Goal: Task Accomplishment & Management: Use online tool/utility

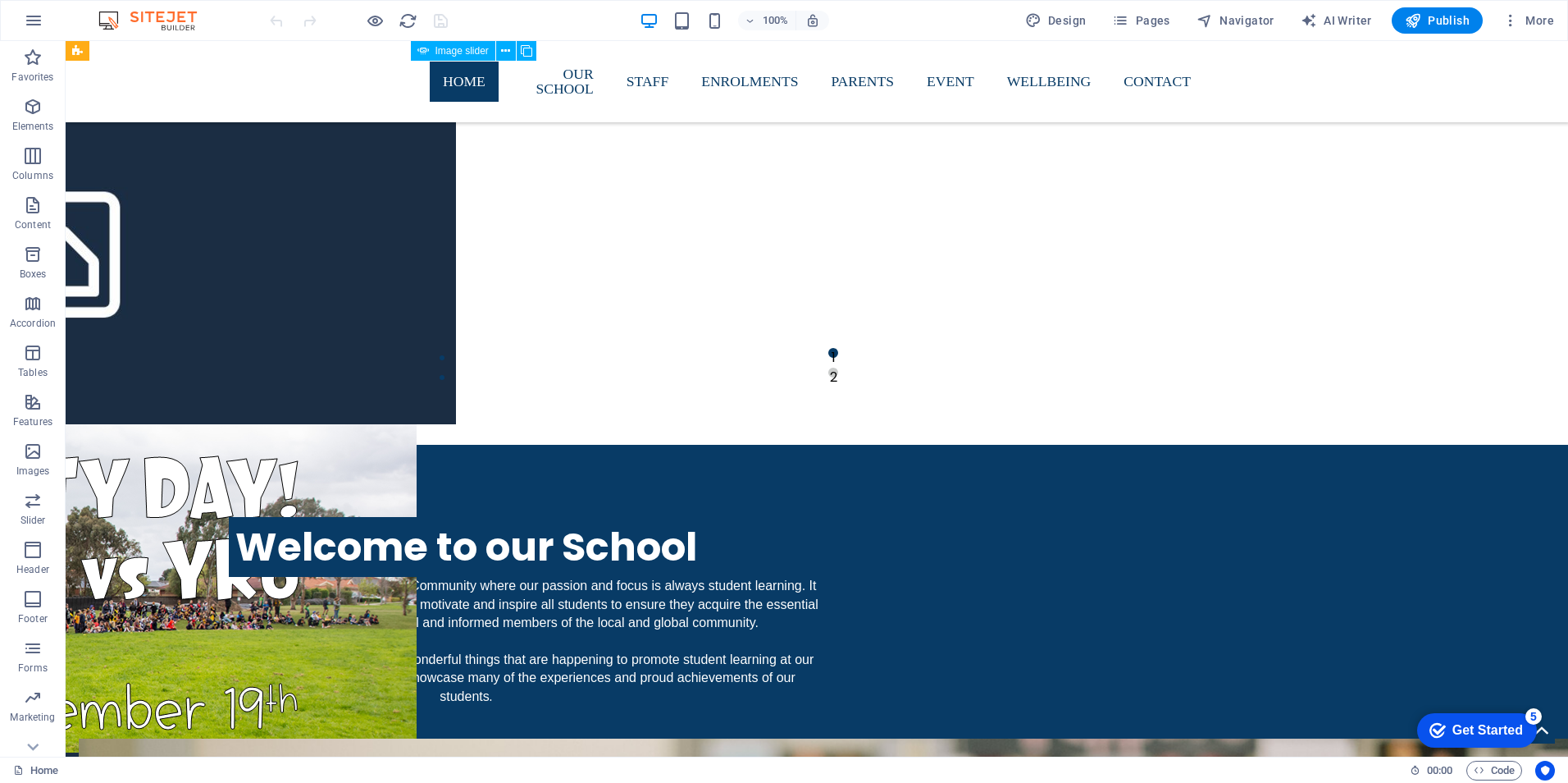
scroll to position [1559, 0]
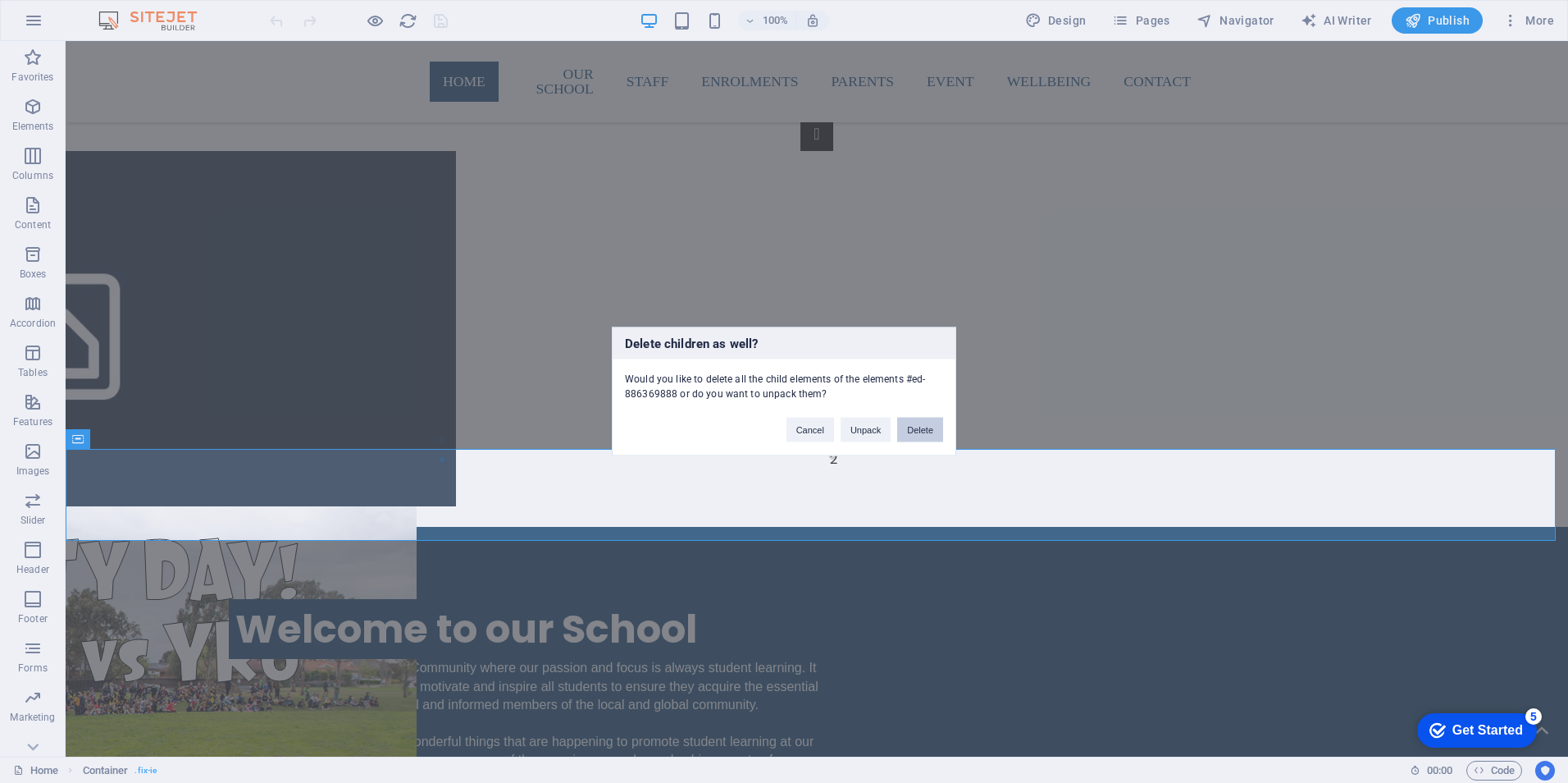
click at [925, 432] on button "Delete" at bounding box center [920, 430] width 46 height 24
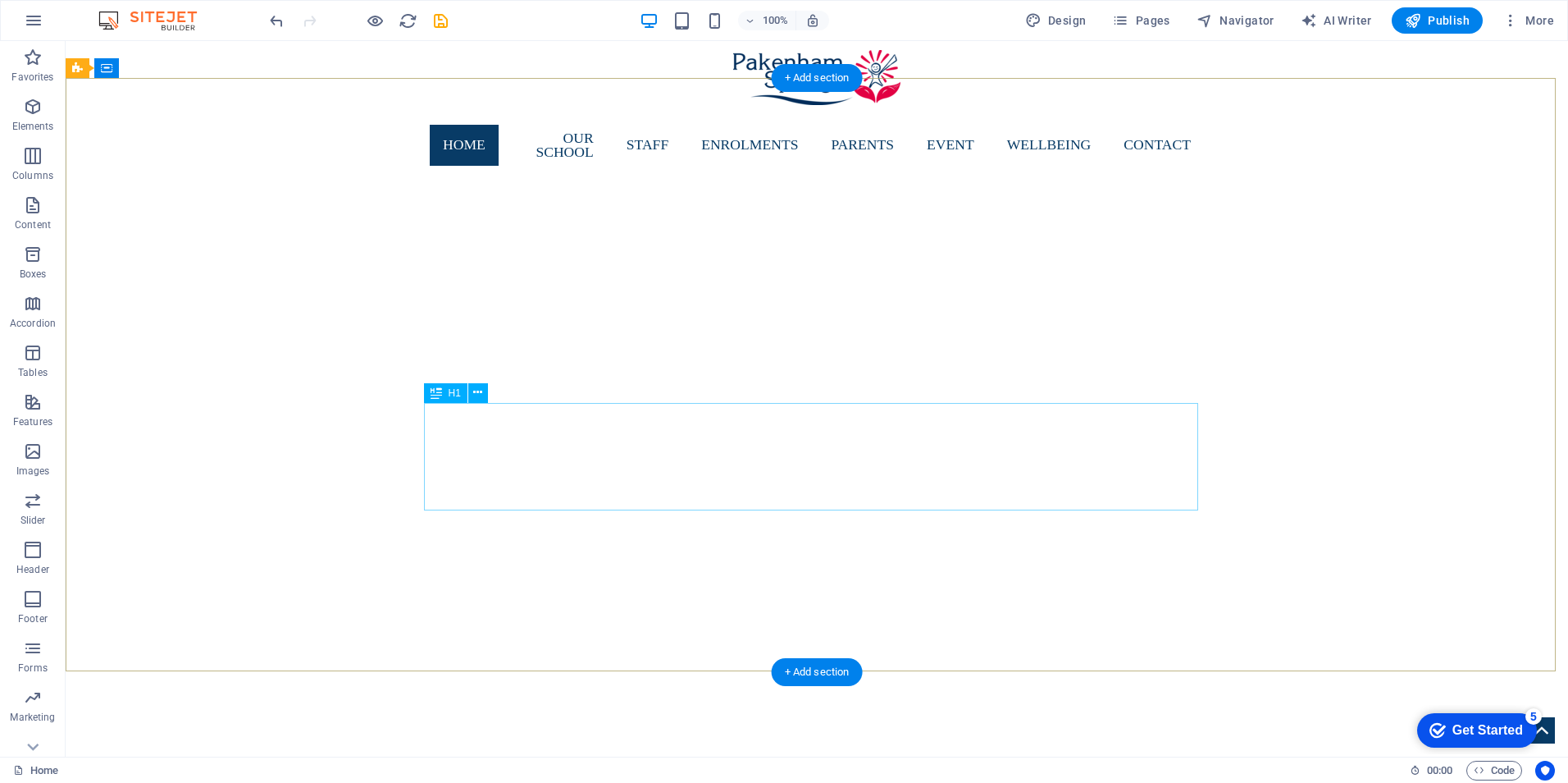
scroll to position [0, 0]
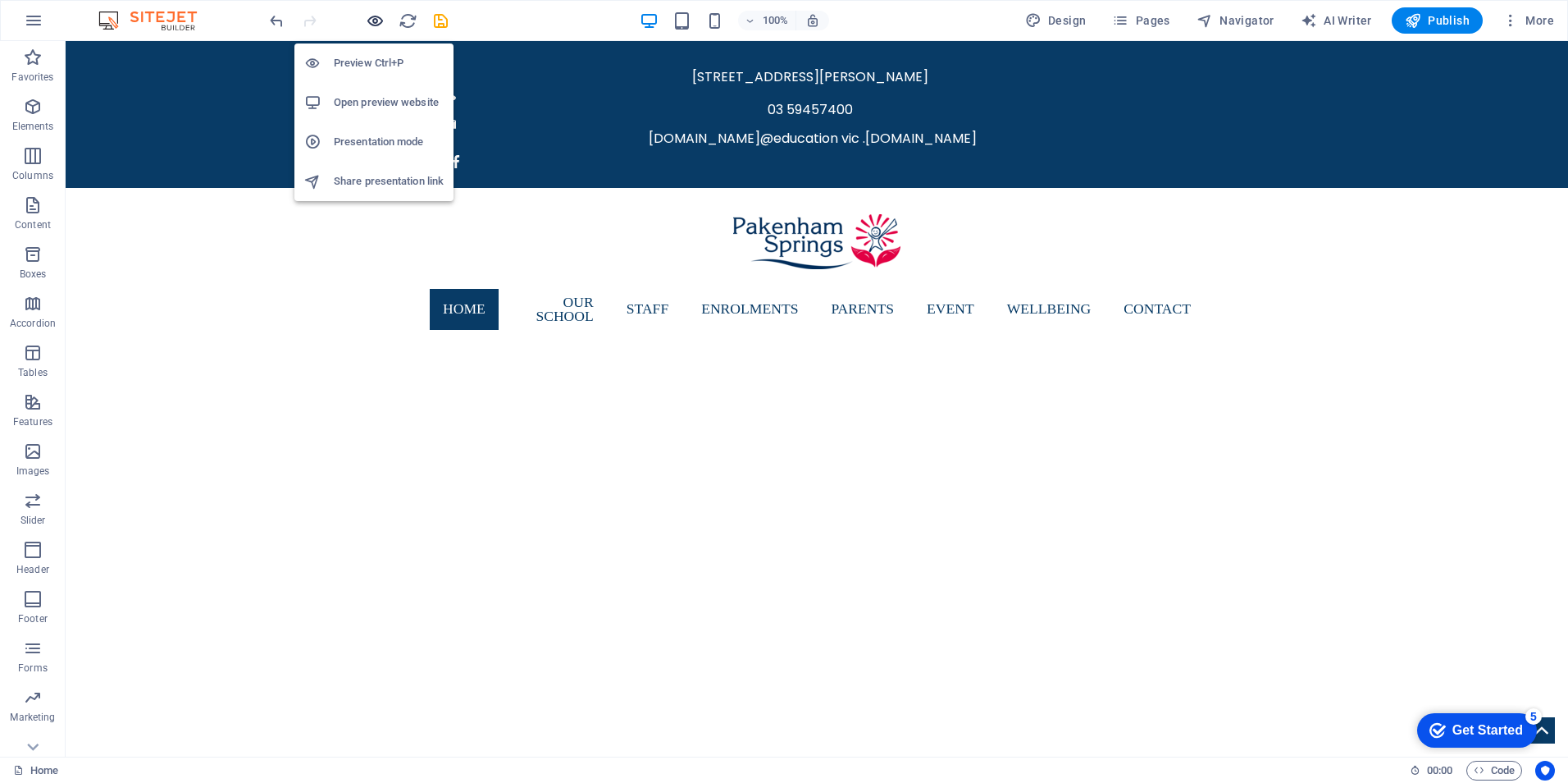
click at [373, 21] on icon "button" at bounding box center [375, 21] width 19 height 19
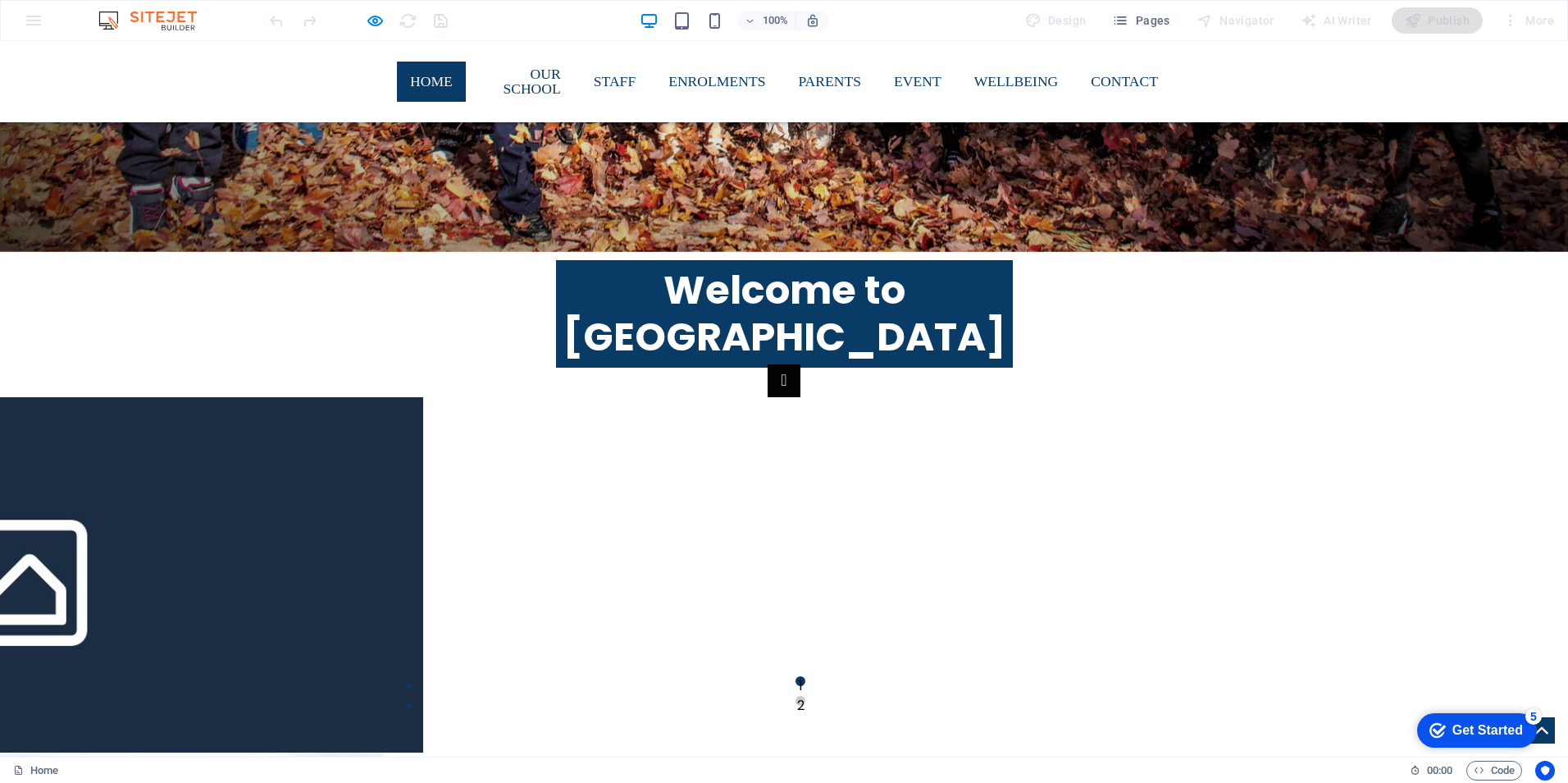
scroll to position [1231, 0]
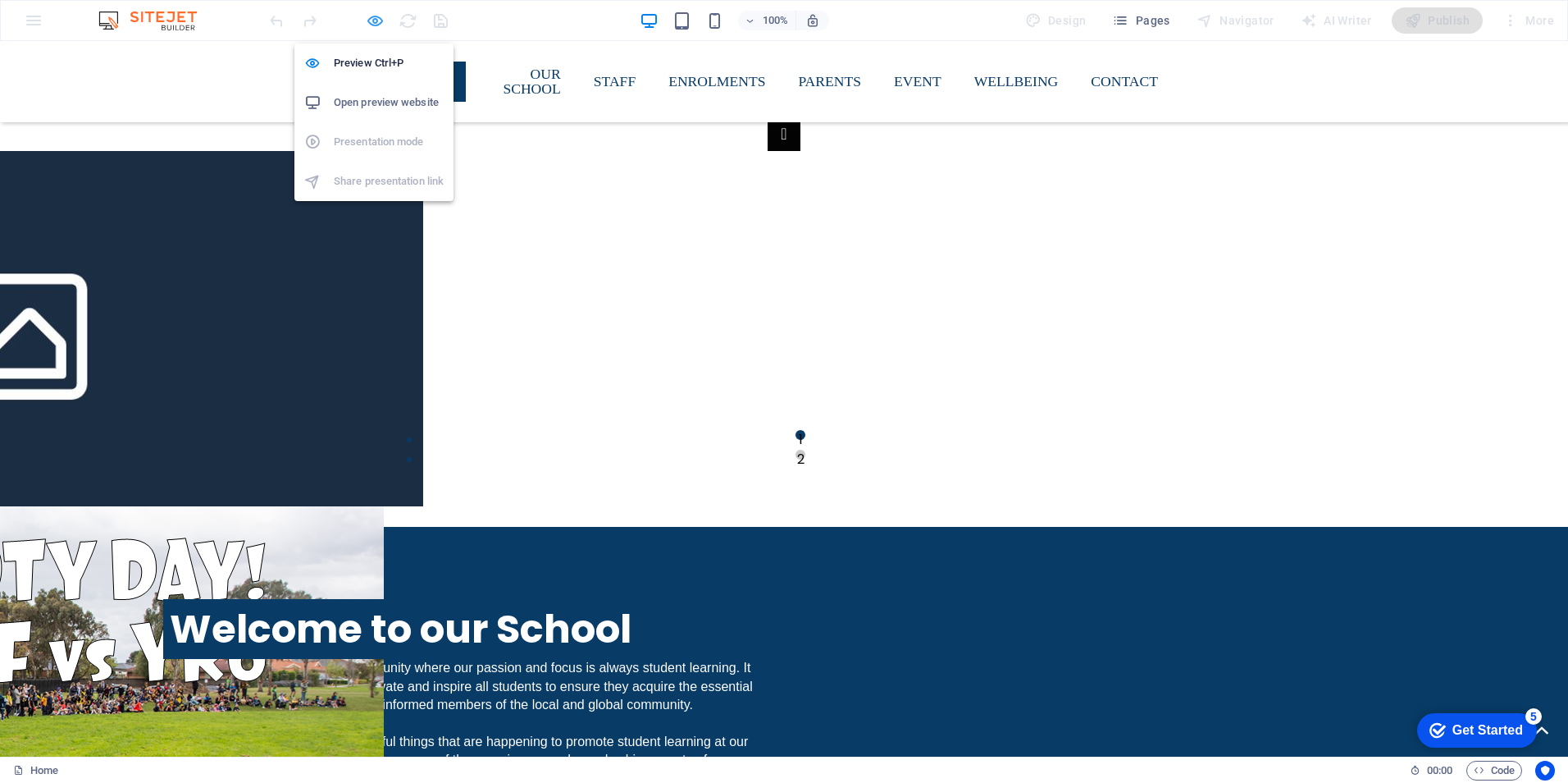
click at [371, 18] on icon "button" at bounding box center [375, 21] width 19 height 19
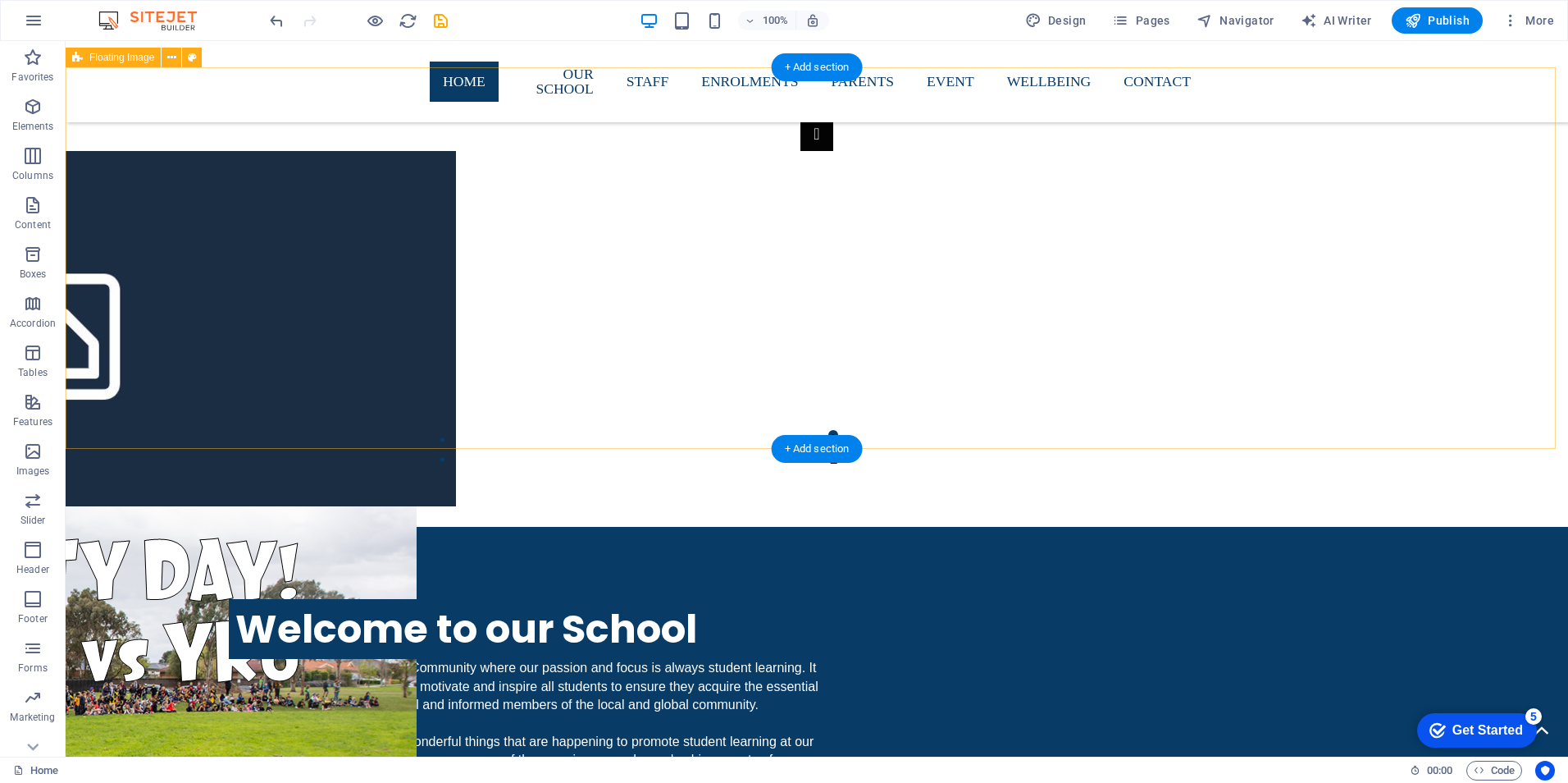
scroll to position [1313, 0]
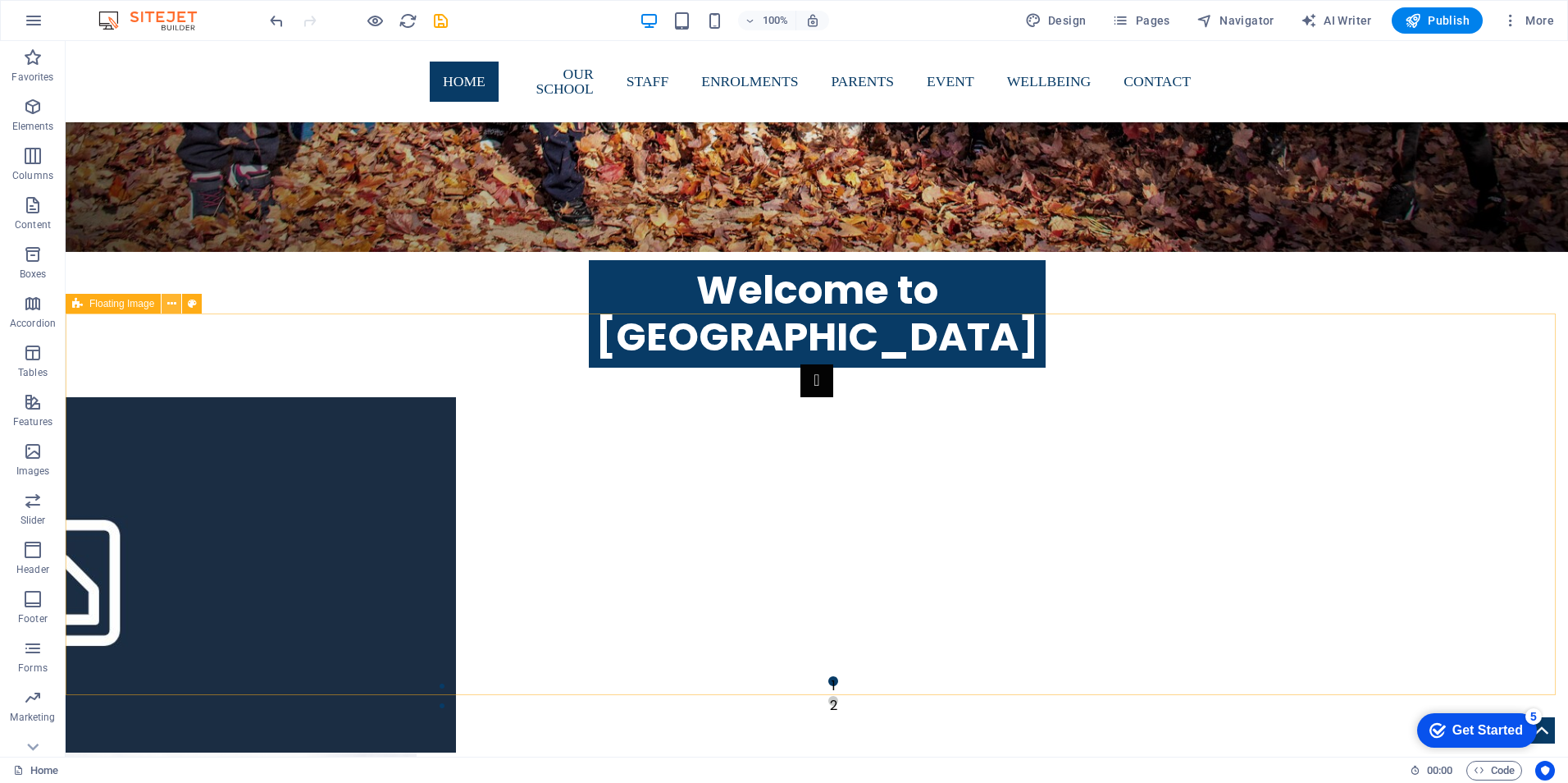
click at [169, 303] on icon at bounding box center [172, 304] width 9 height 17
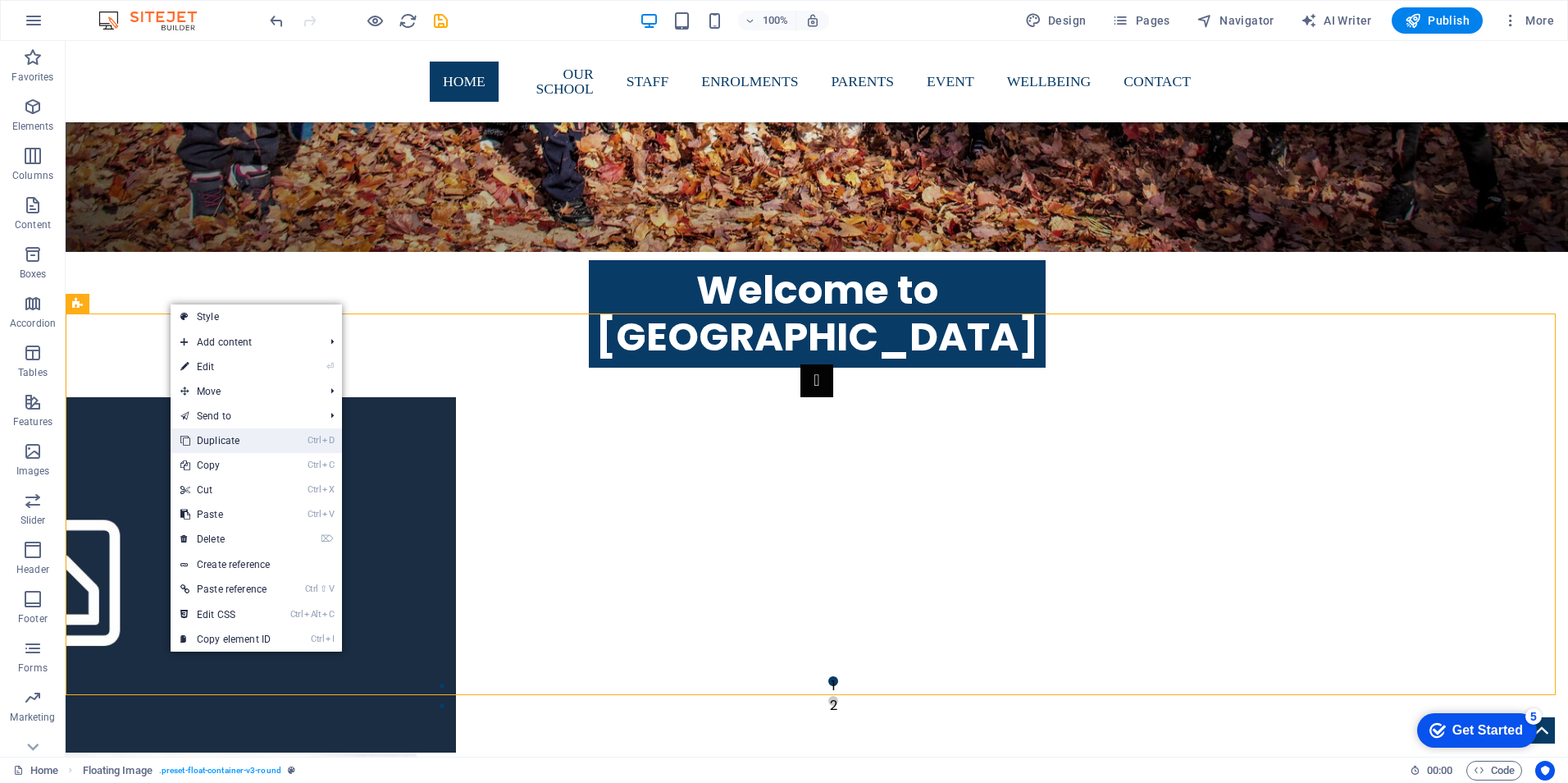
click at [214, 438] on link "Ctrl D Duplicate" at bounding box center [226, 440] width 110 height 24
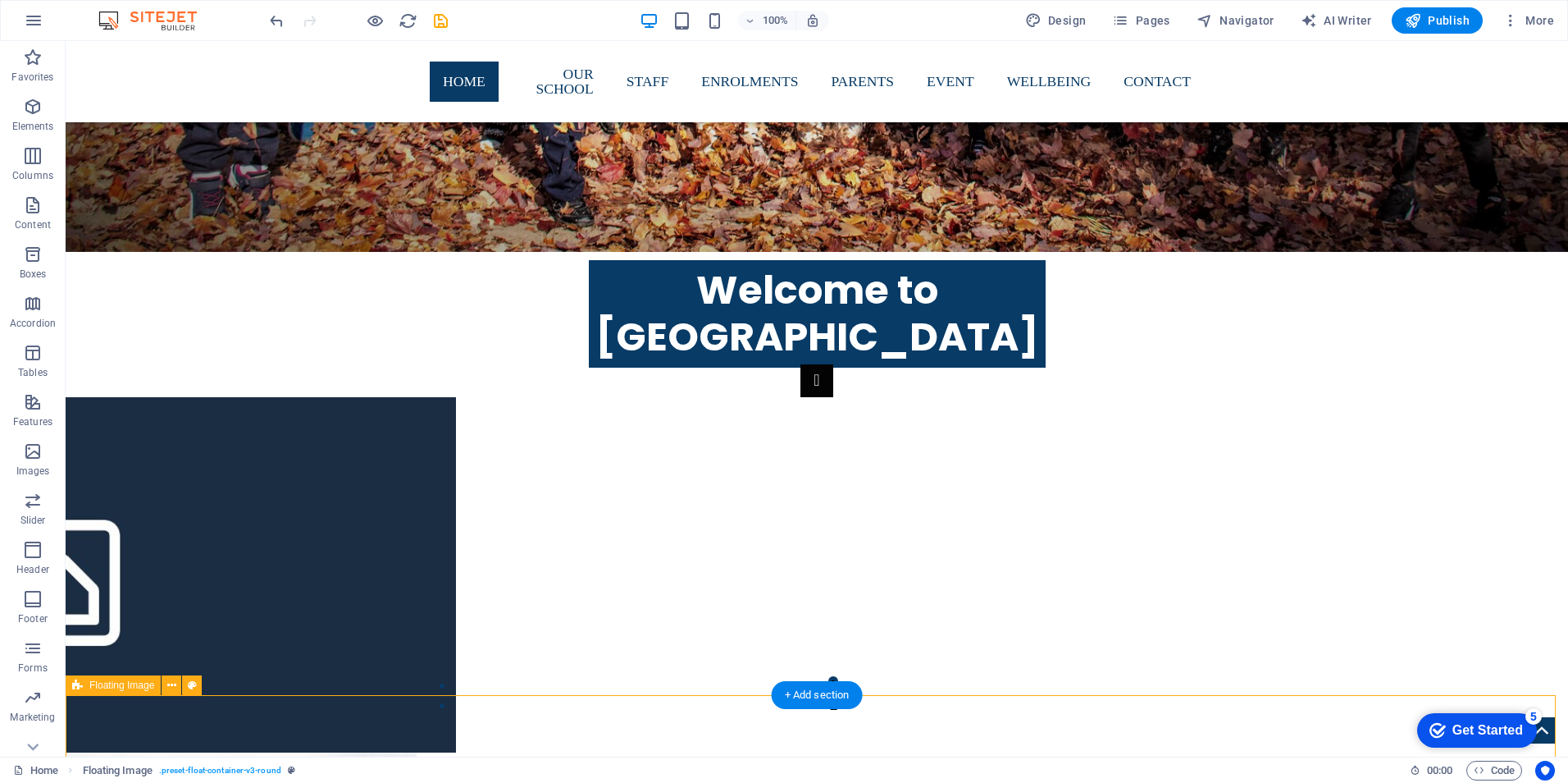
scroll to position [1333, 0]
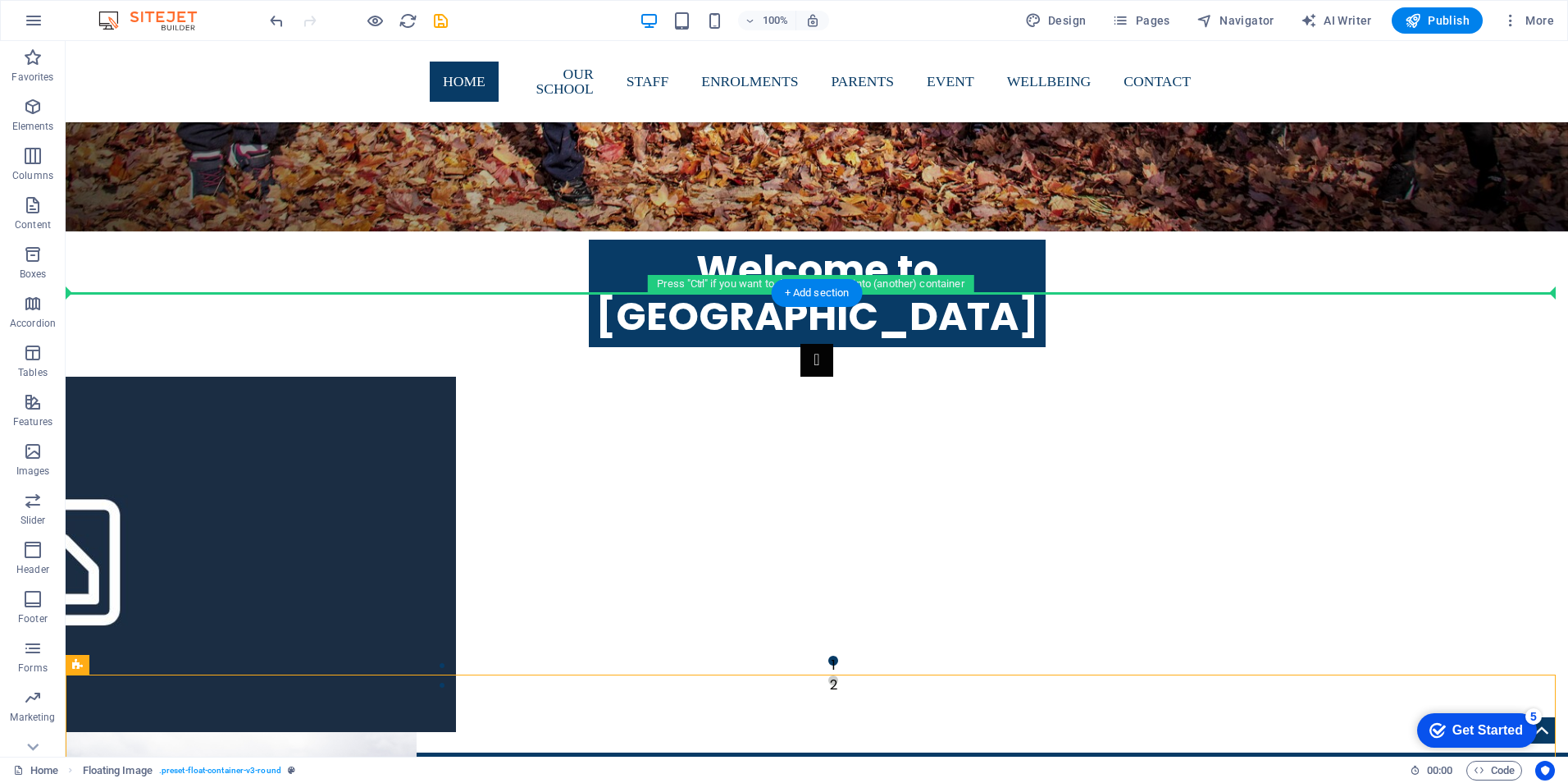
drag, startPoint x: 233, startPoint y: 715, endPoint x: 321, endPoint y: 207, distance: 515.6
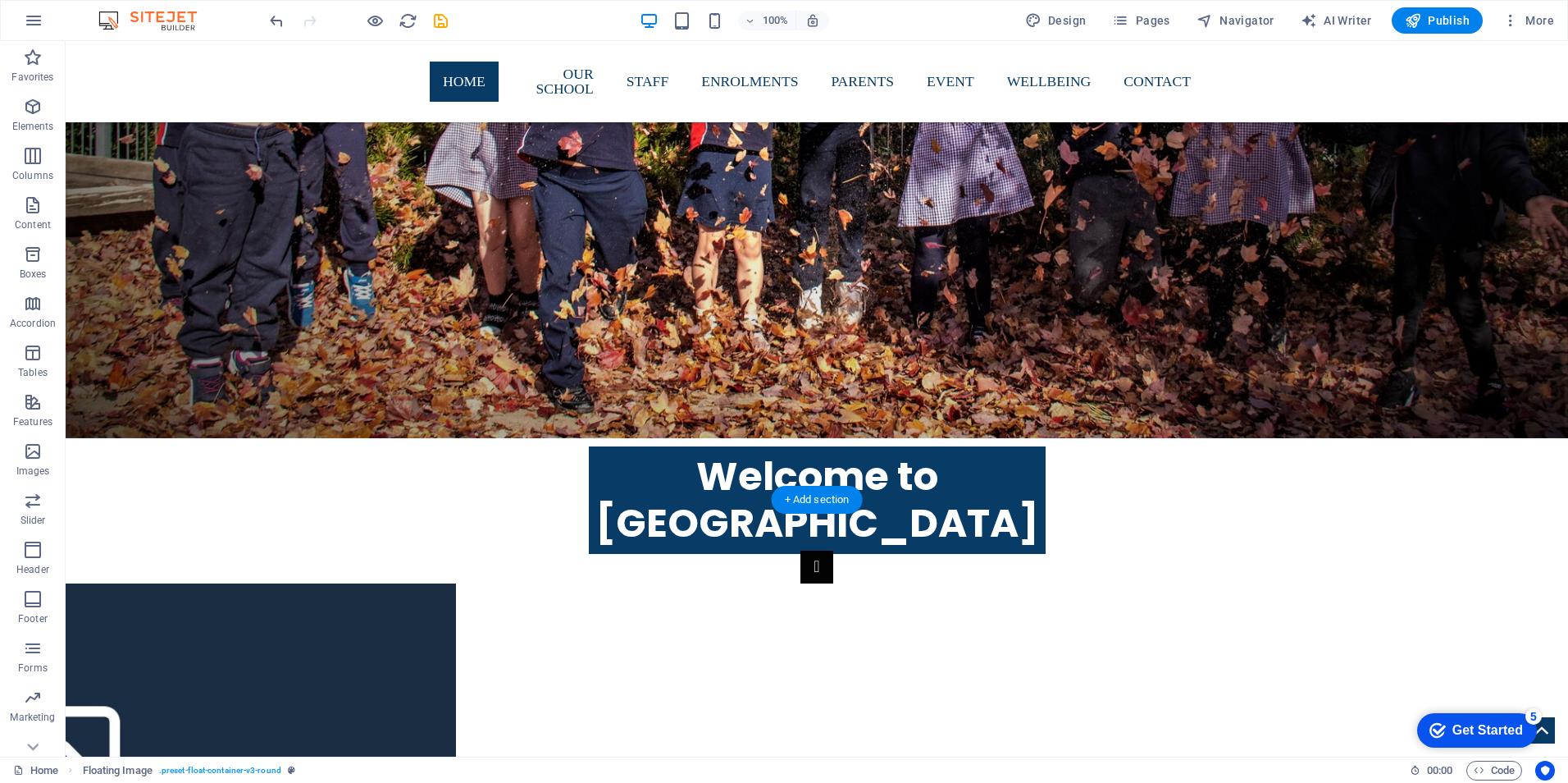
scroll to position [1122, 0]
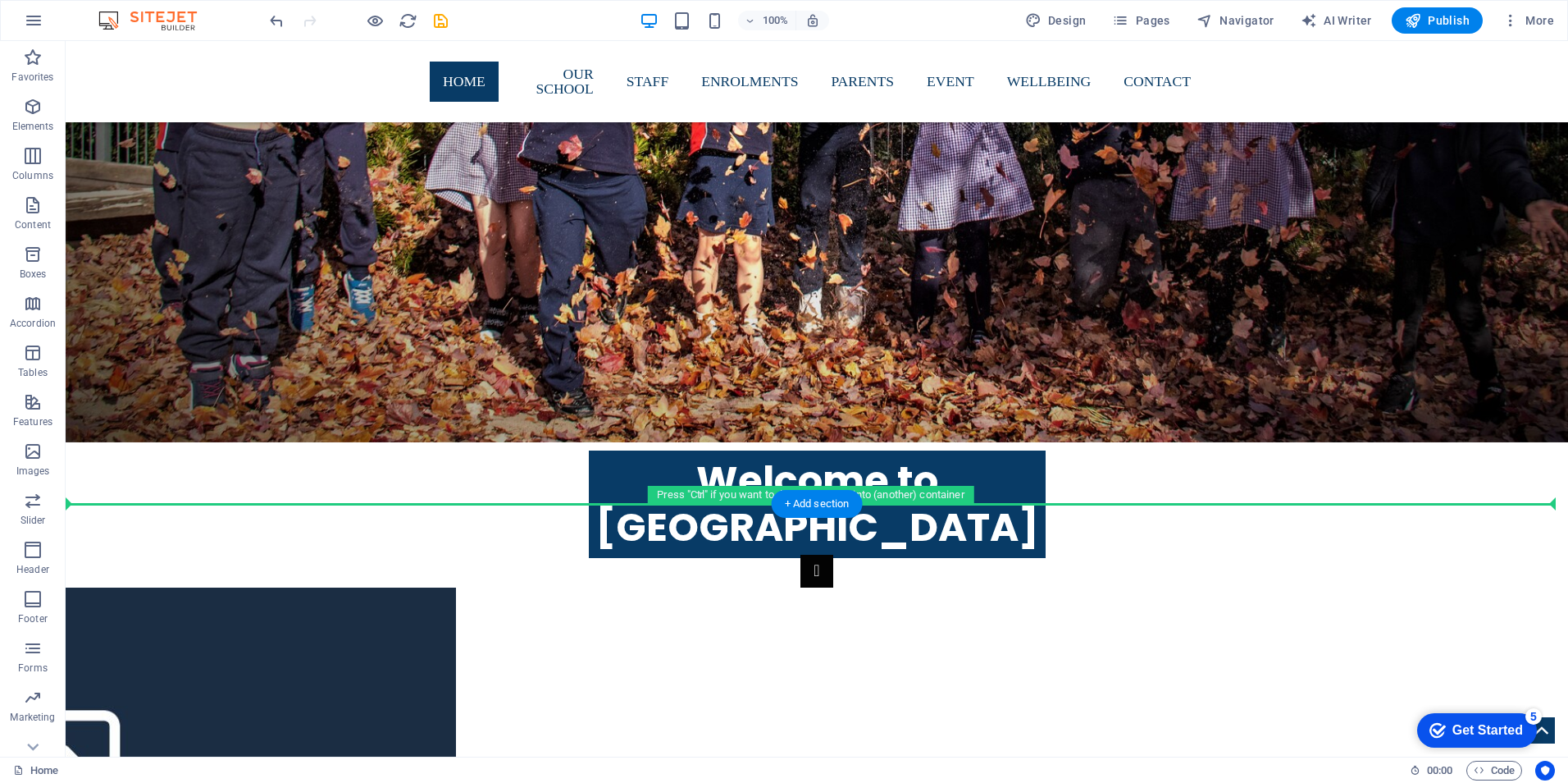
drag, startPoint x: 180, startPoint y: 382, endPoint x: 150, endPoint y: 448, distance: 72.5
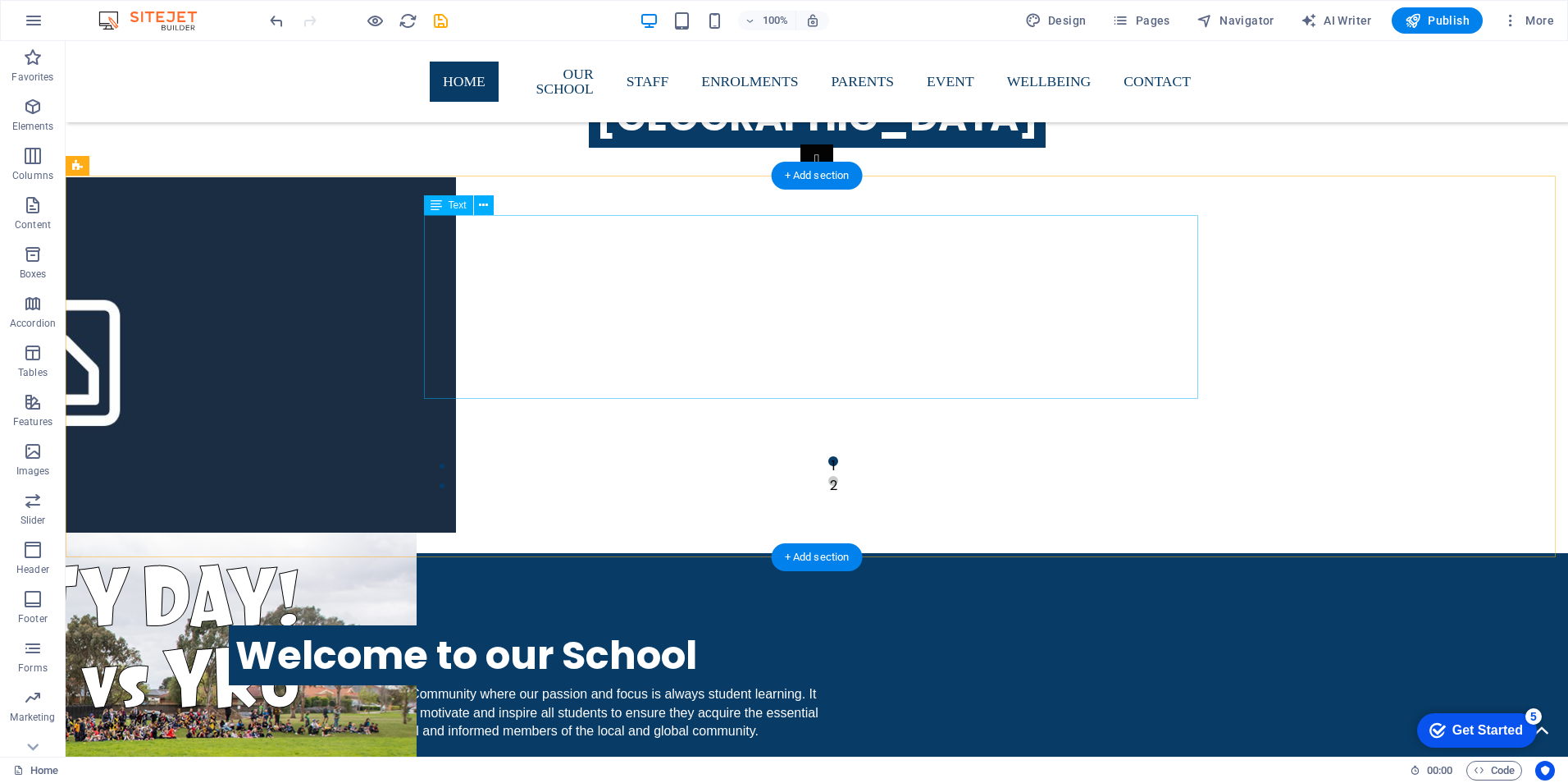
scroll to position [1451, 0]
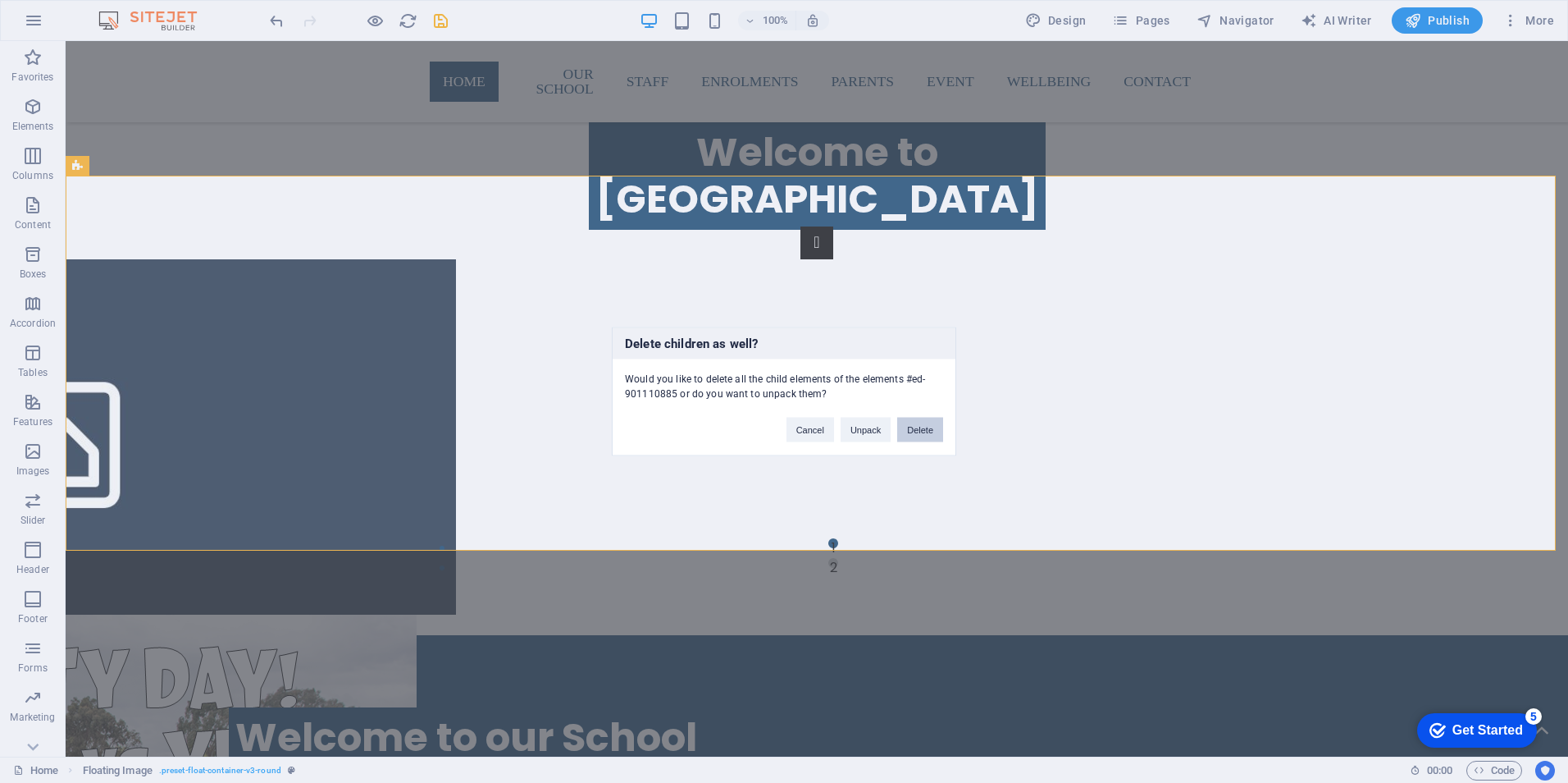
click at [922, 430] on button "Delete" at bounding box center [920, 430] width 46 height 24
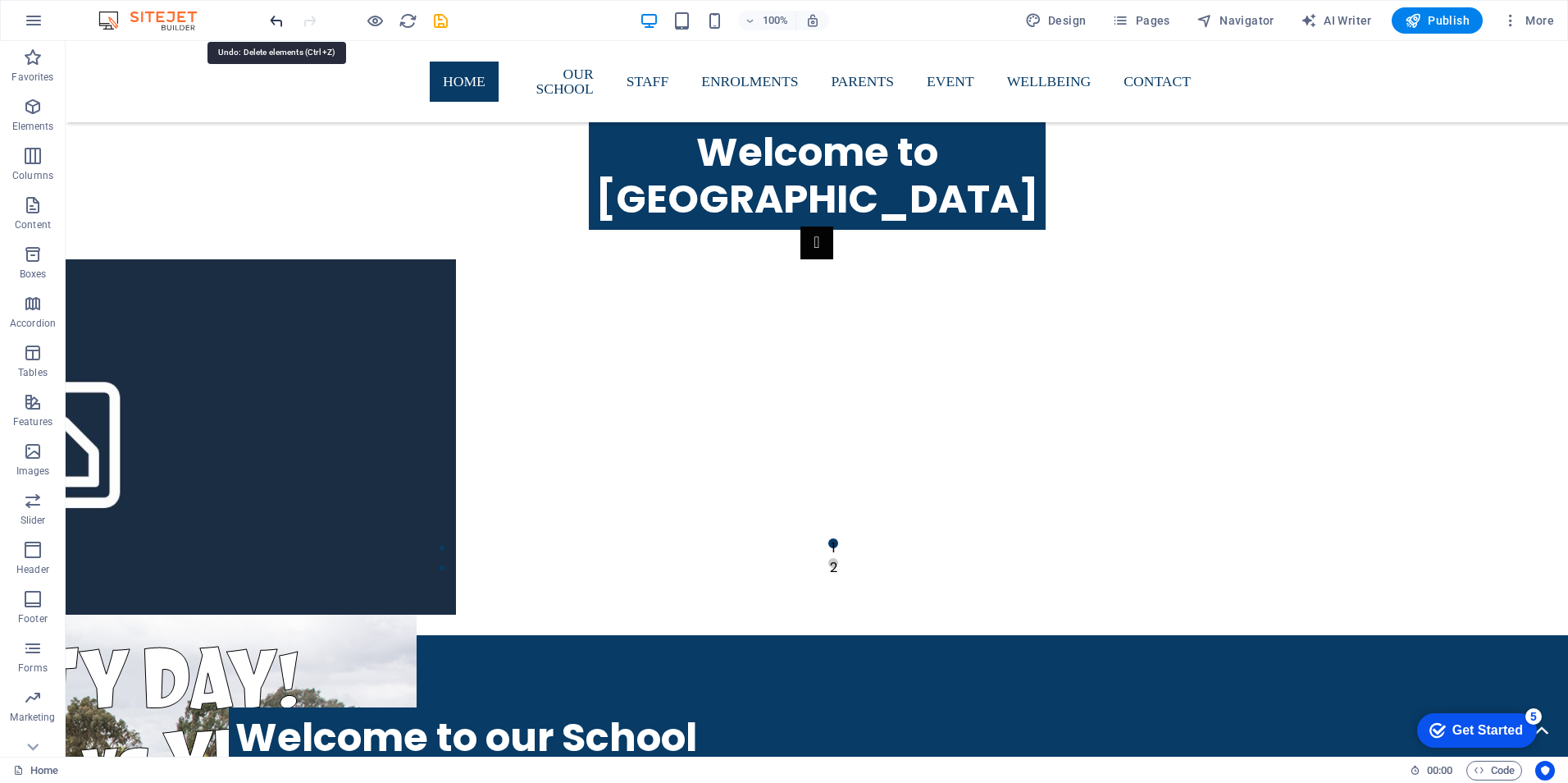
click at [273, 25] on icon "undo" at bounding box center [276, 21] width 19 height 19
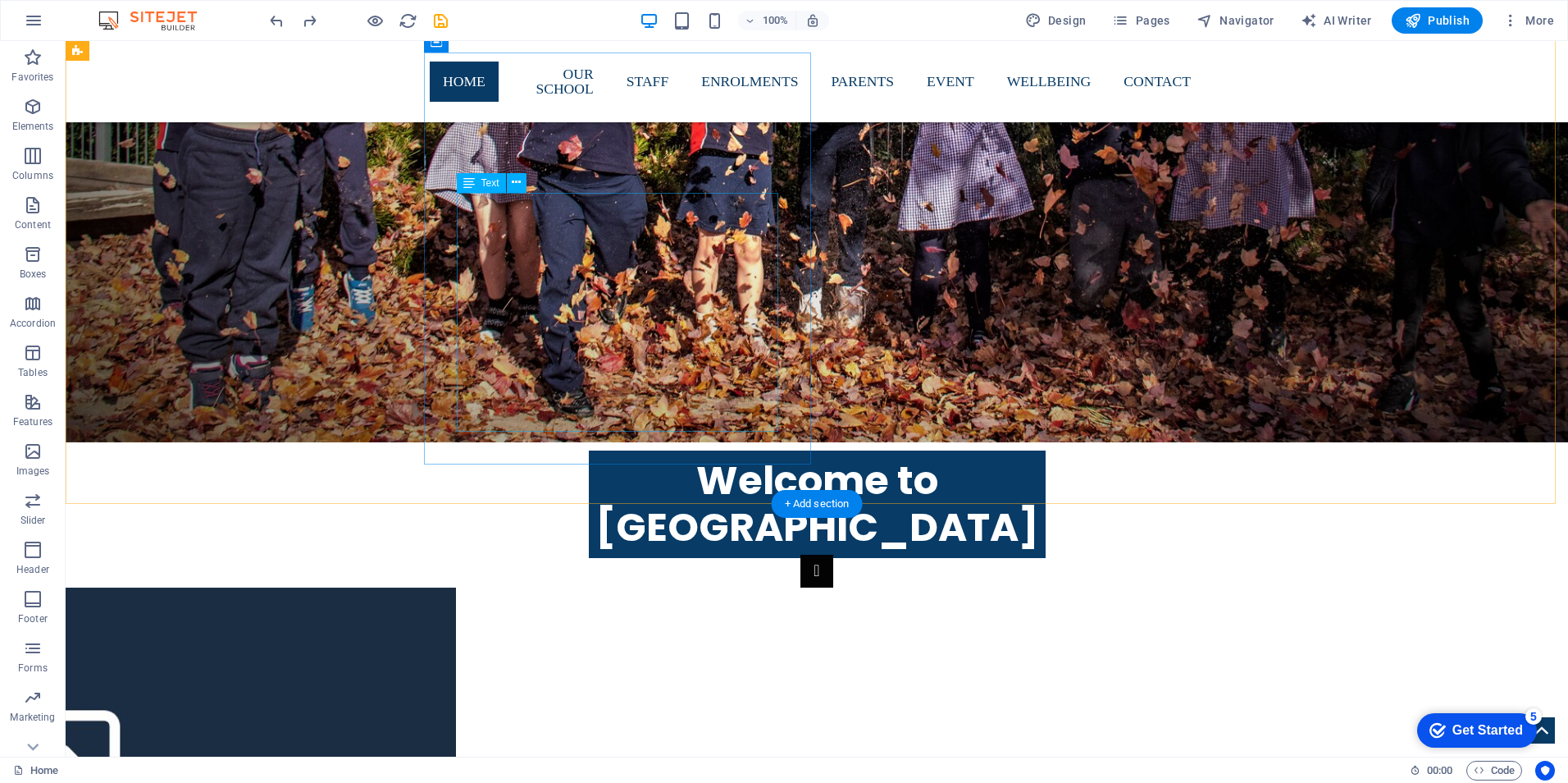
scroll to position [1287, 0]
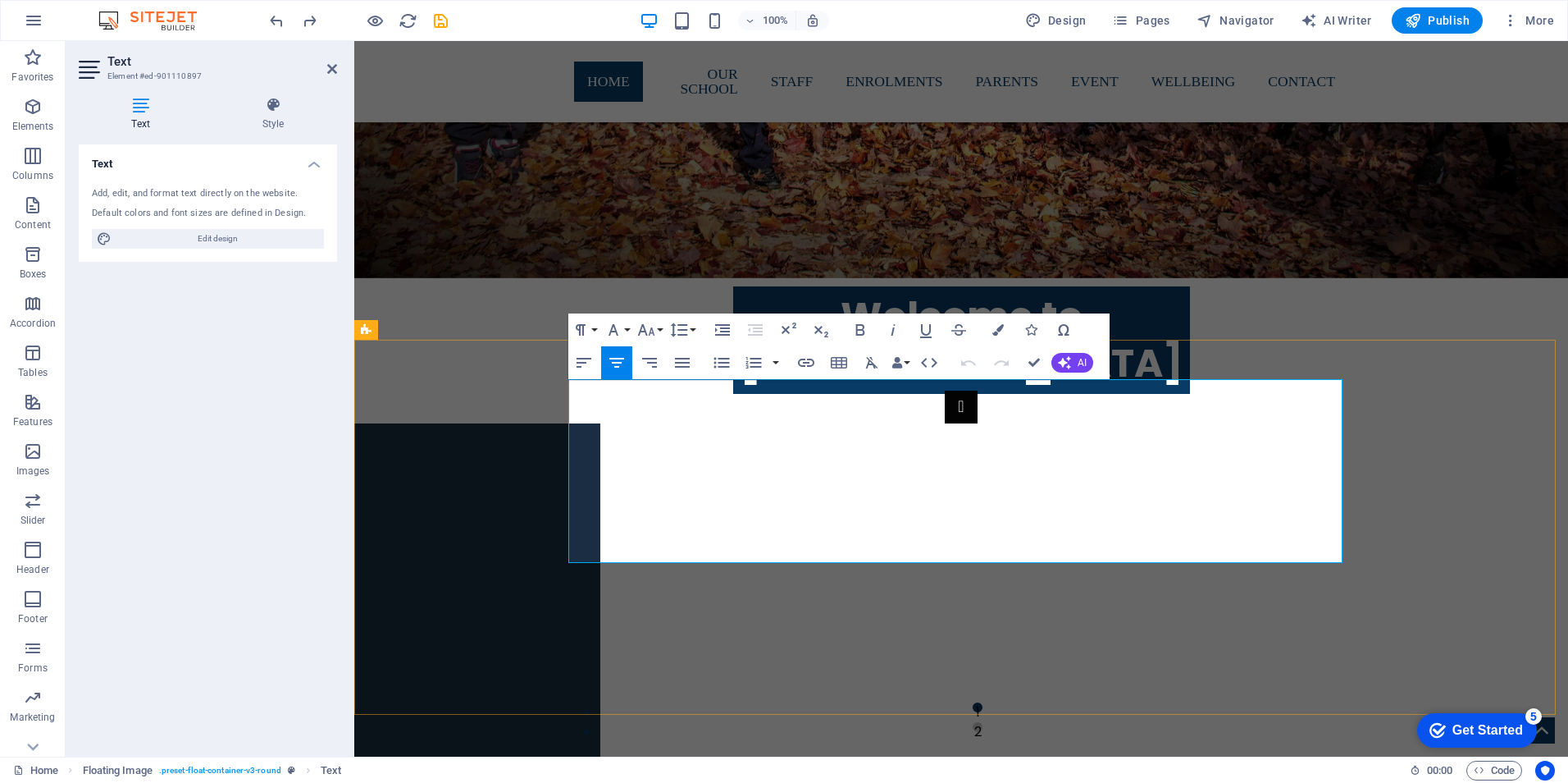
drag, startPoint x: 1290, startPoint y: 430, endPoint x: 632, endPoint y: 439, distance: 658.1
drag, startPoint x: 1193, startPoint y: 434, endPoint x: 738, endPoint y: 430, distance: 455.0
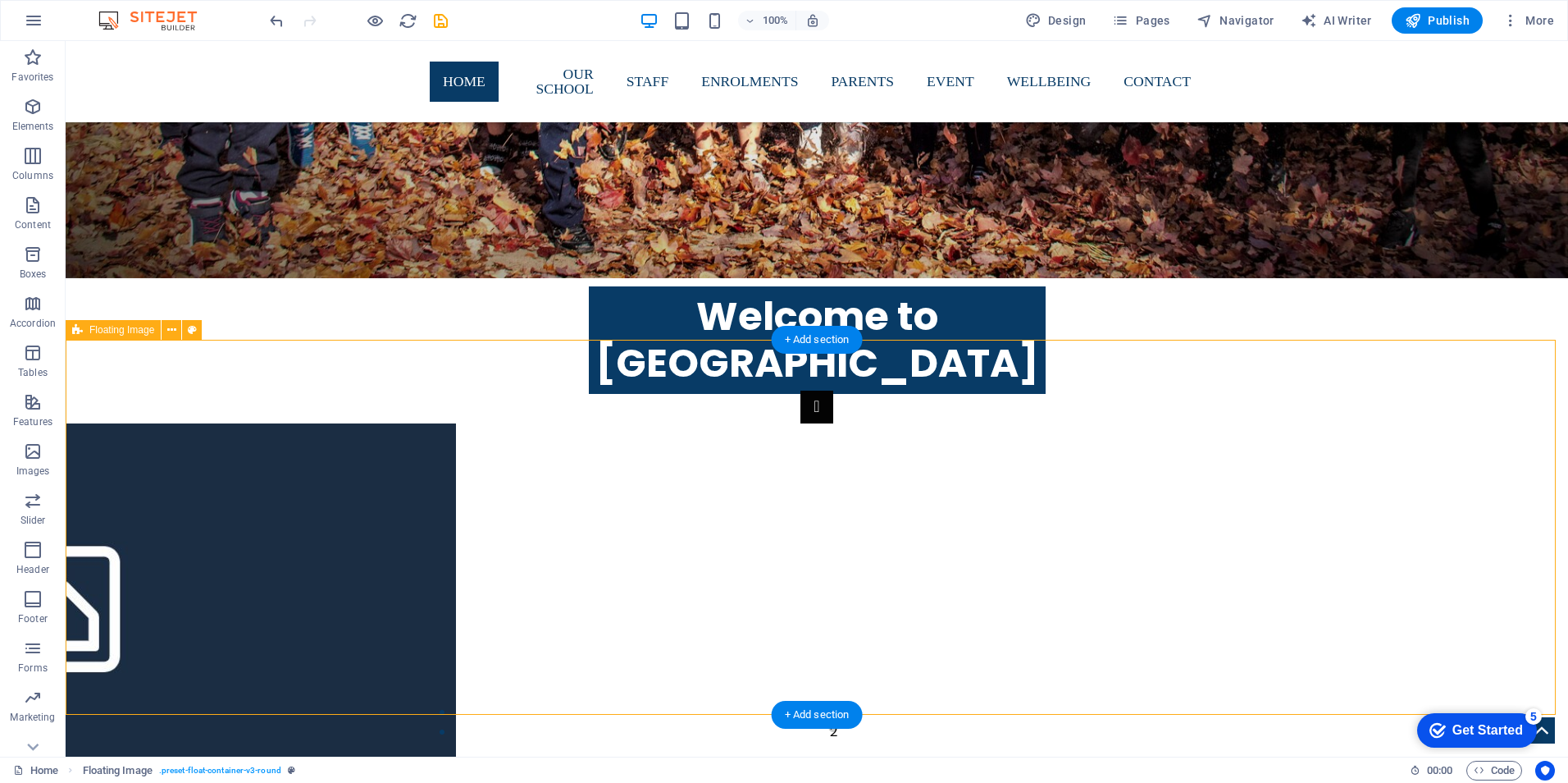
click at [171, 326] on icon at bounding box center [172, 330] width 9 height 17
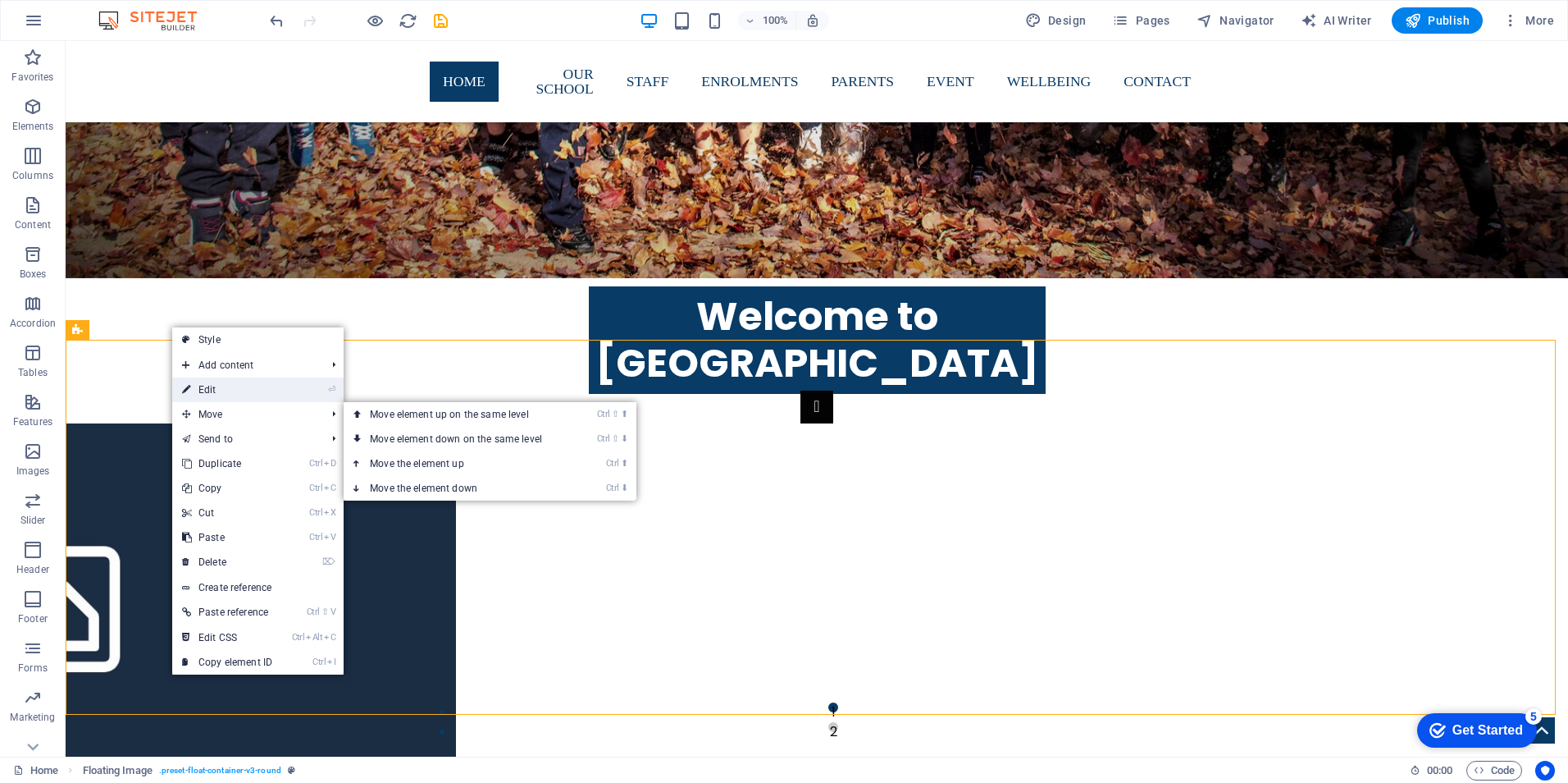
click at [213, 393] on link "⏎ Edit" at bounding box center [227, 390] width 110 height 24
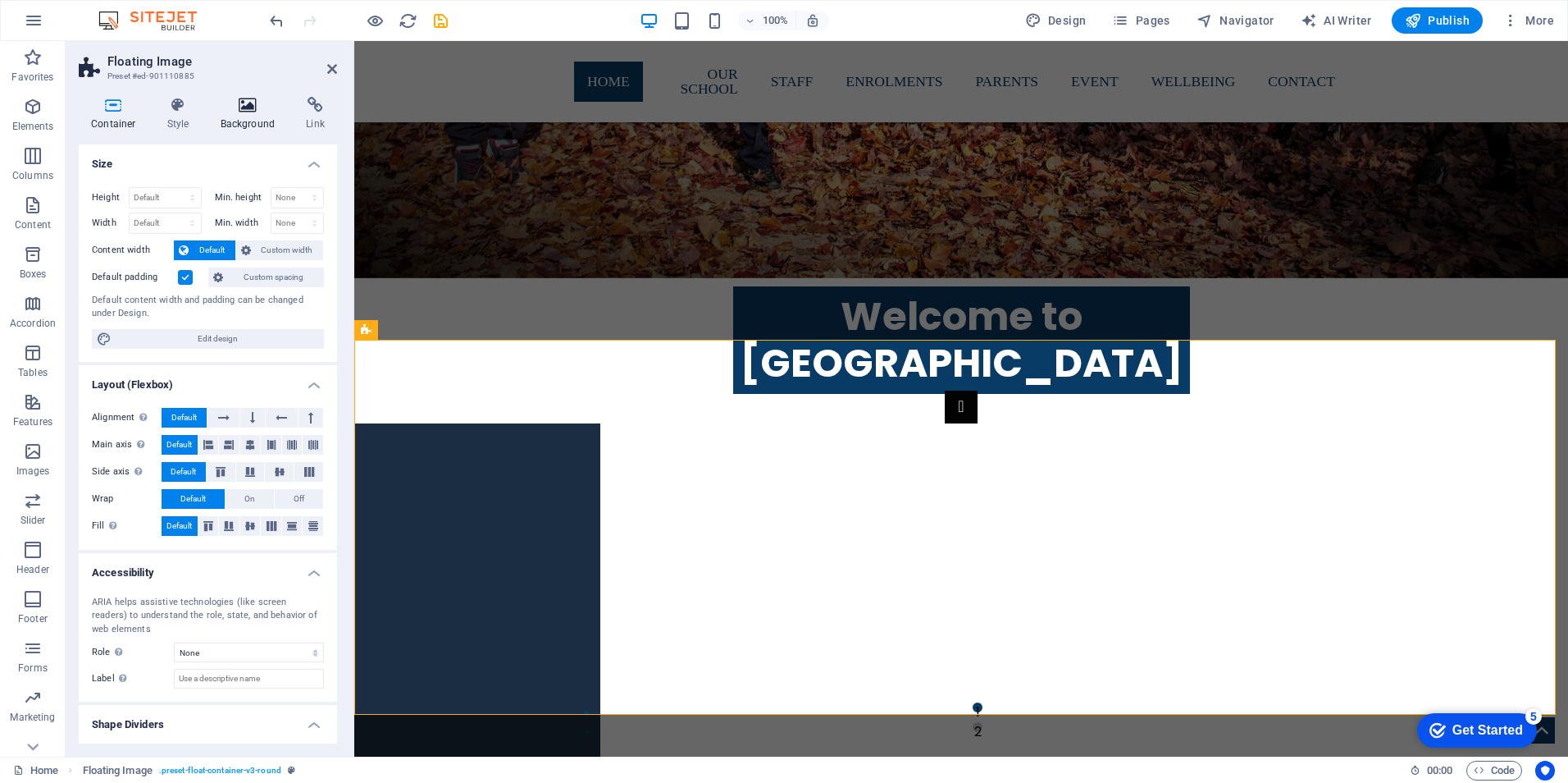
click at [250, 111] on icon at bounding box center [247, 106] width 79 height 17
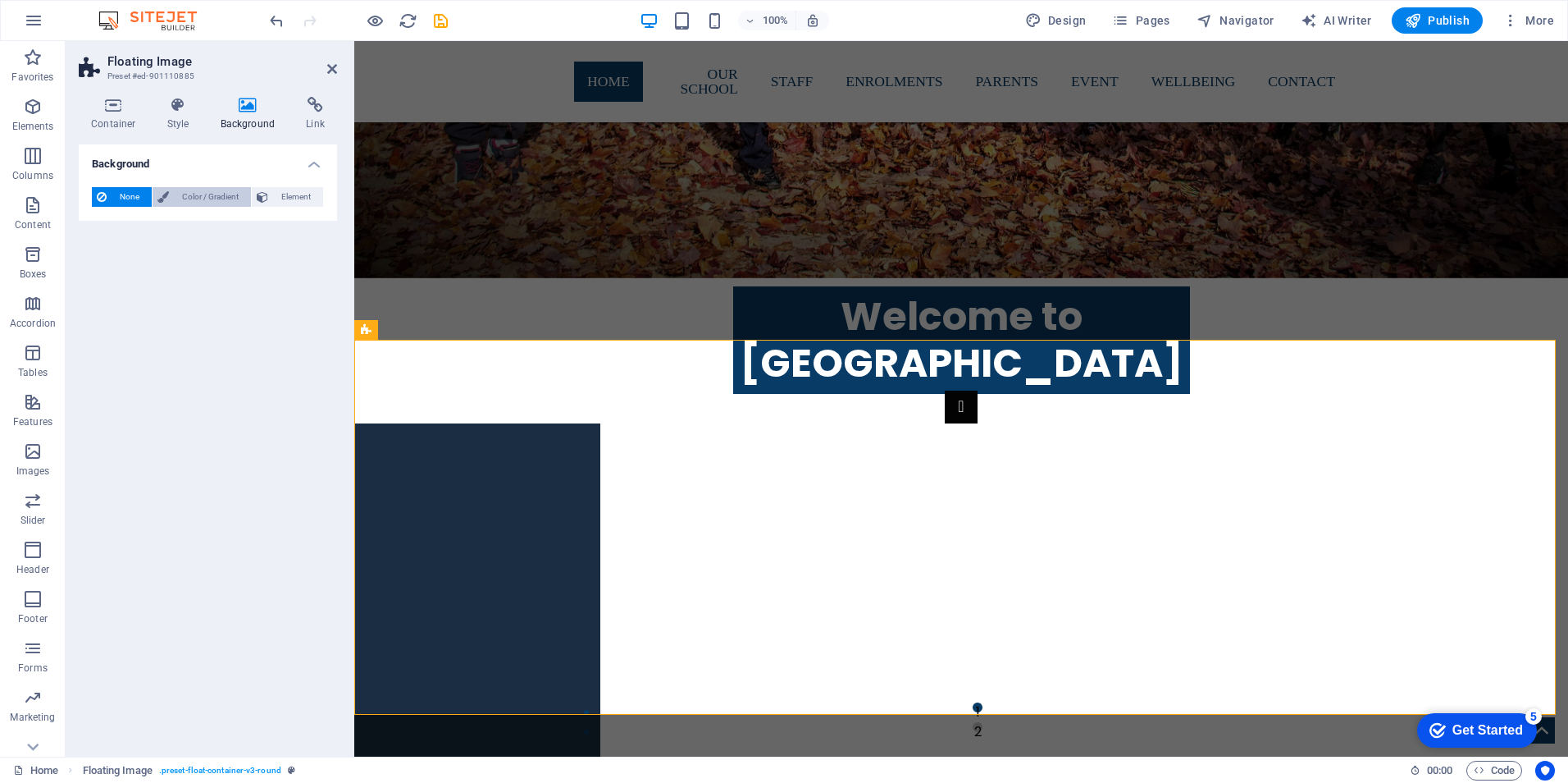
click at [192, 192] on span "Color / Gradient" at bounding box center [209, 196] width 72 height 20
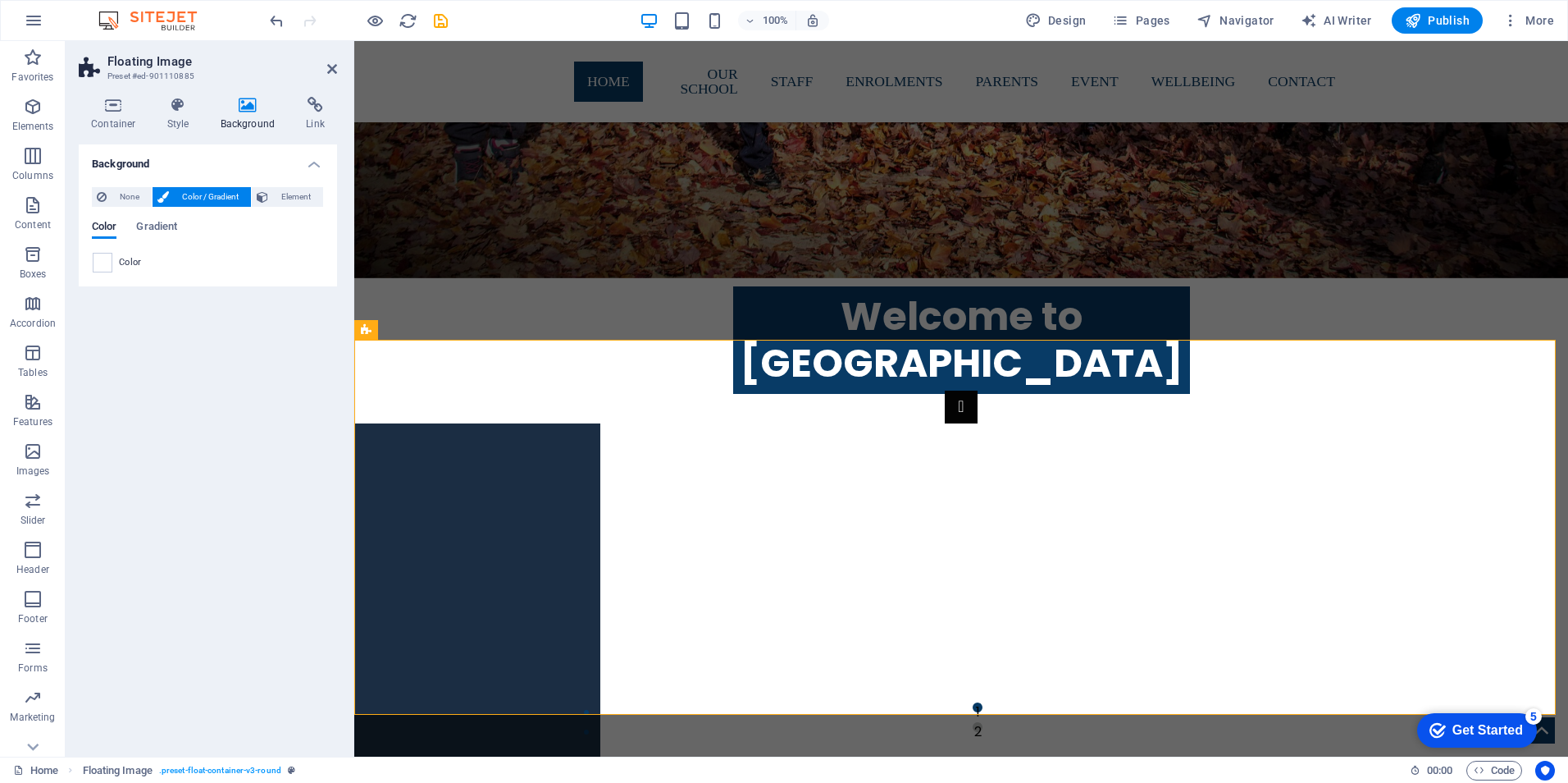
click at [98, 263] on span at bounding box center [102, 262] width 18 height 18
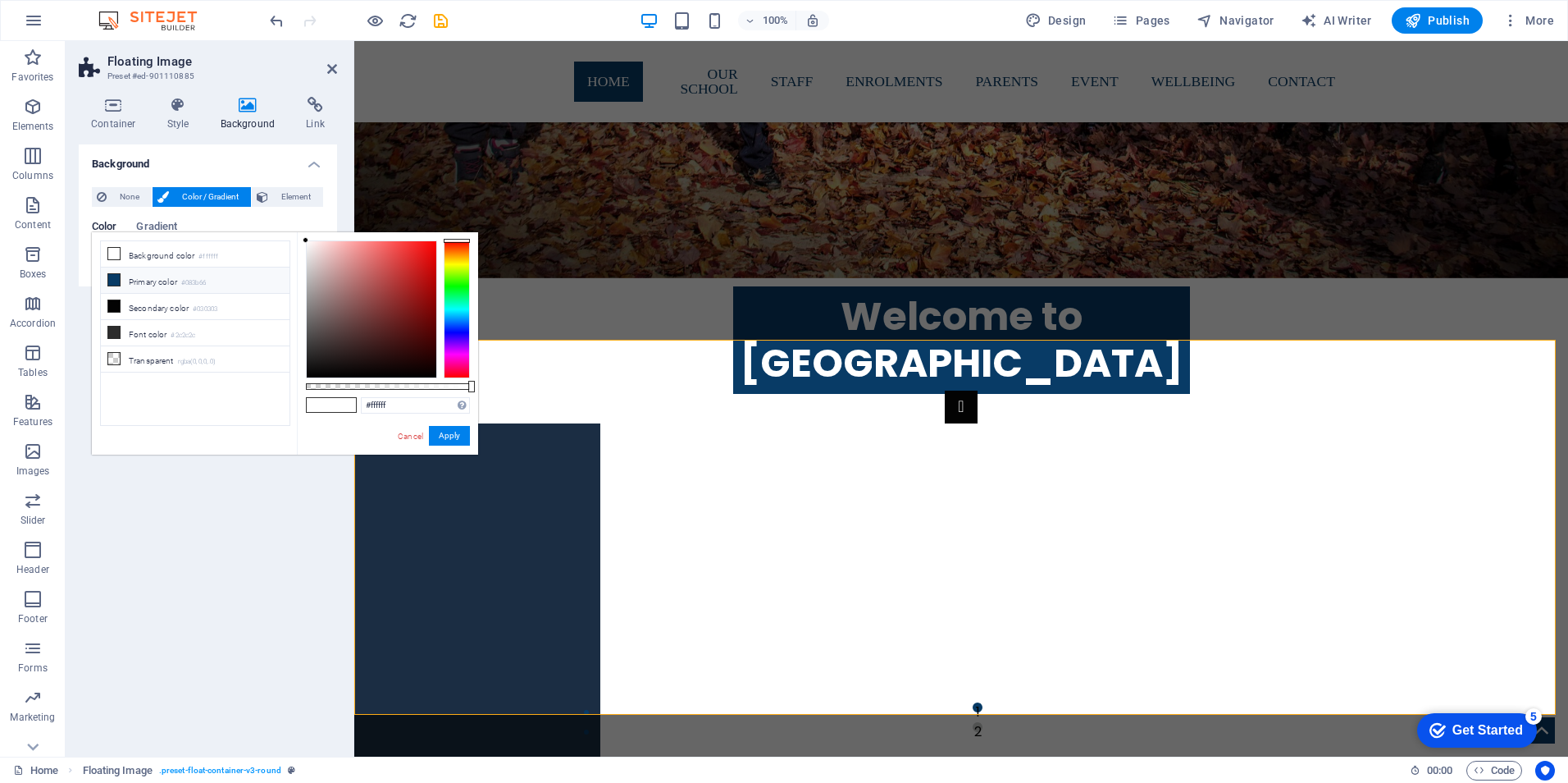
click at [110, 275] on icon at bounding box center [114, 279] width 11 height 11
type input "#083b66"
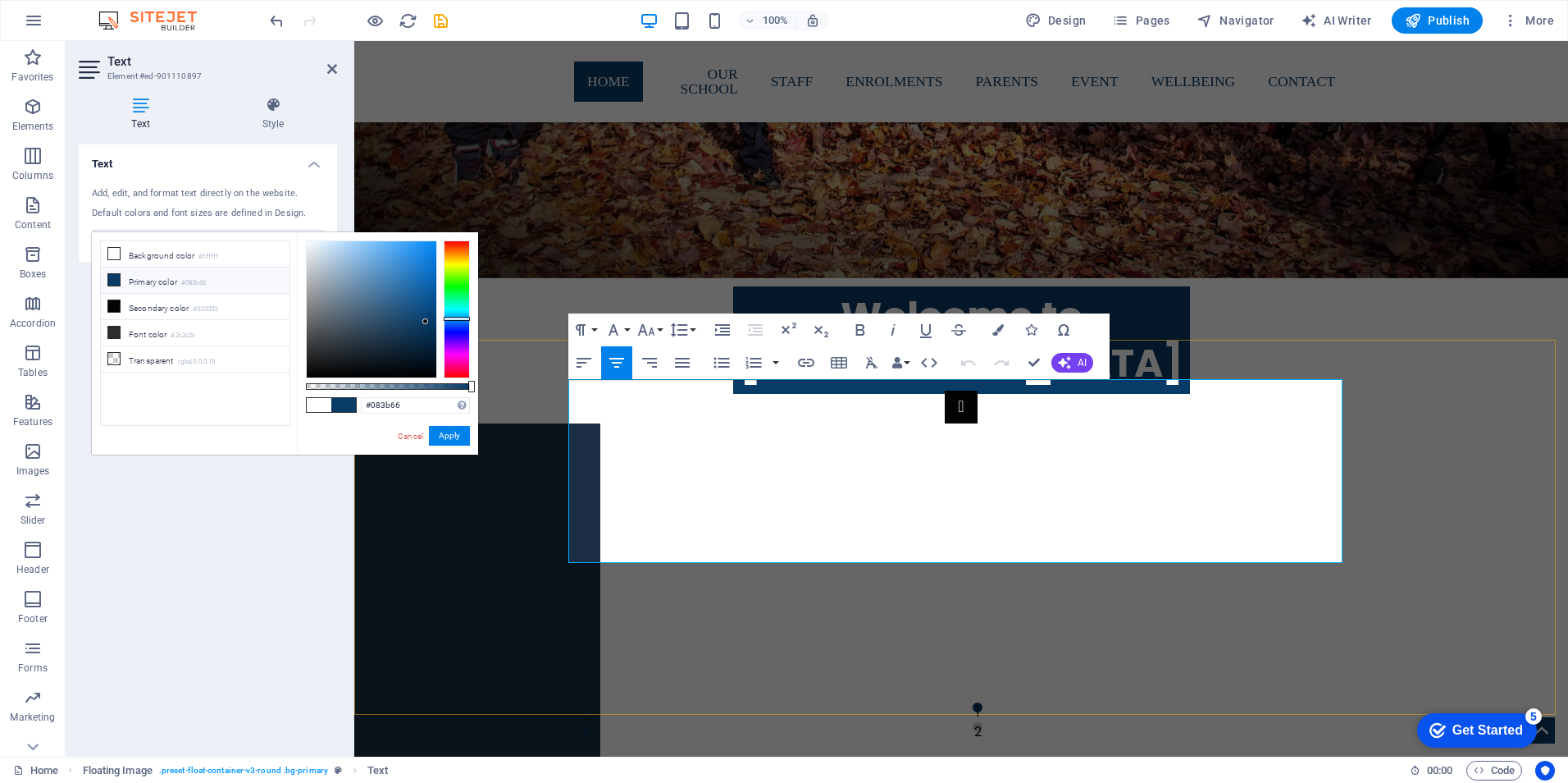
drag, startPoint x: 572, startPoint y: 388, endPoint x: 1209, endPoint y: 558, distance: 659.3
click at [997, 327] on icon "button" at bounding box center [998, 330] width 11 height 11
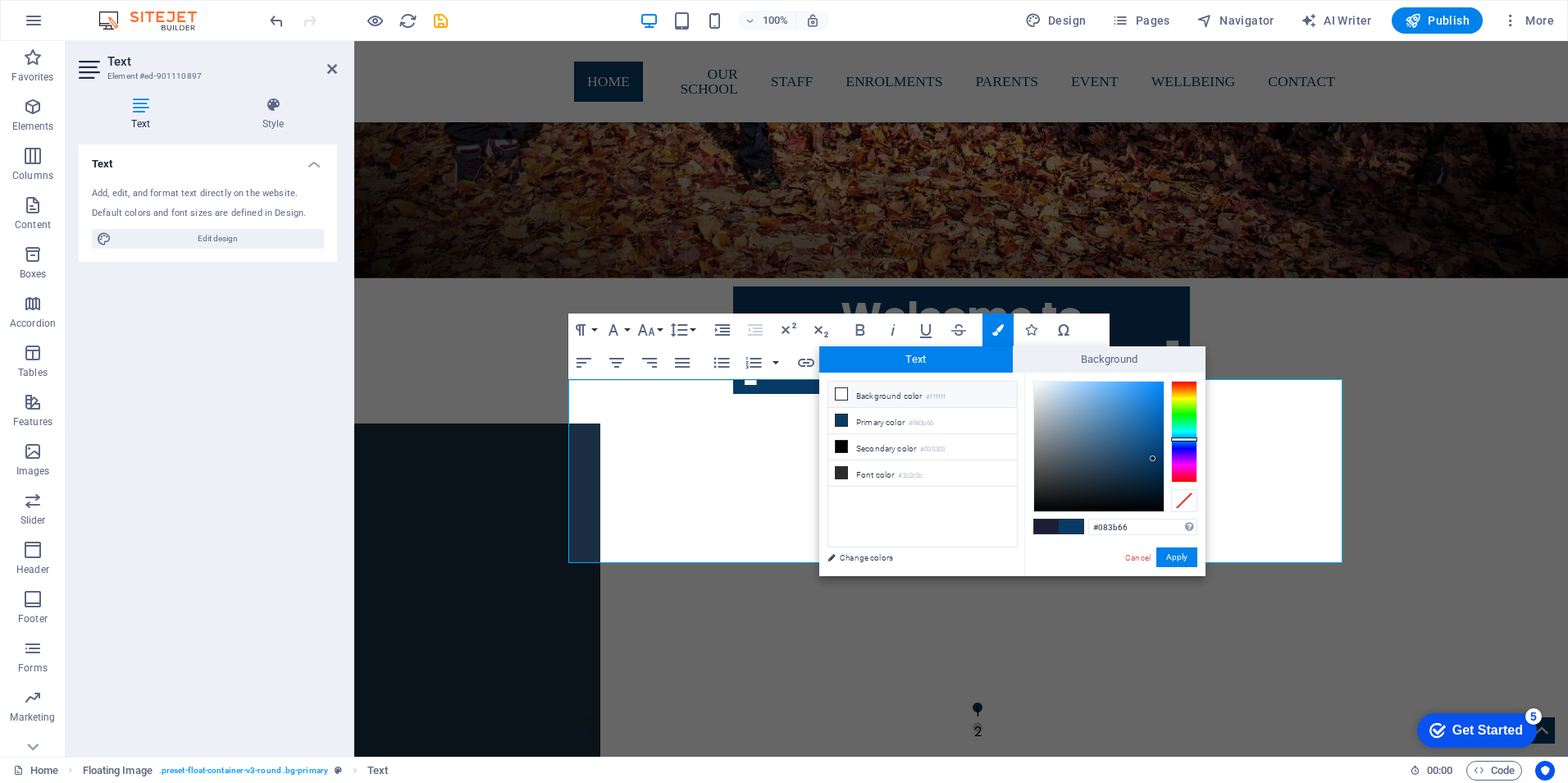
click at [838, 394] on icon at bounding box center [841, 393] width 11 height 11
type input "#ffffff"
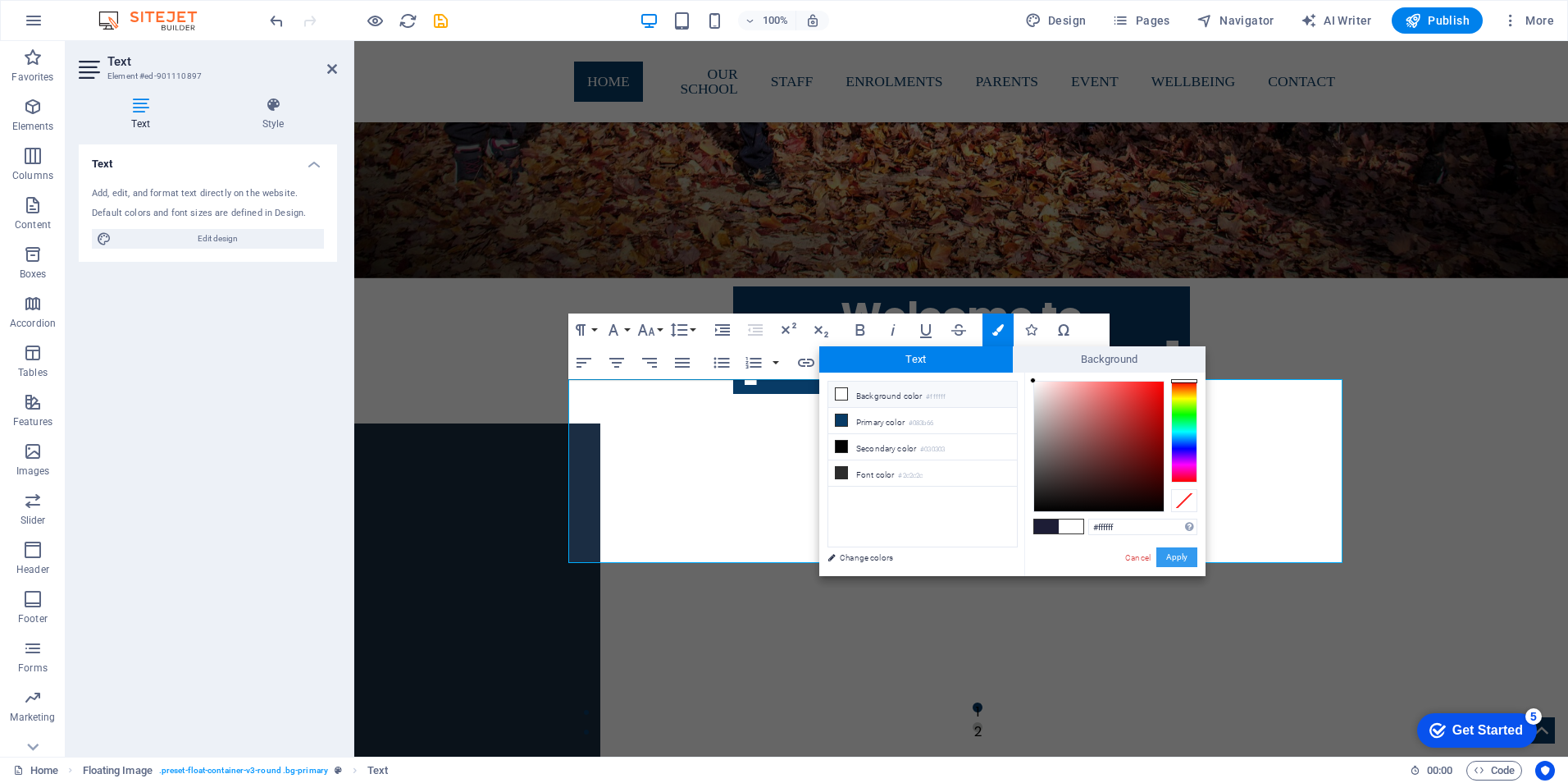
click at [1175, 556] on button "Apply" at bounding box center [1177, 557] width 41 height 20
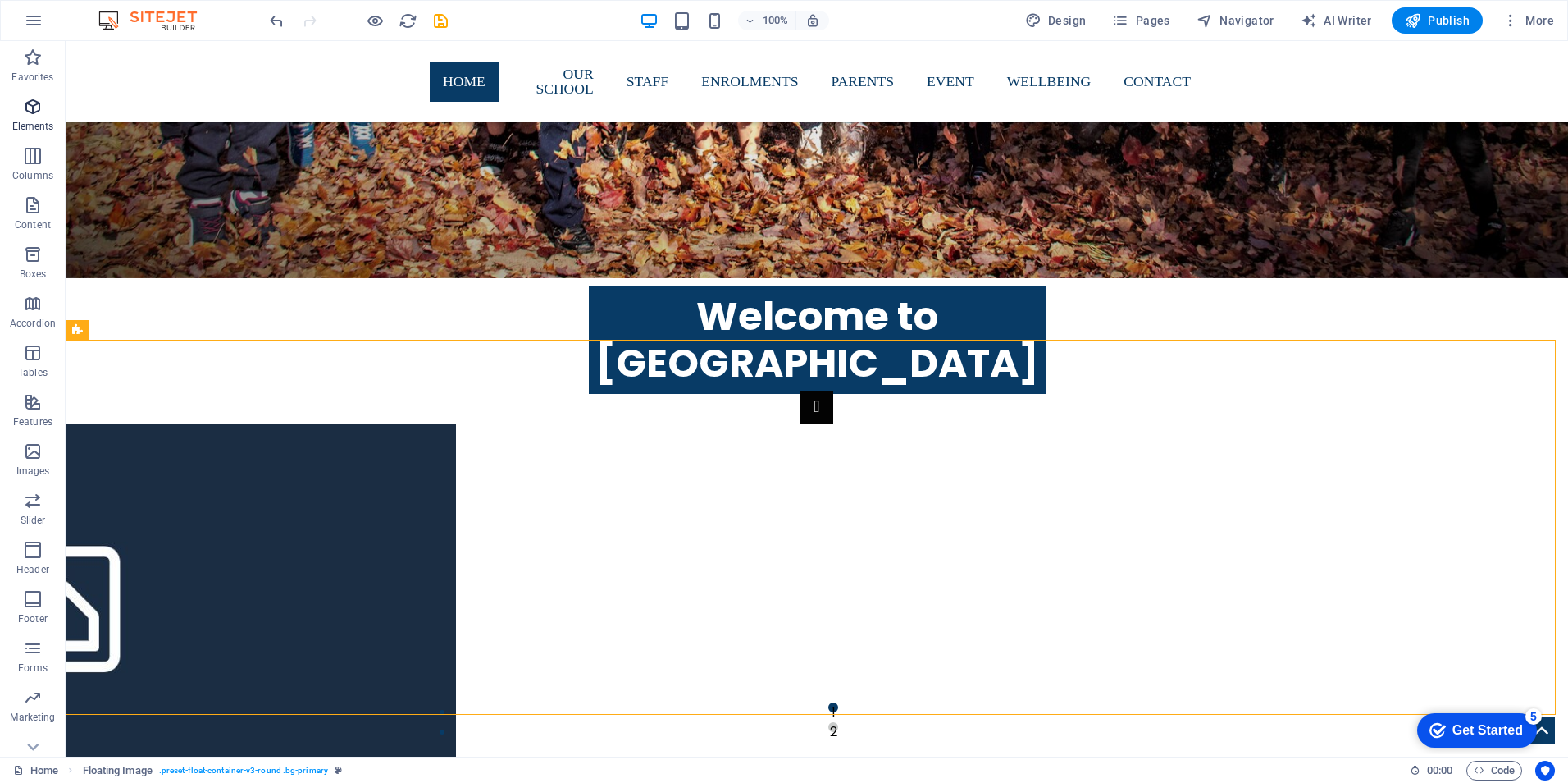
click at [32, 114] on icon "button" at bounding box center [33, 107] width 20 height 20
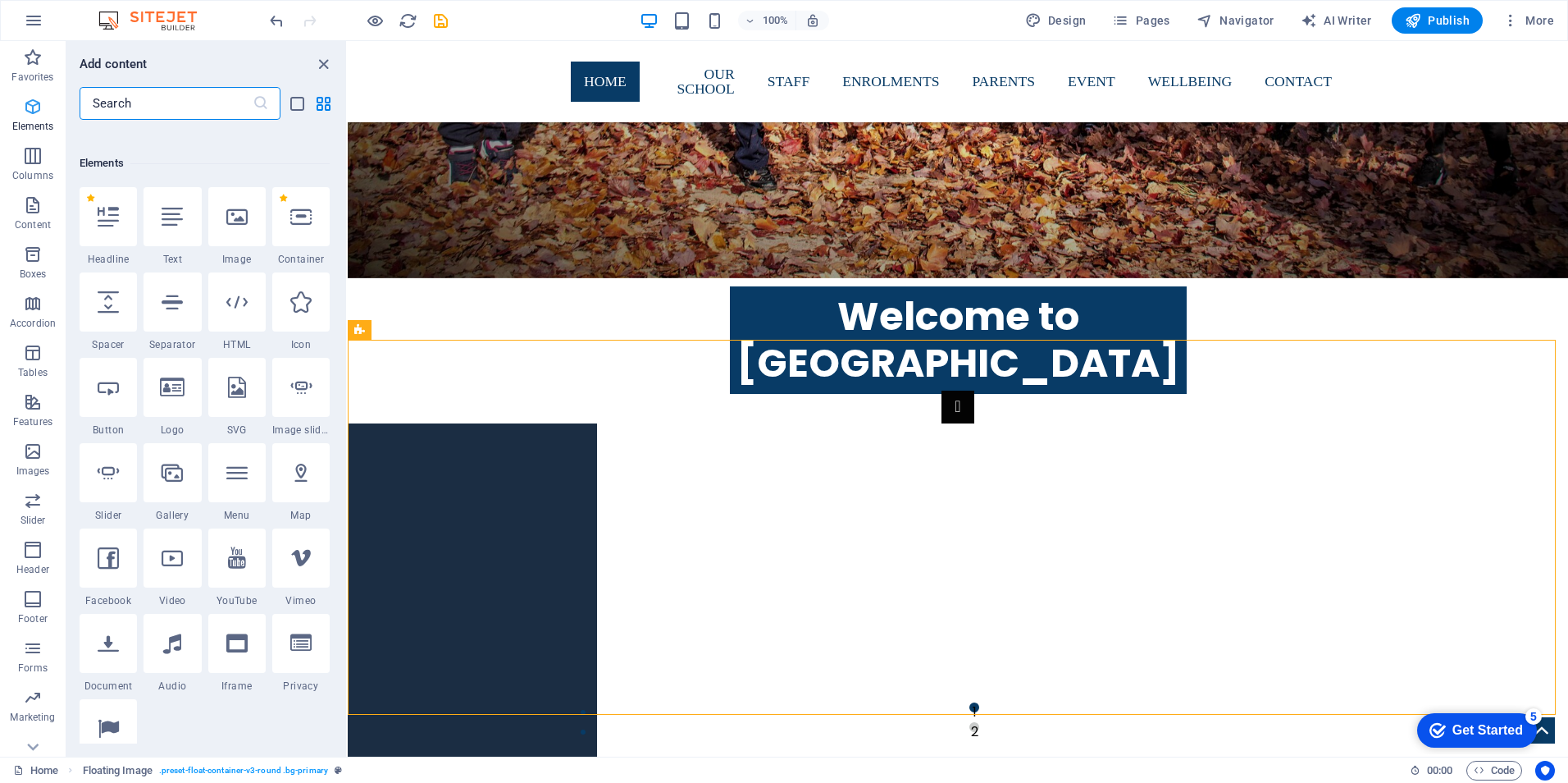
scroll to position [175, 0]
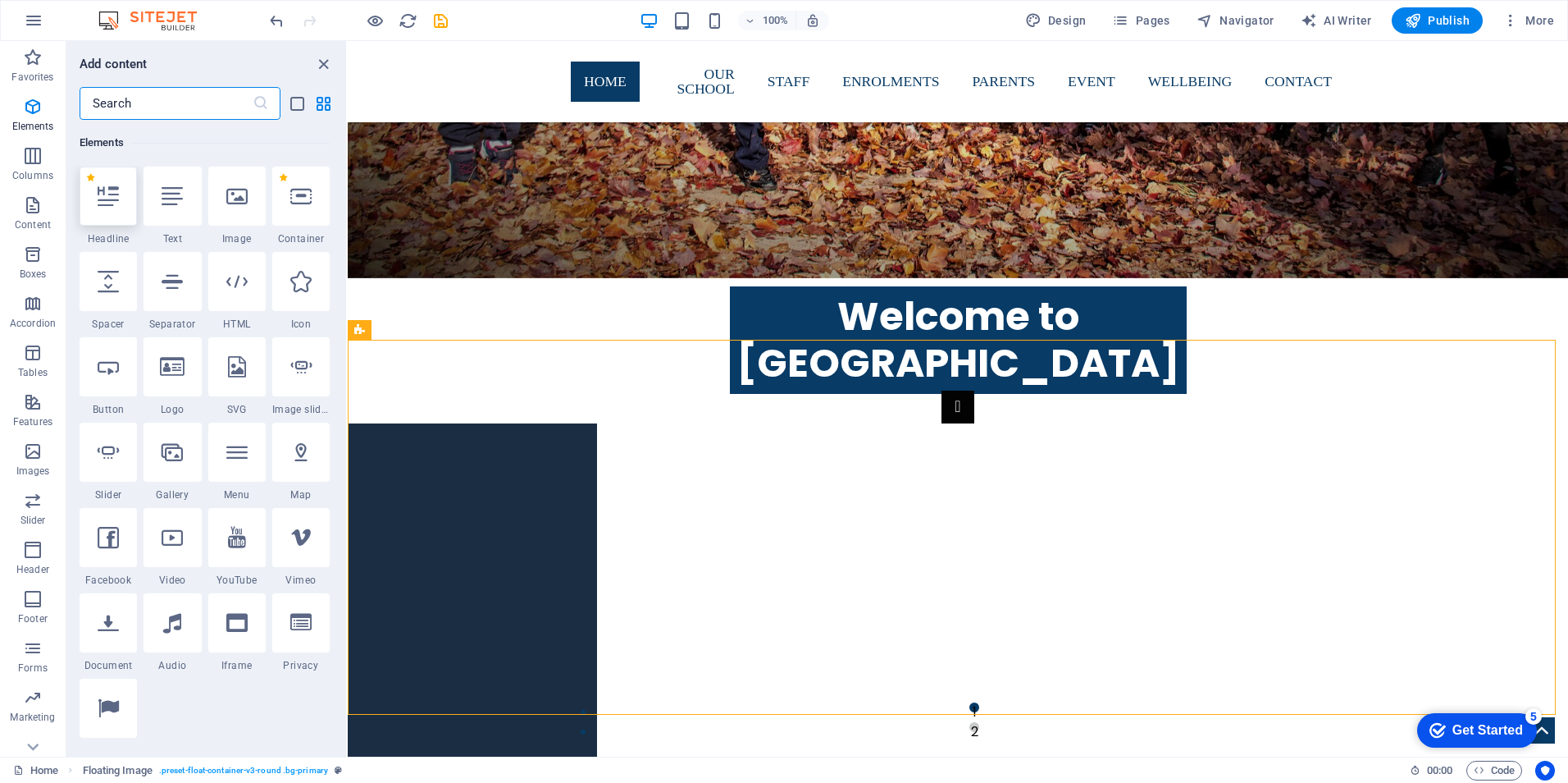
click at [109, 199] on icon at bounding box center [108, 195] width 21 height 21
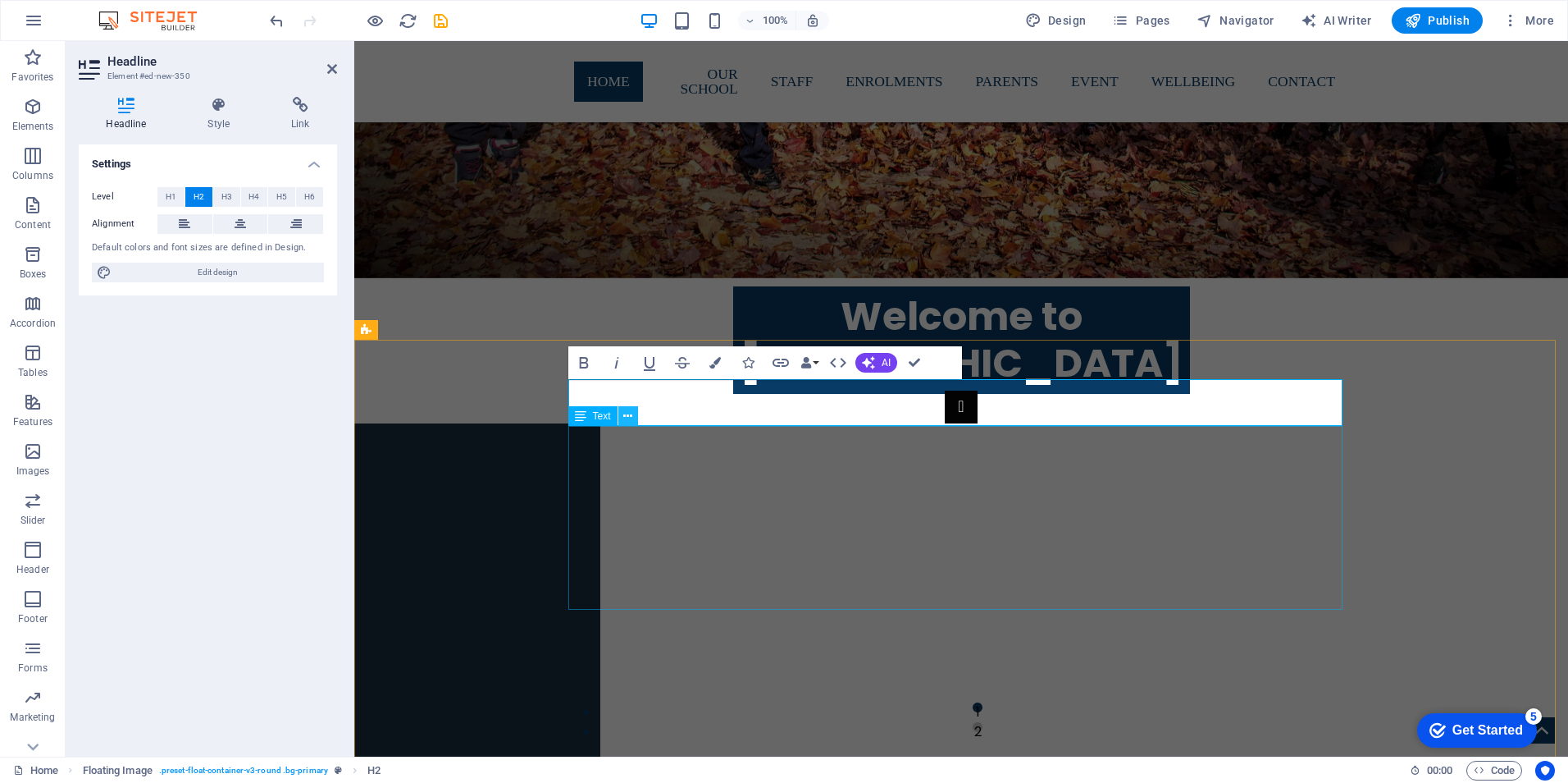
click at [627, 413] on icon at bounding box center [628, 416] width 9 height 17
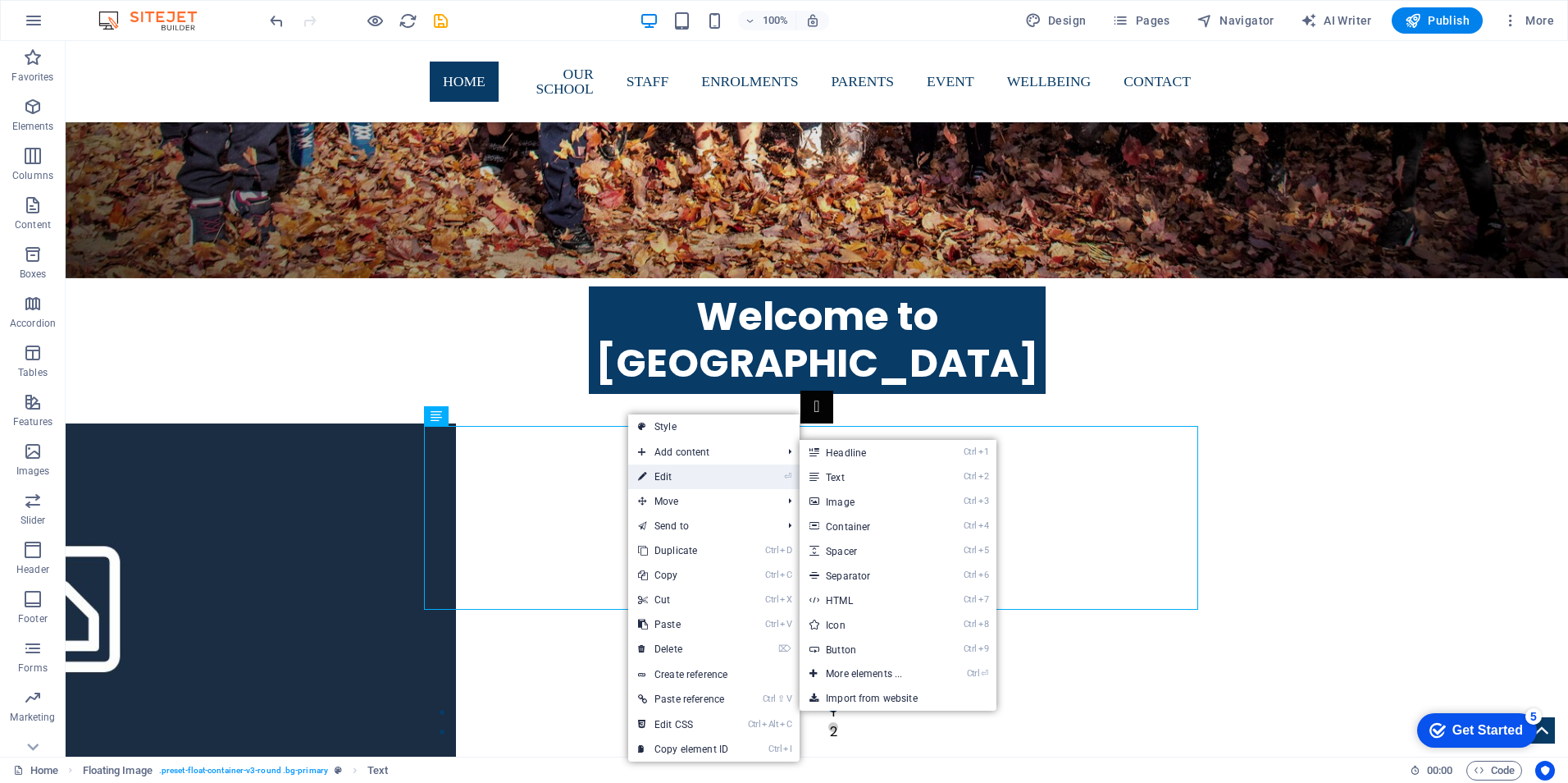
click at [671, 471] on link "⏎ Edit" at bounding box center [684, 477] width 110 height 24
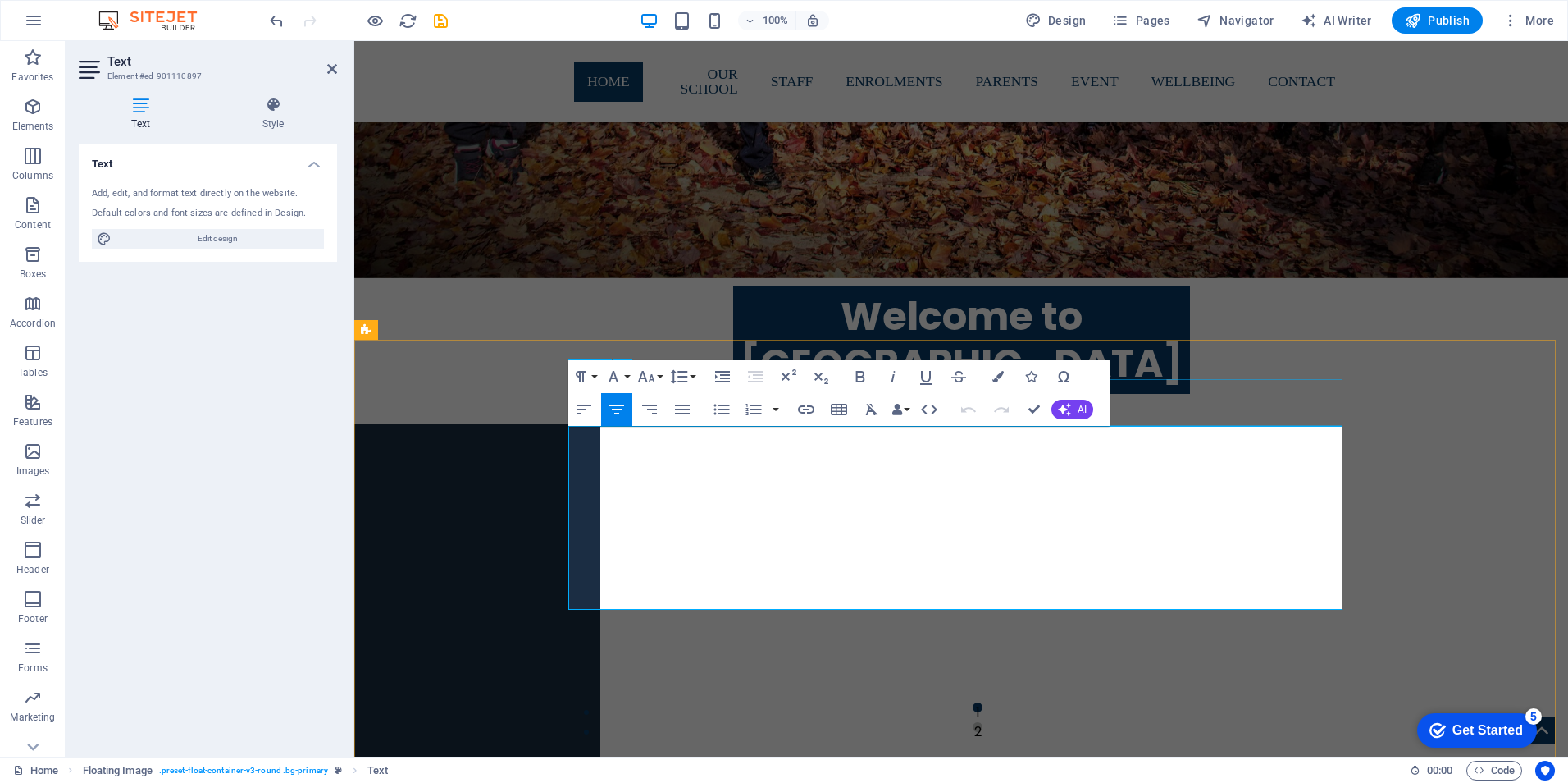
drag, startPoint x: 1250, startPoint y: 390, endPoint x: 1237, endPoint y: 393, distance: 13.3
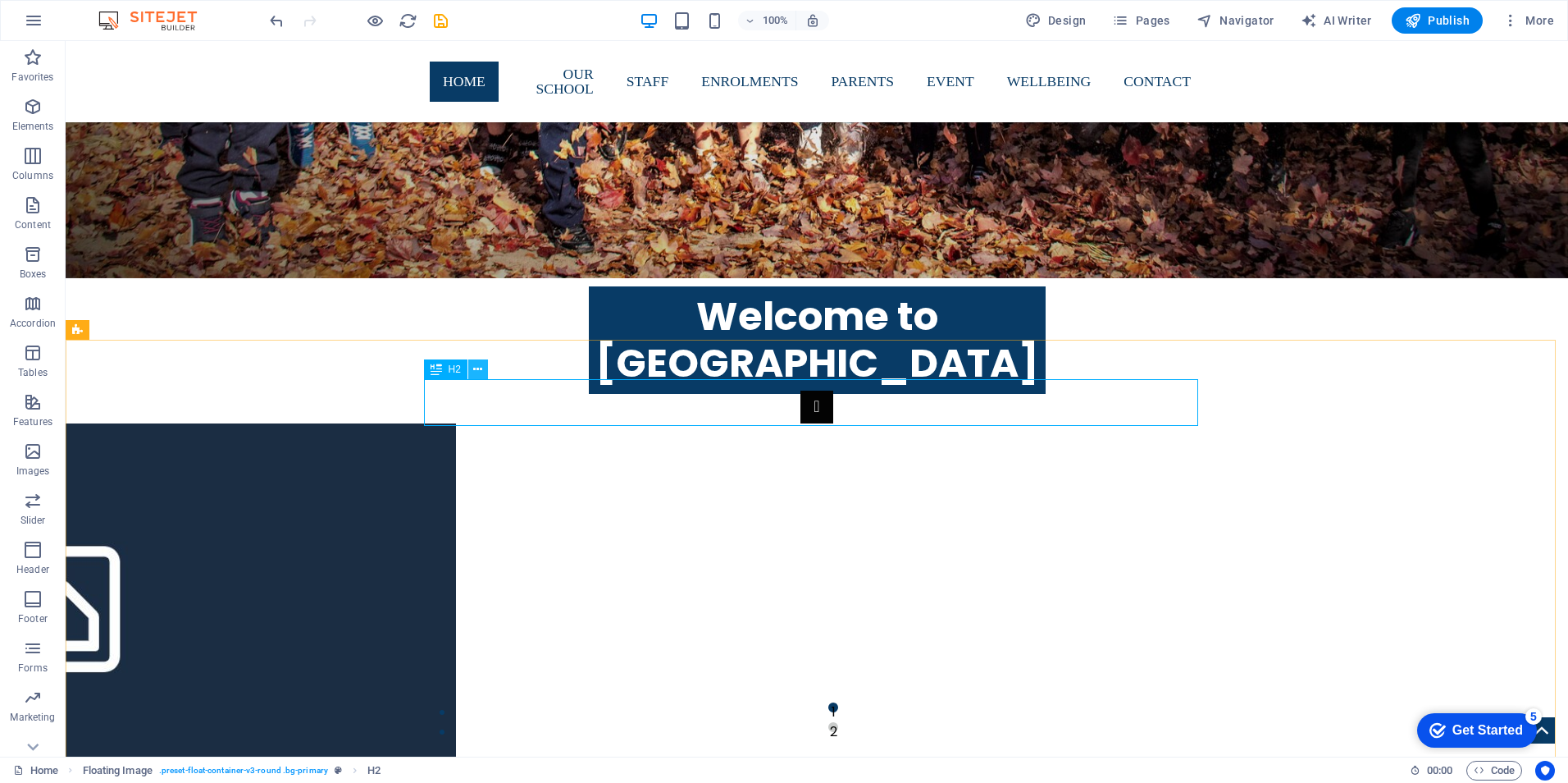
click at [477, 369] on icon at bounding box center [478, 369] width 9 height 17
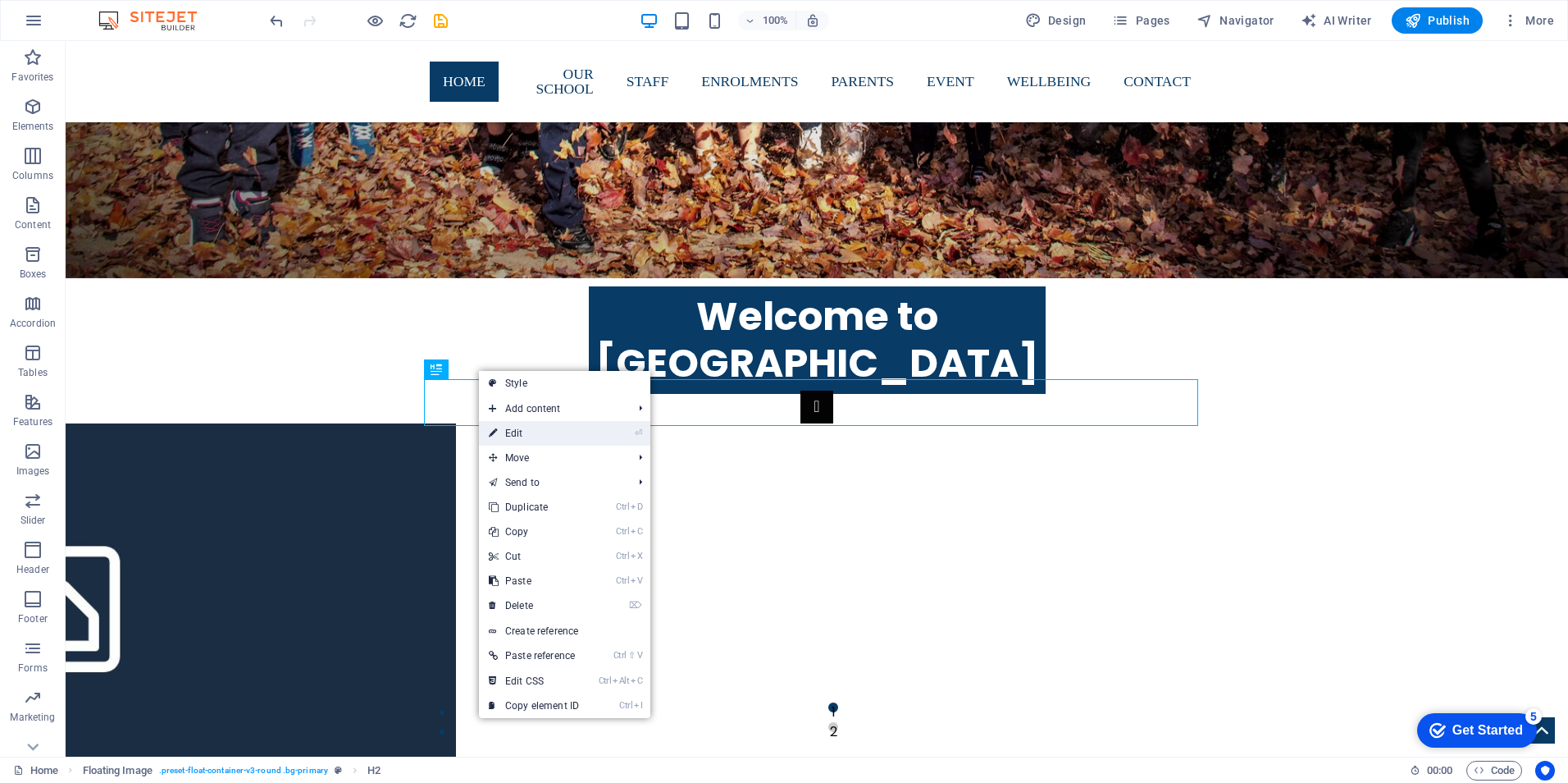
click at [517, 431] on link "⏎ Edit" at bounding box center [534, 434] width 110 height 24
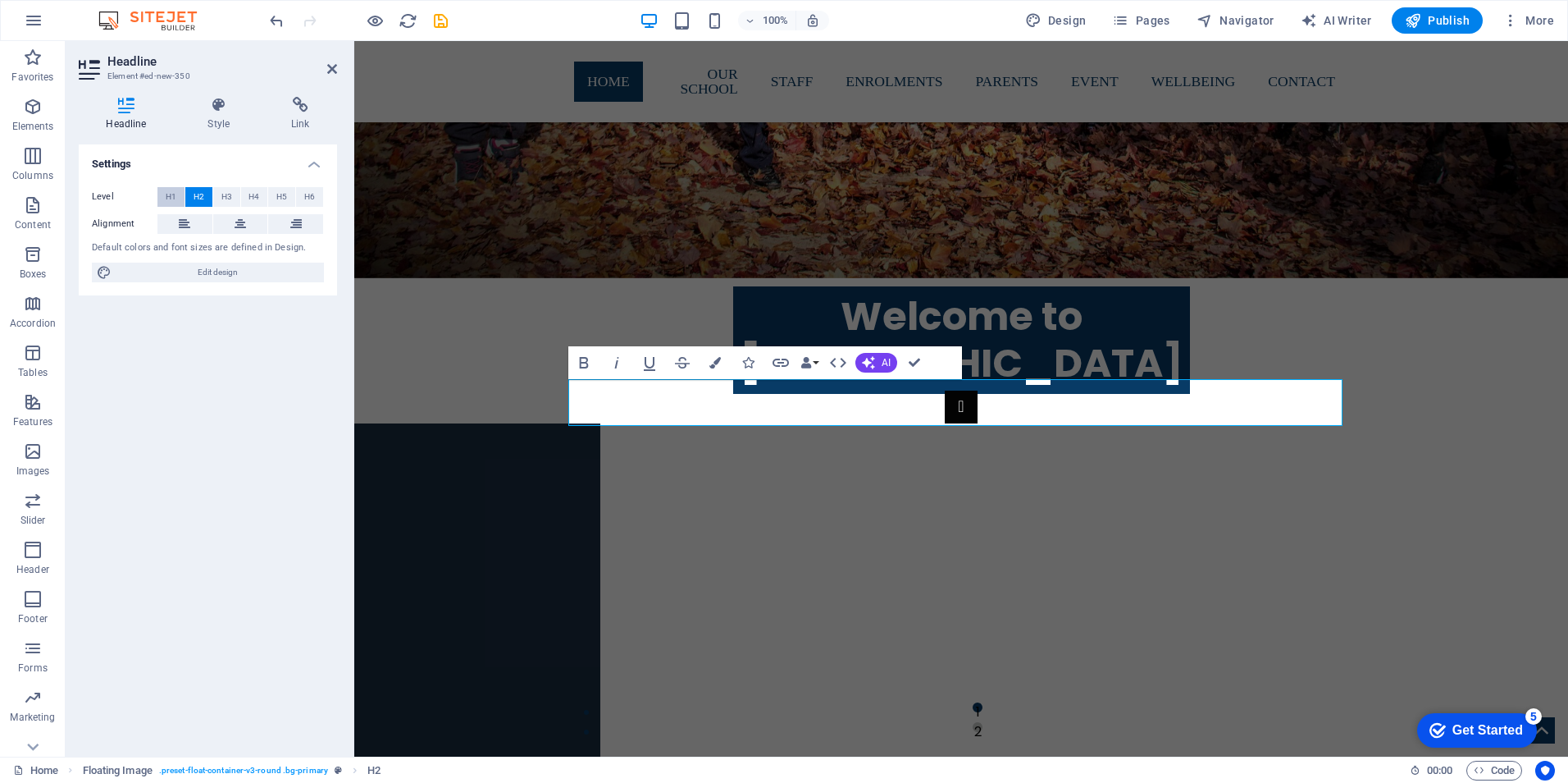
click at [169, 197] on span "H1" at bounding box center [170, 196] width 10 height 20
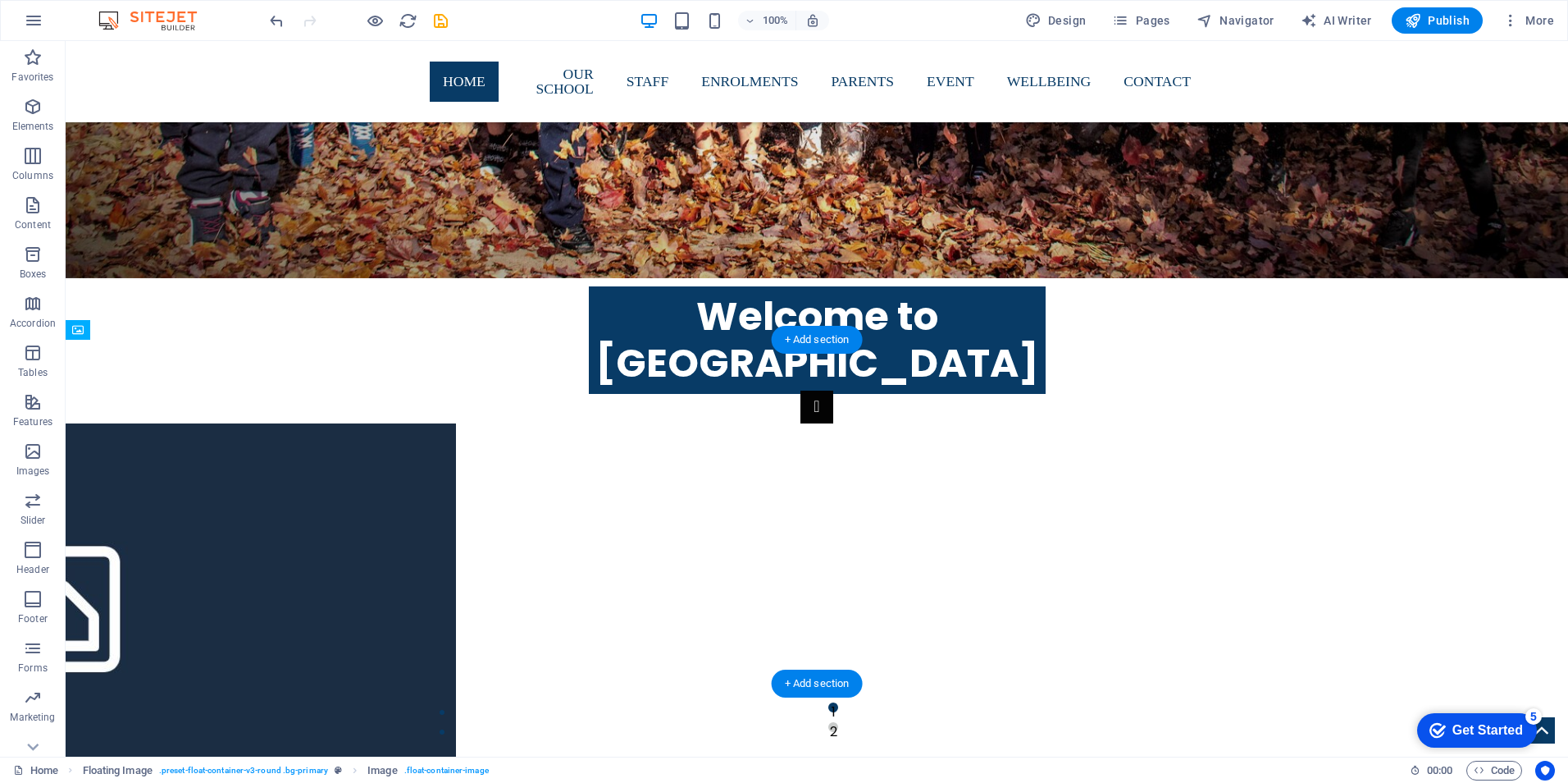
drag, startPoint x: 568, startPoint y: 590, endPoint x: 556, endPoint y: 575, distance: 19.2
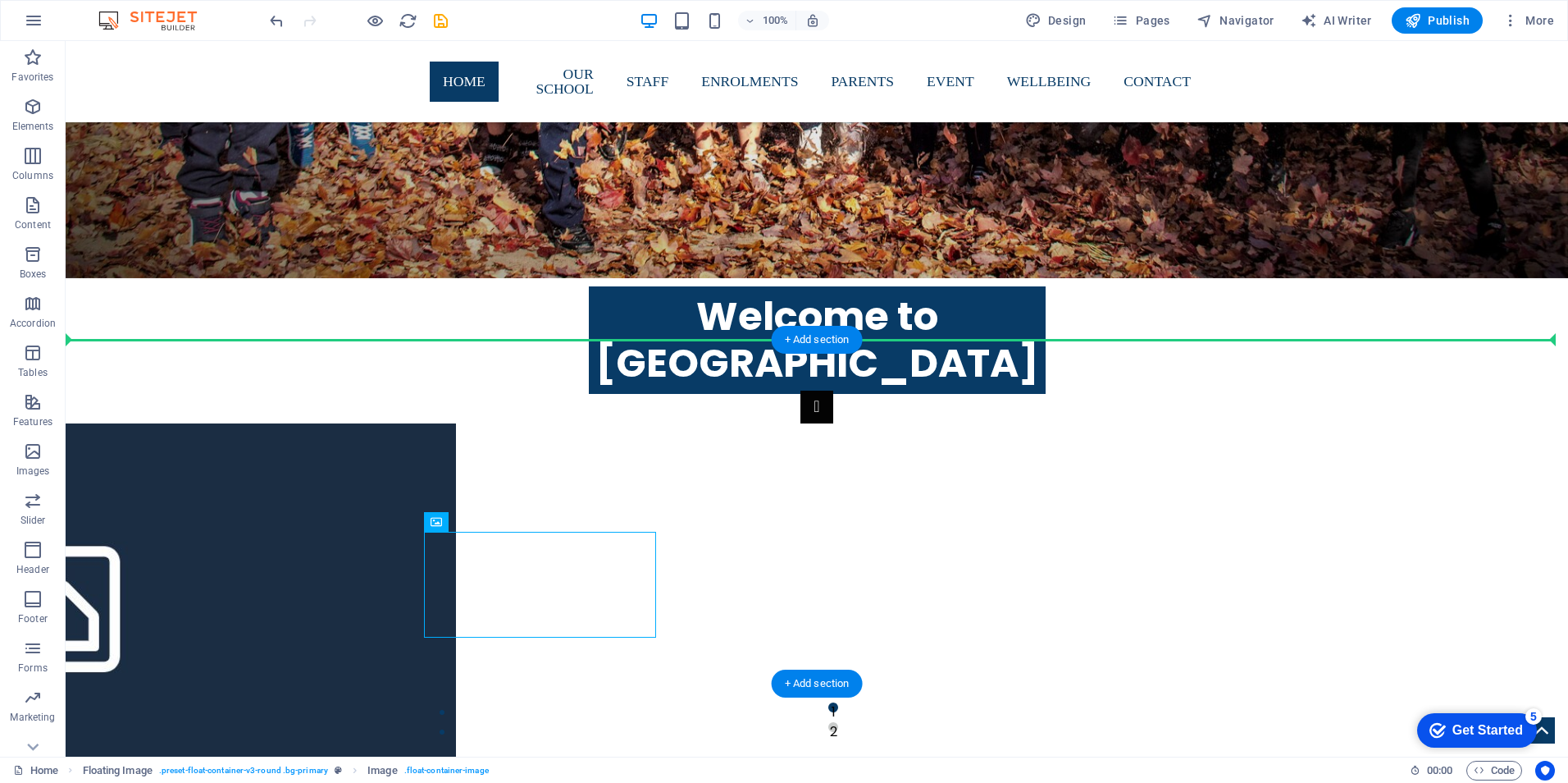
drag, startPoint x: 517, startPoint y: 577, endPoint x: 1236, endPoint y: 495, distance: 723.7
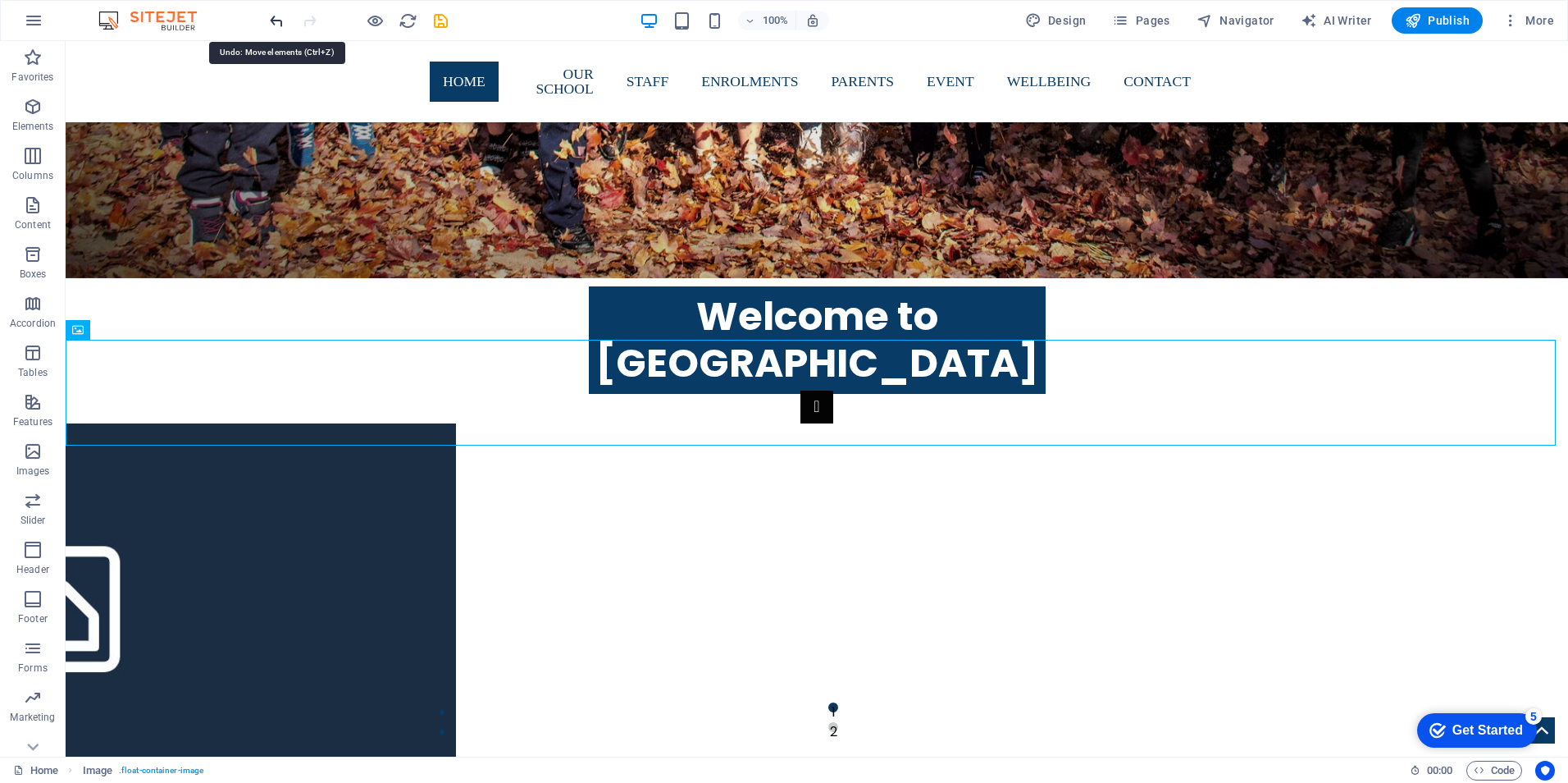
click at [275, 21] on icon "undo" at bounding box center [276, 21] width 19 height 19
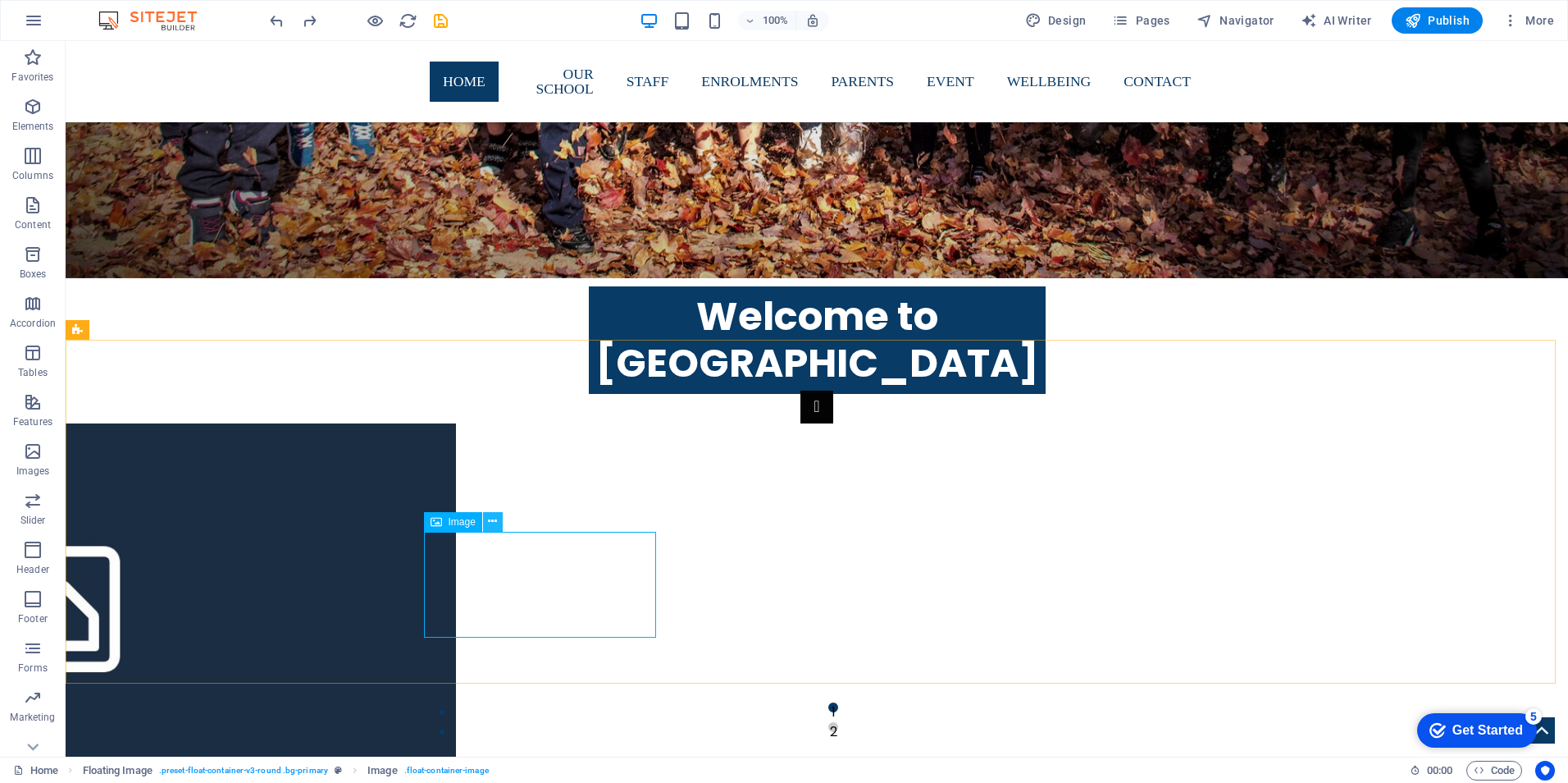
click at [494, 519] on icon at bounding box center [493, 521] width 9 height 17
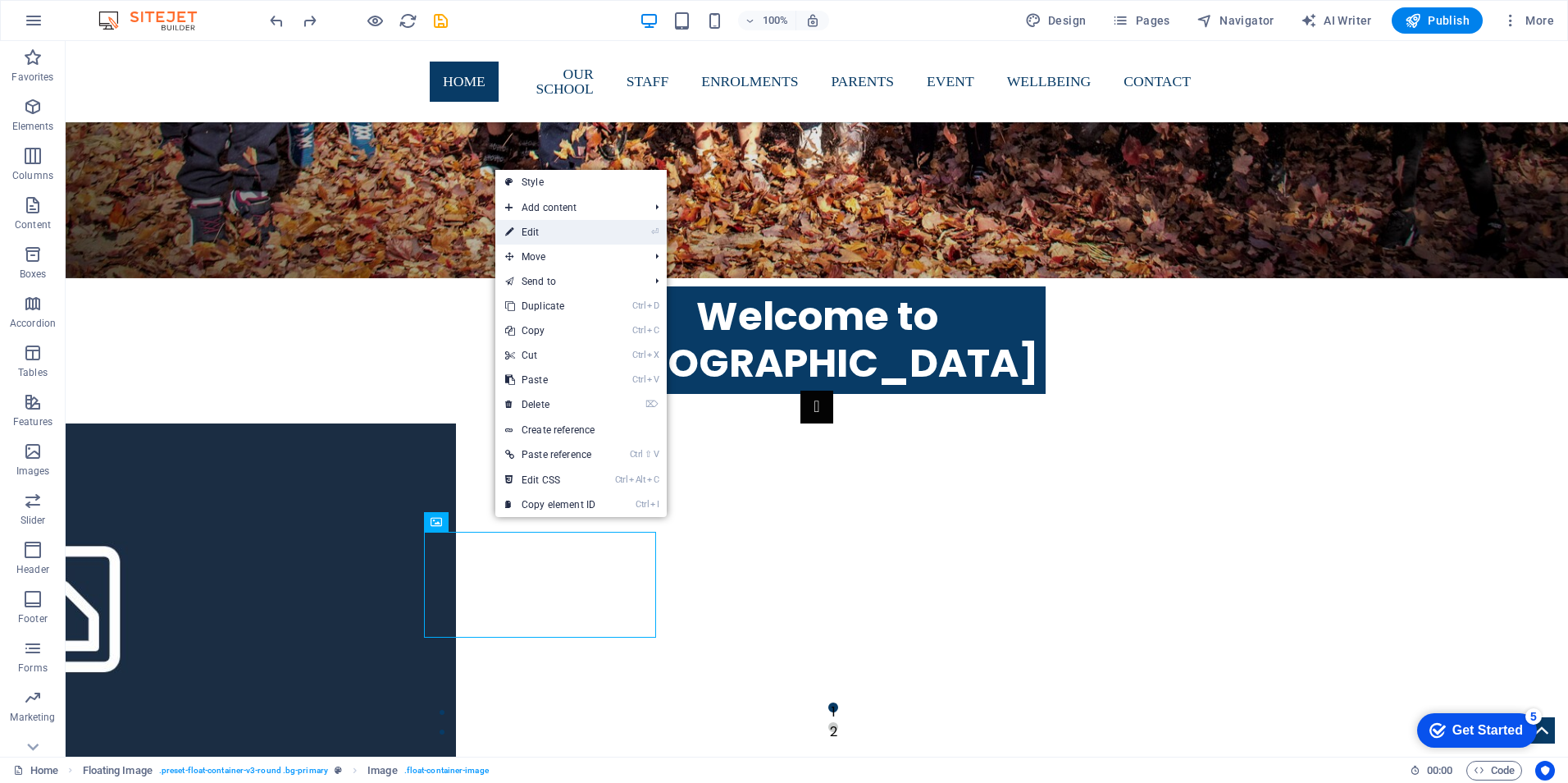
click at [536, 232] on link "⏎ Edit" at bounding box center [550, 232] width 110 height 24
select select "px"
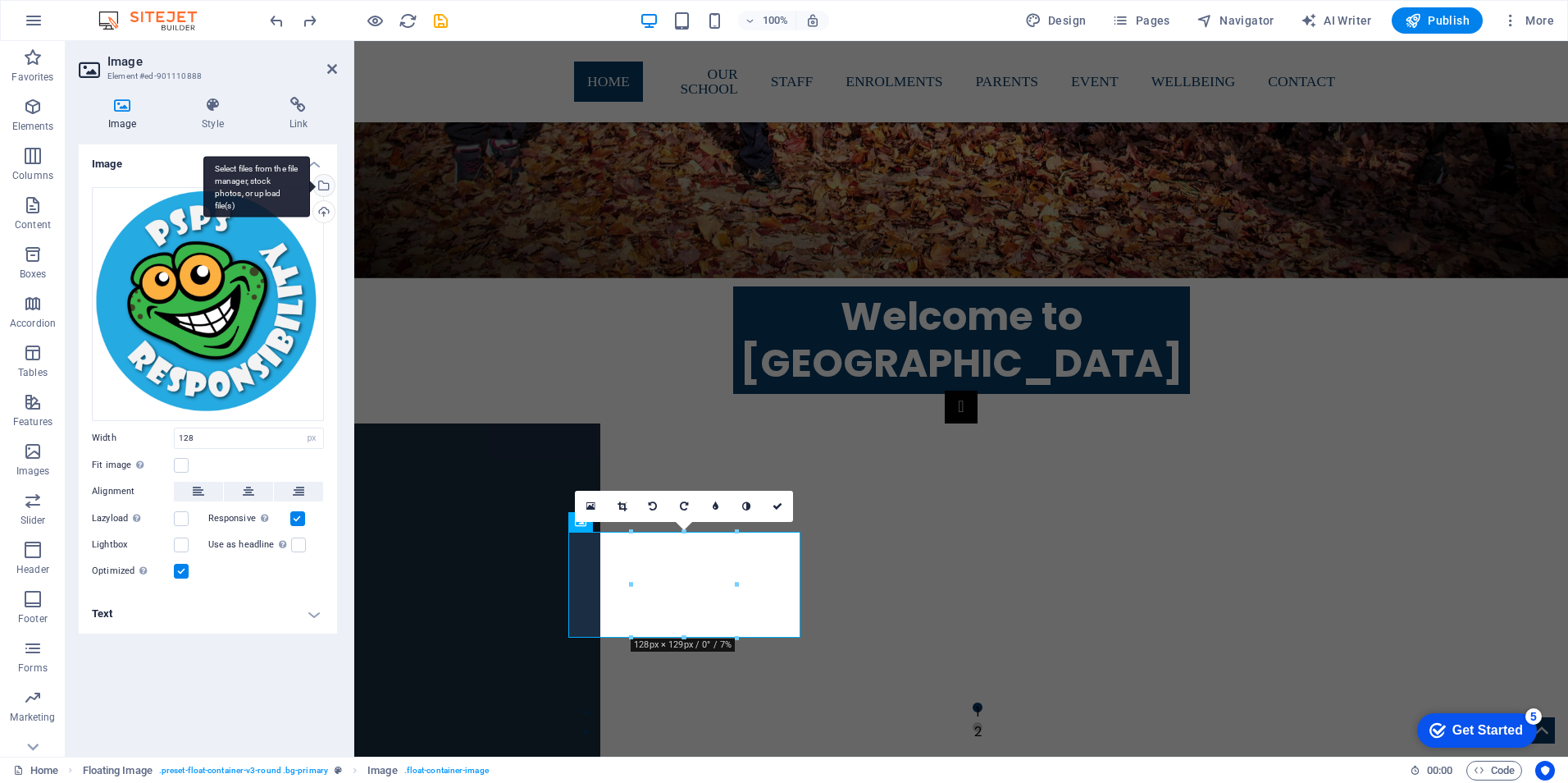
click at [323, 187] on div "Select files from the file manager, stock photos, or upload file(s)" at bounding box center [322, 187] width 24 height 24
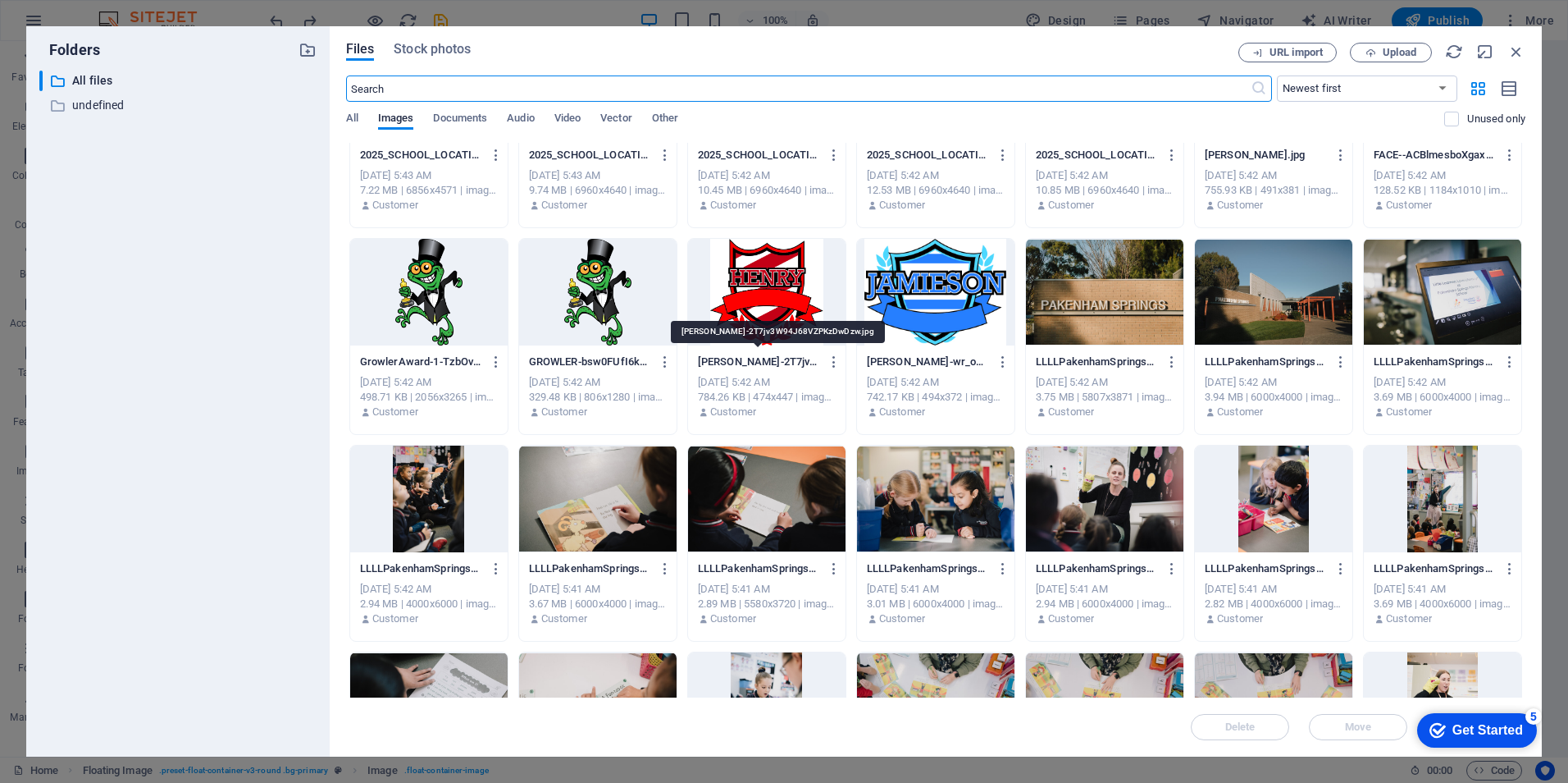
scroll to position [1641, 0]
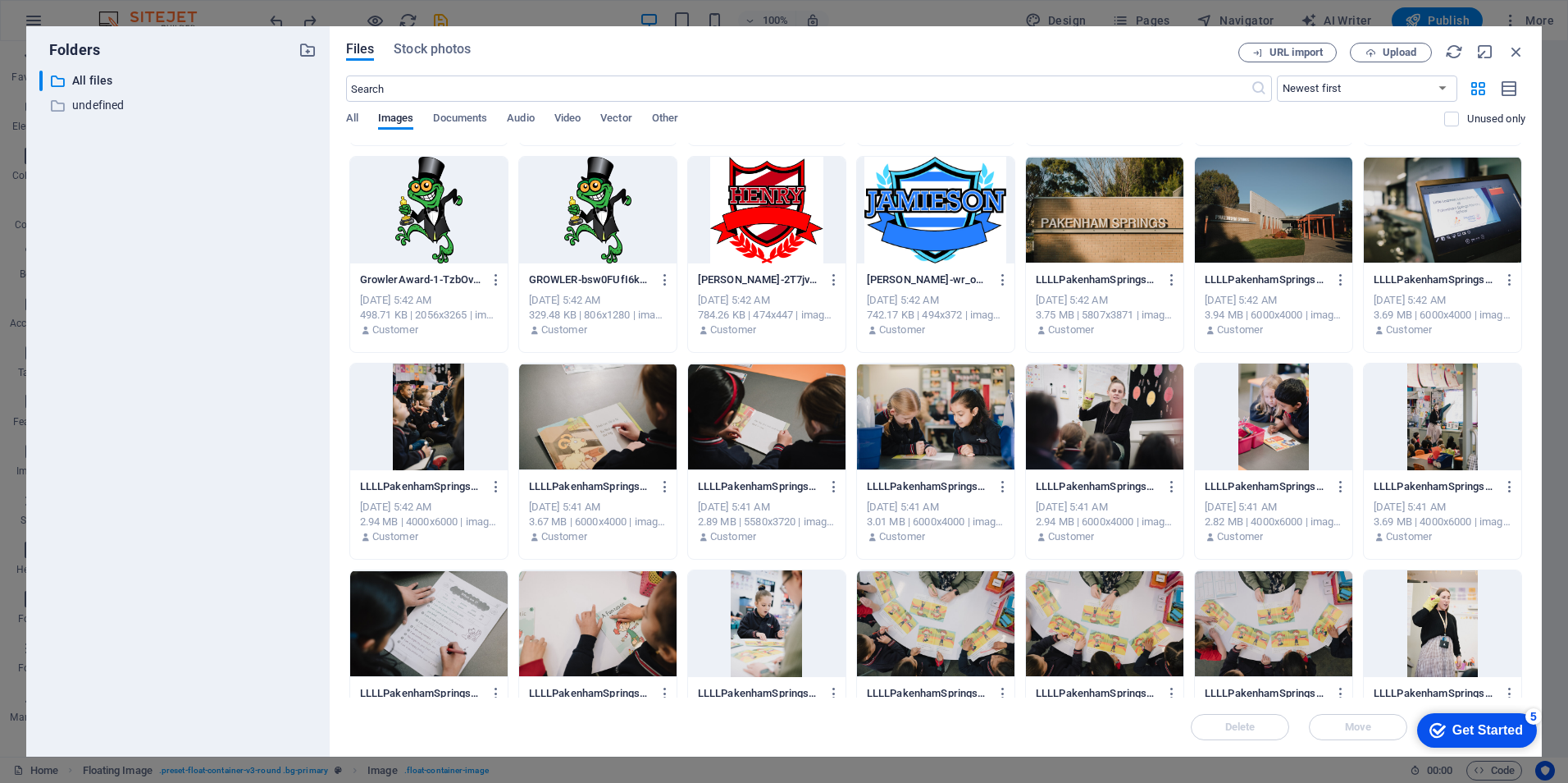
click at [899, 415] on div at bounding box center [936, 417] width 158 height 107
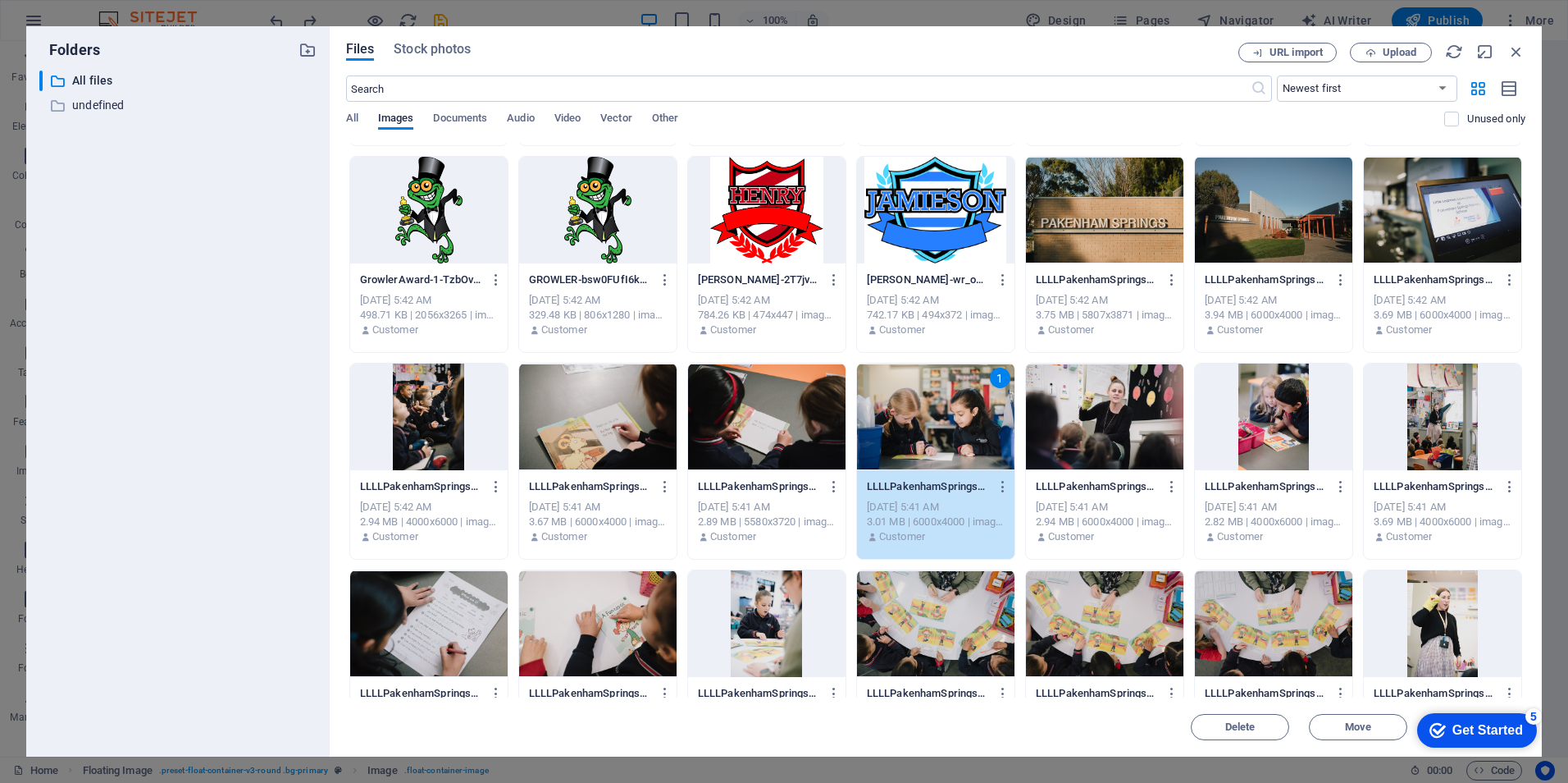
click at [899, 415] on div "1" at bounding box center [936, 417] width 158 height 107
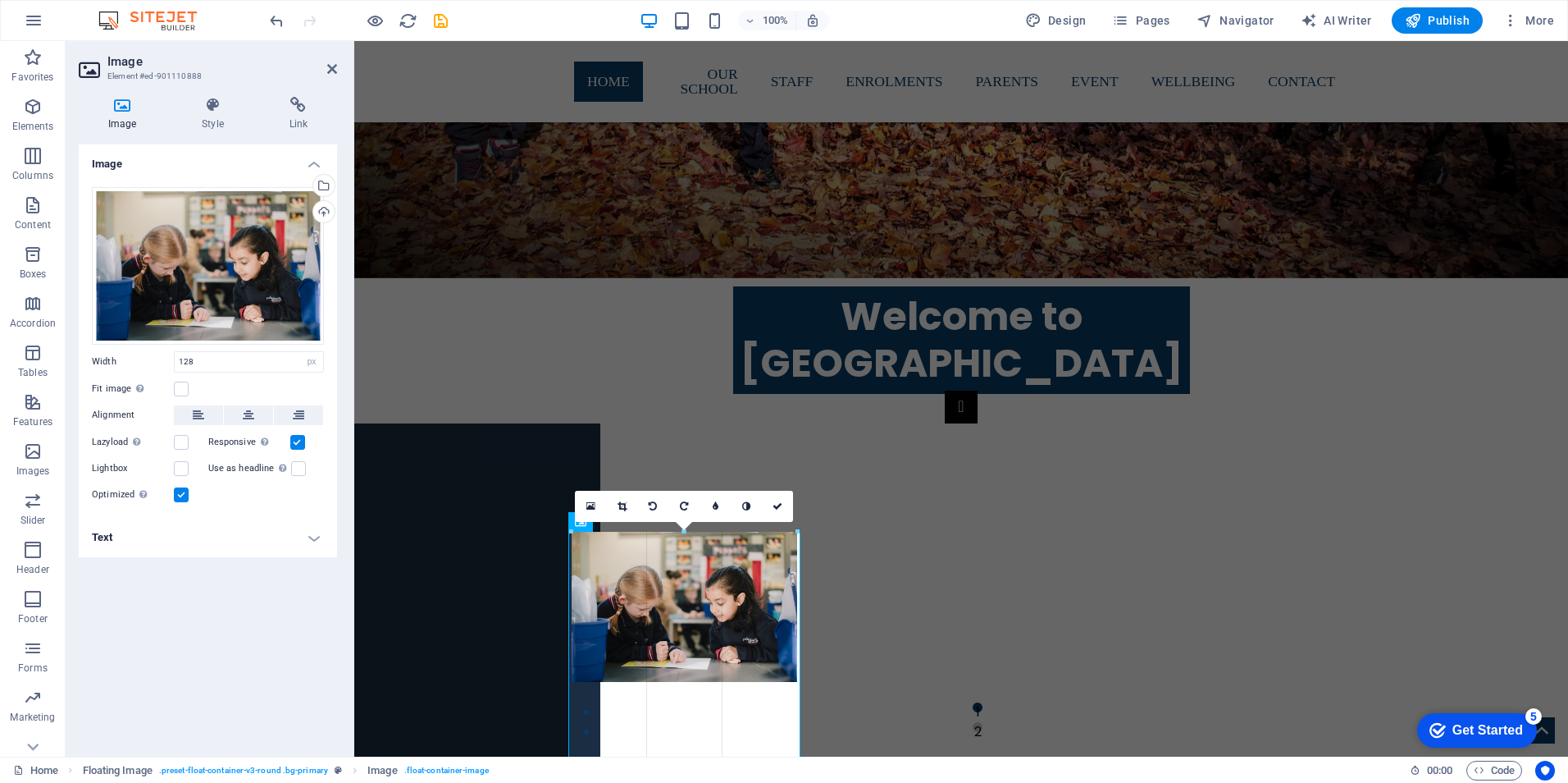
drag, startPoint x: 738, startPoint y: 600, endPoint x: 861, endPoint y: 639, distance: 129.0
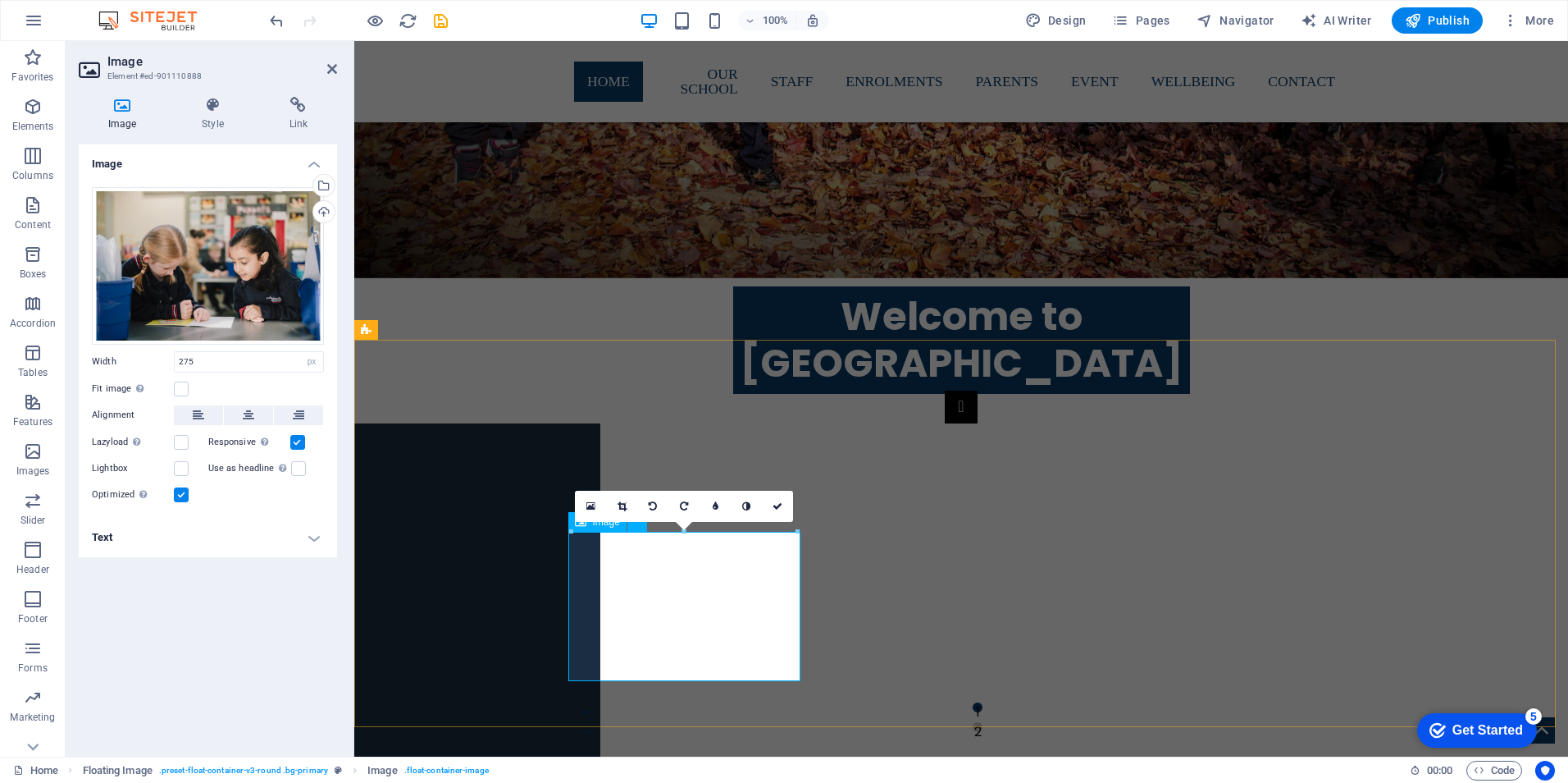
drag, startPoint x: 727, startPoint y: 579, endPoint x: 756, endPoint y: 561, distance: 34.1
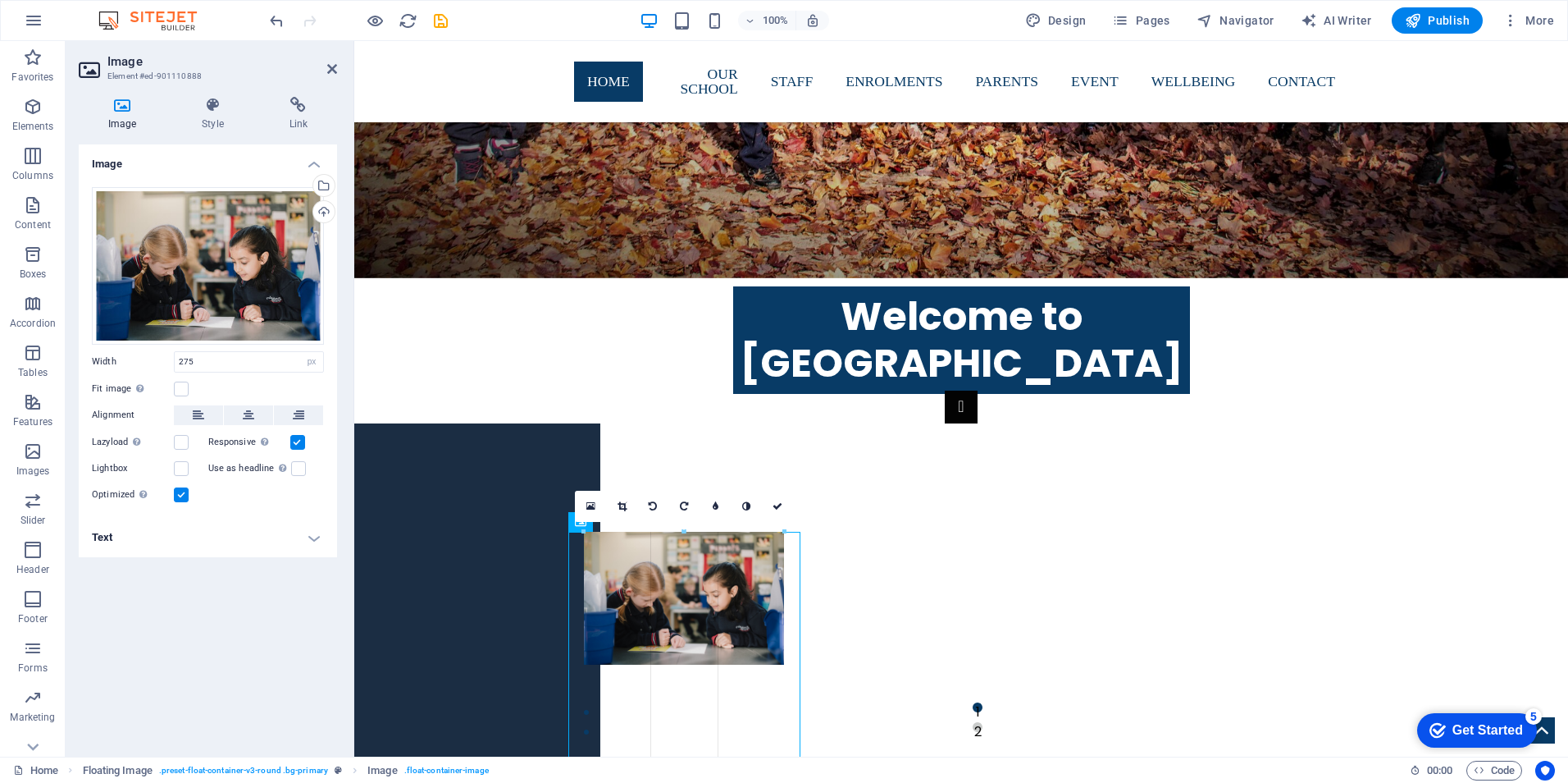
drag, startPoint x: 798, startPoint y: 530, endPoint x: 773, endPoint y: 572, distance: 48.9
type input "244"
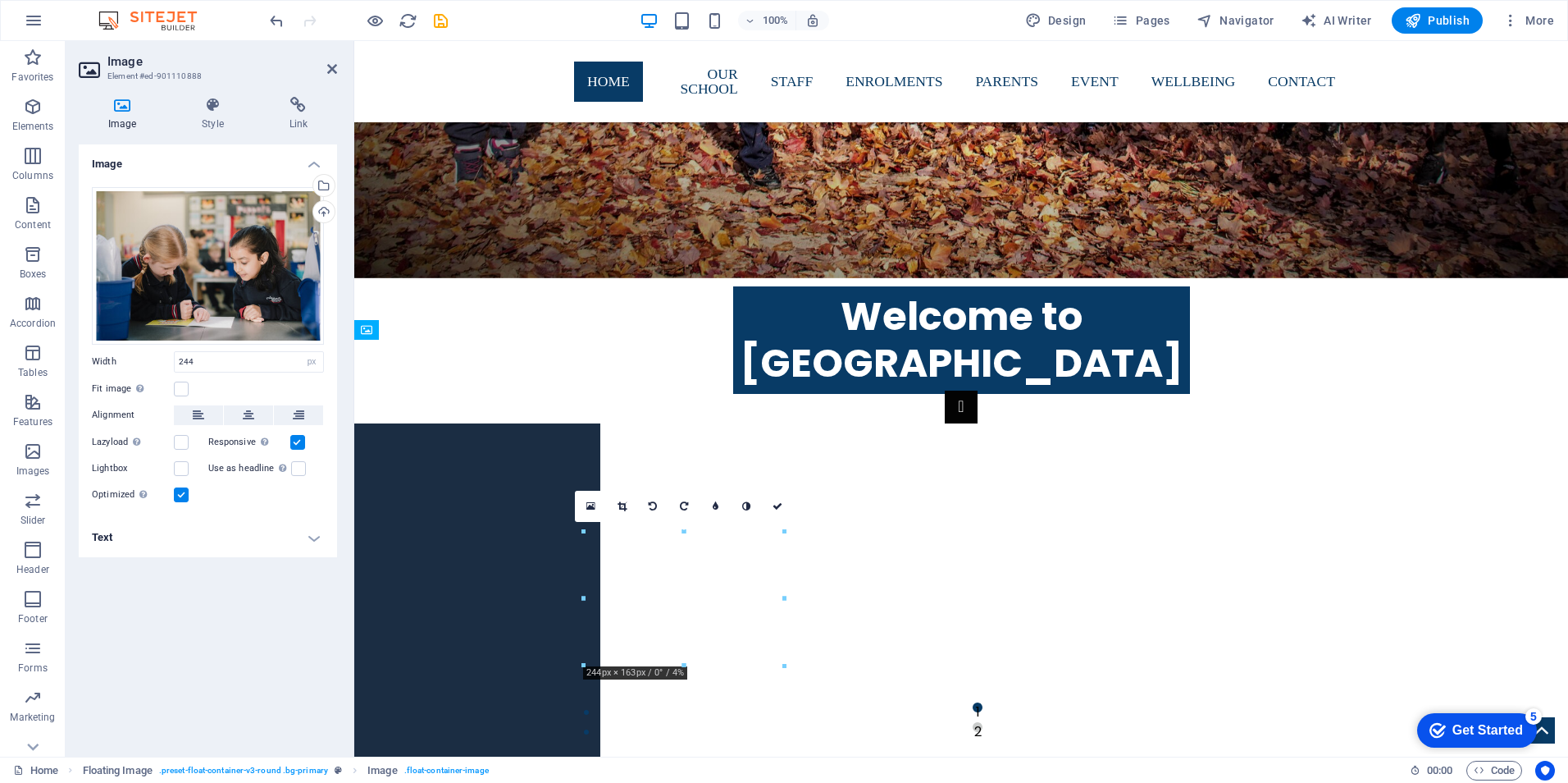
drag, startPoint x: 675, startPoint y: 602, endPoint x: 710, endPoint y: 384, distance: 220.8
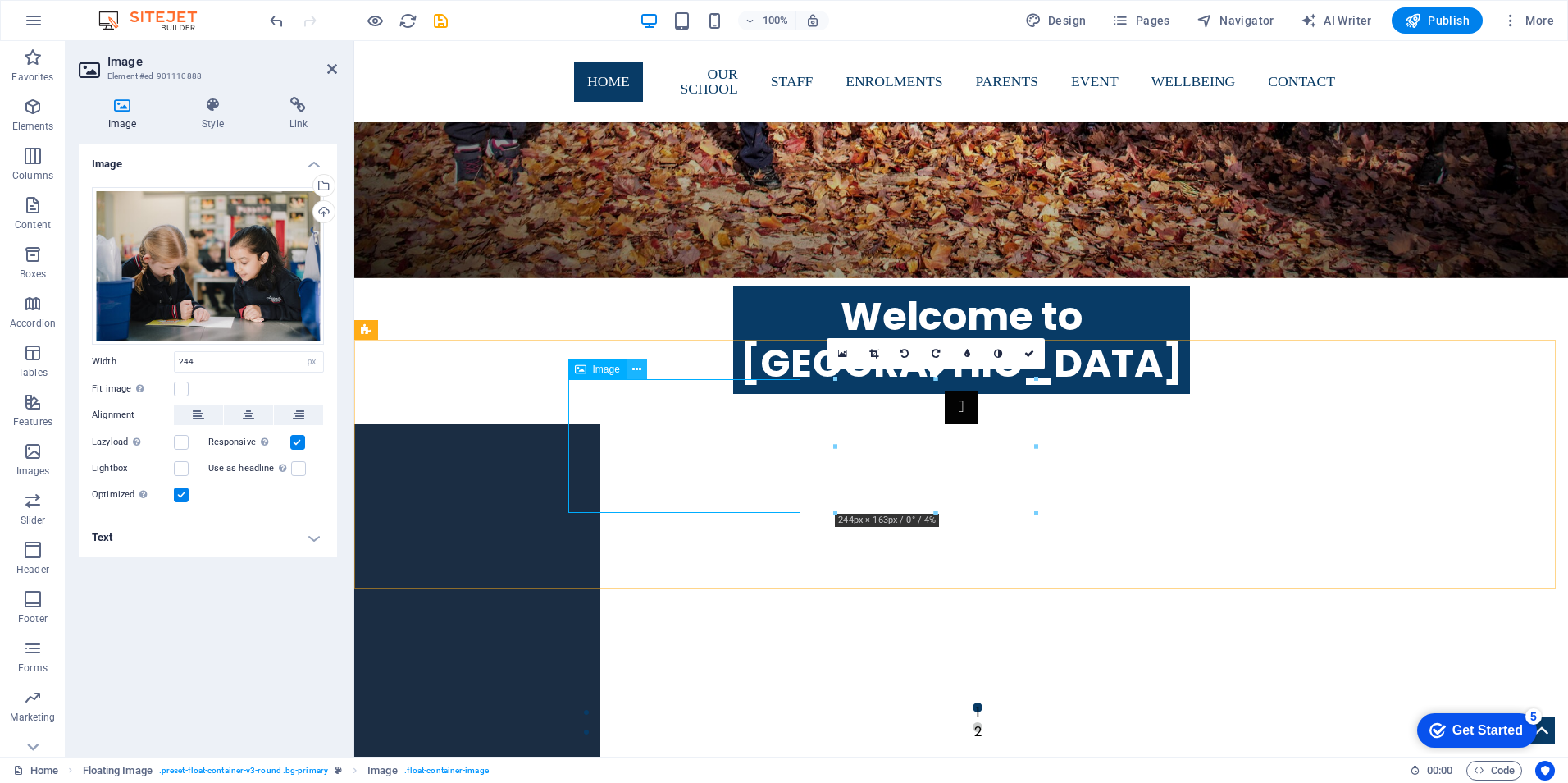
click at [637, 367] on icon at bounding box center [637, 369] width 9 height 17
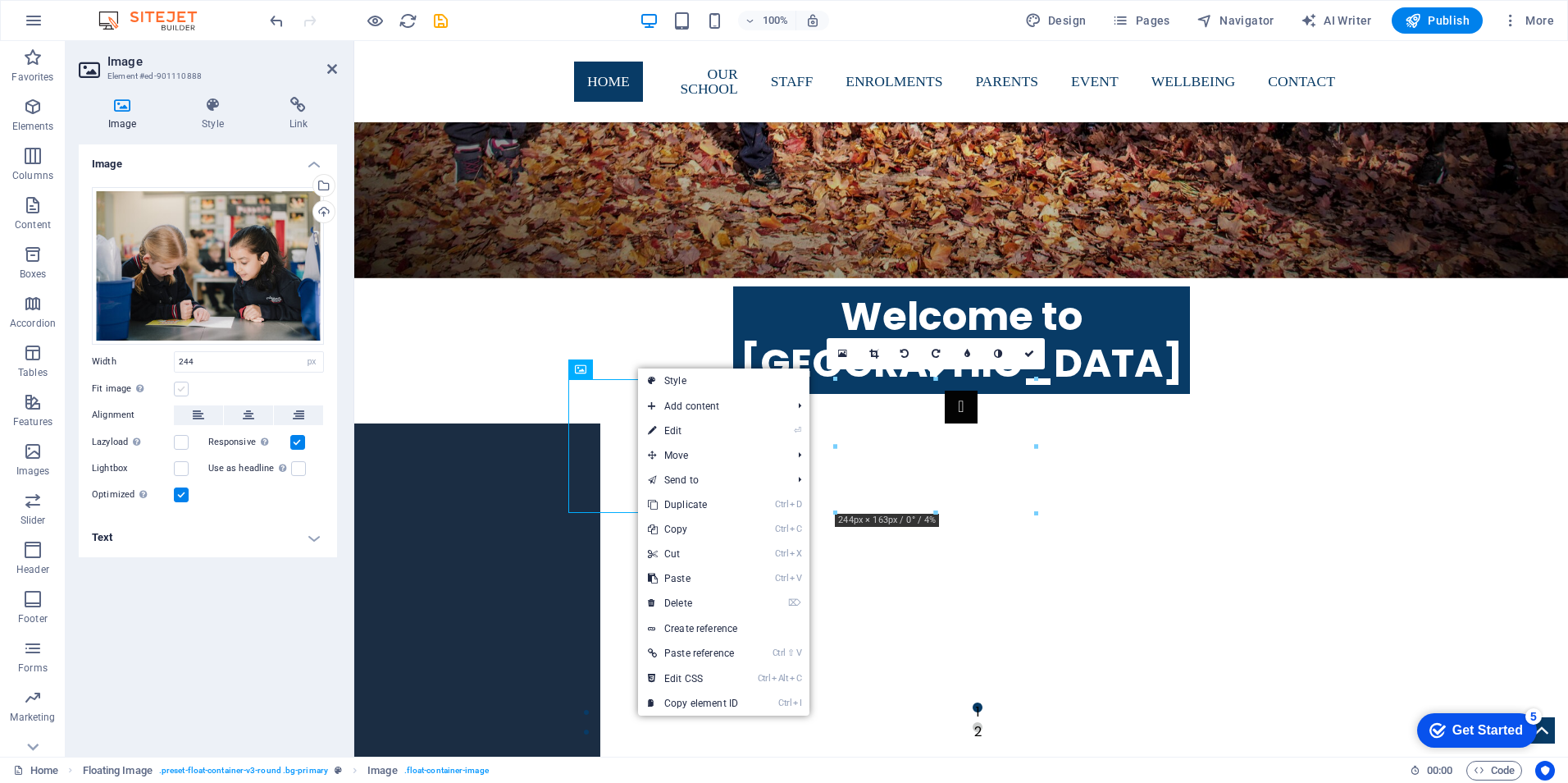
click at [179, 388] on label at bounding box center [181, 389] width 15 height 15
click at [0, 0] on input "Fit image Automatically fit image to a fixed width and height" at bounding box center [0, 0] width 0 height 0
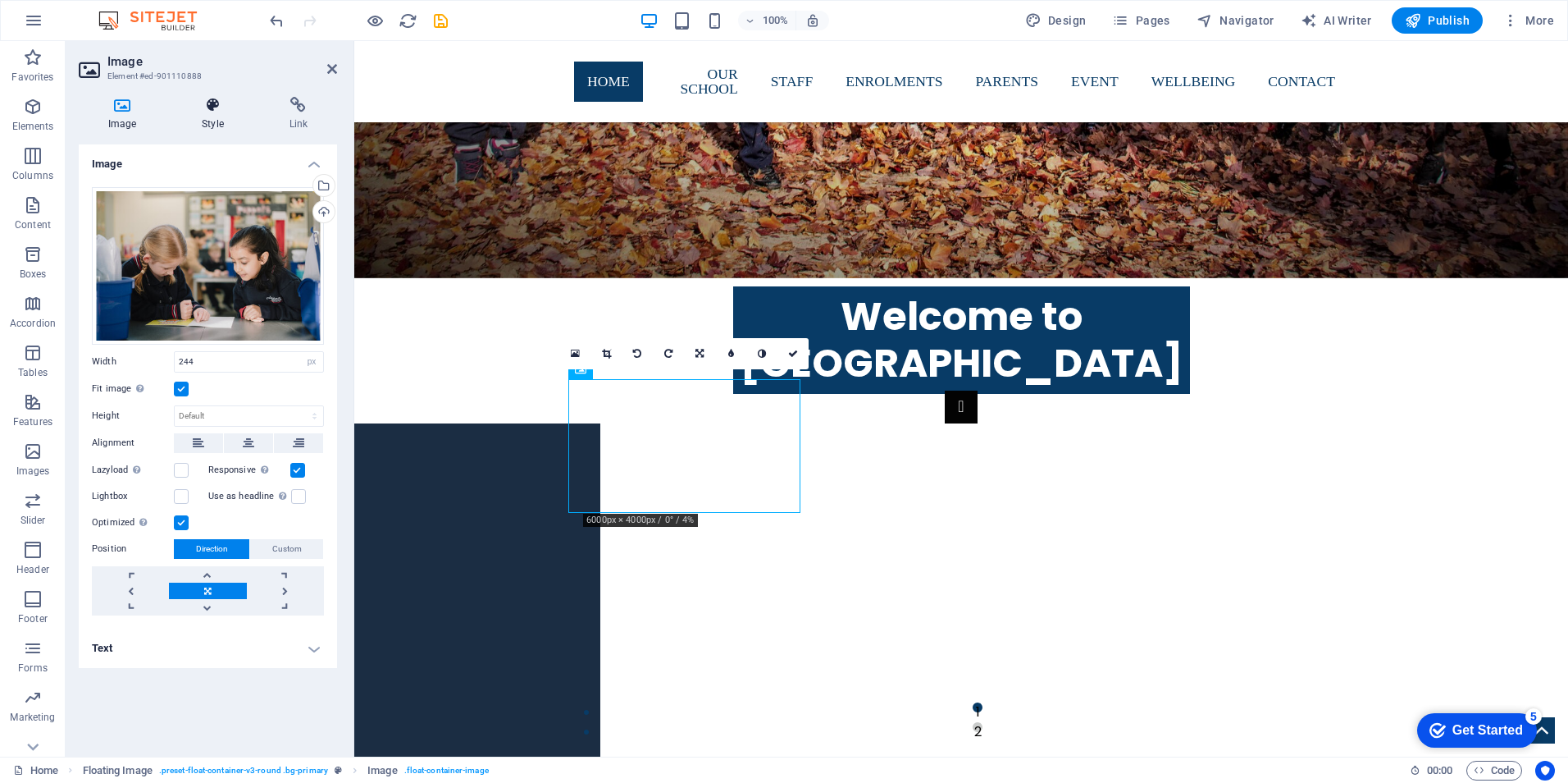
click at [212, 107] on icon at bounding box center [212, 106] width 80 height 17
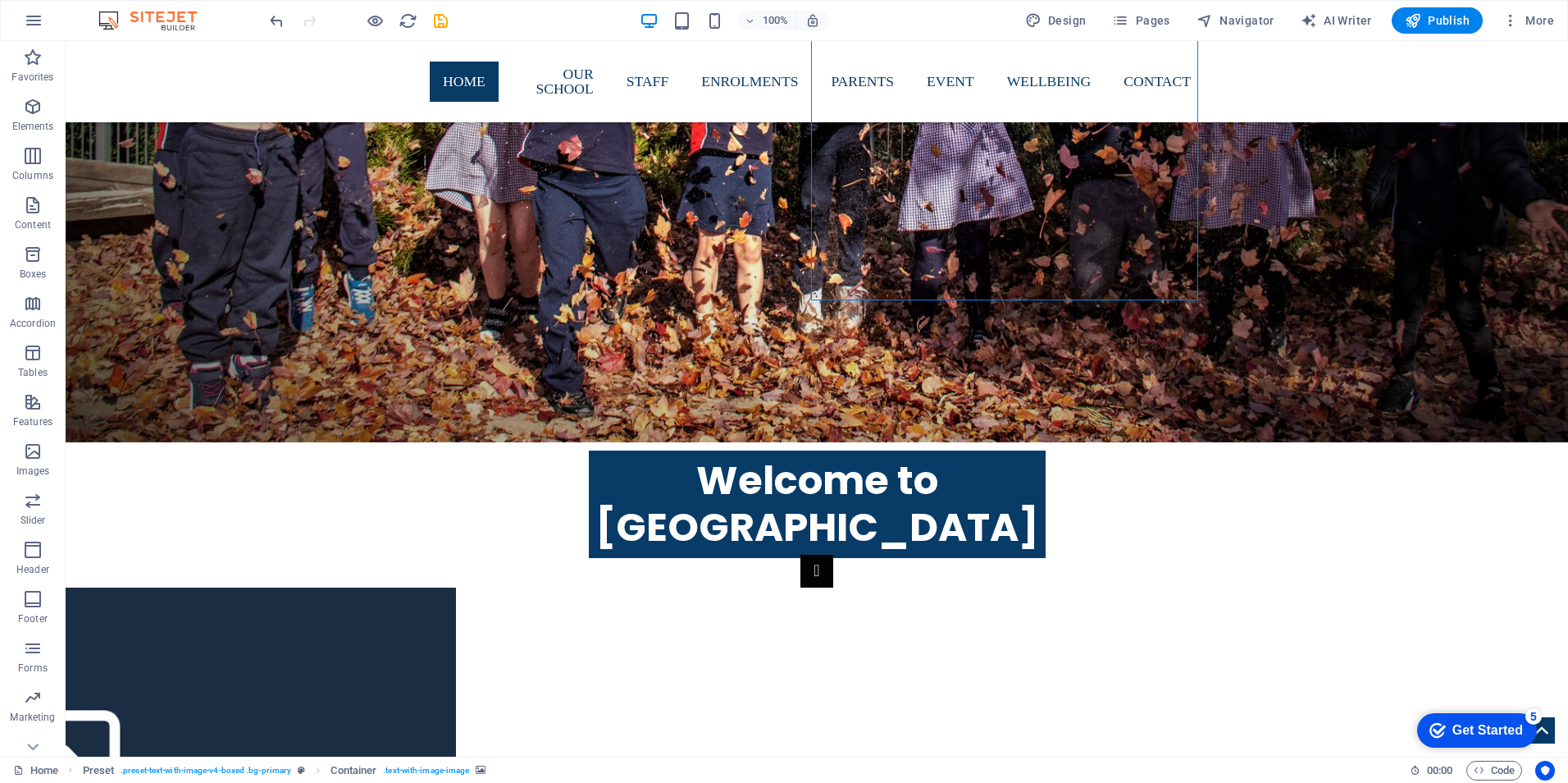
scroll to position [1041, 0]
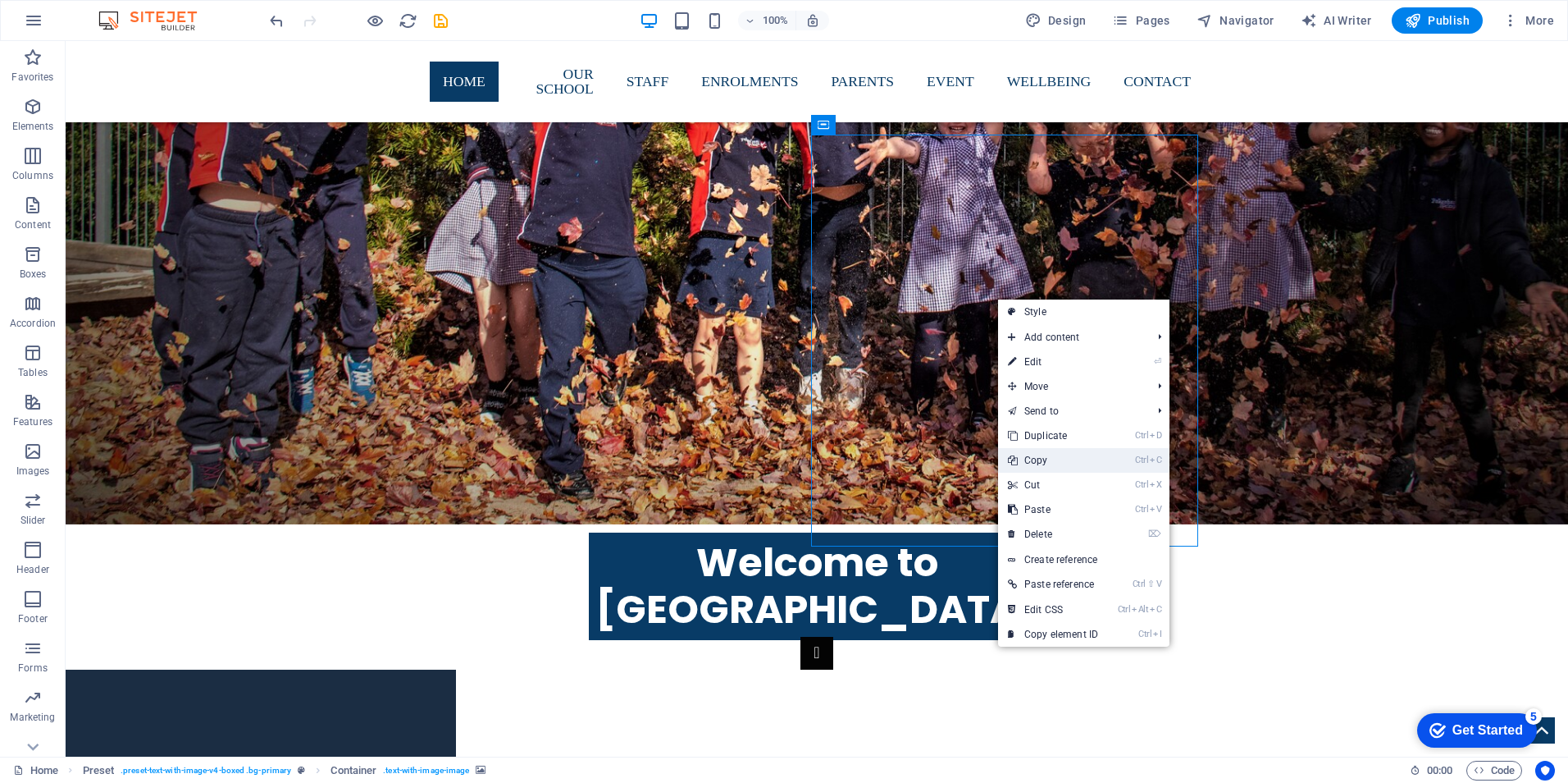
click at [1053, 459] on link "Ctrl C Copy" at bounding box center [1053, 461] width 110 height 24
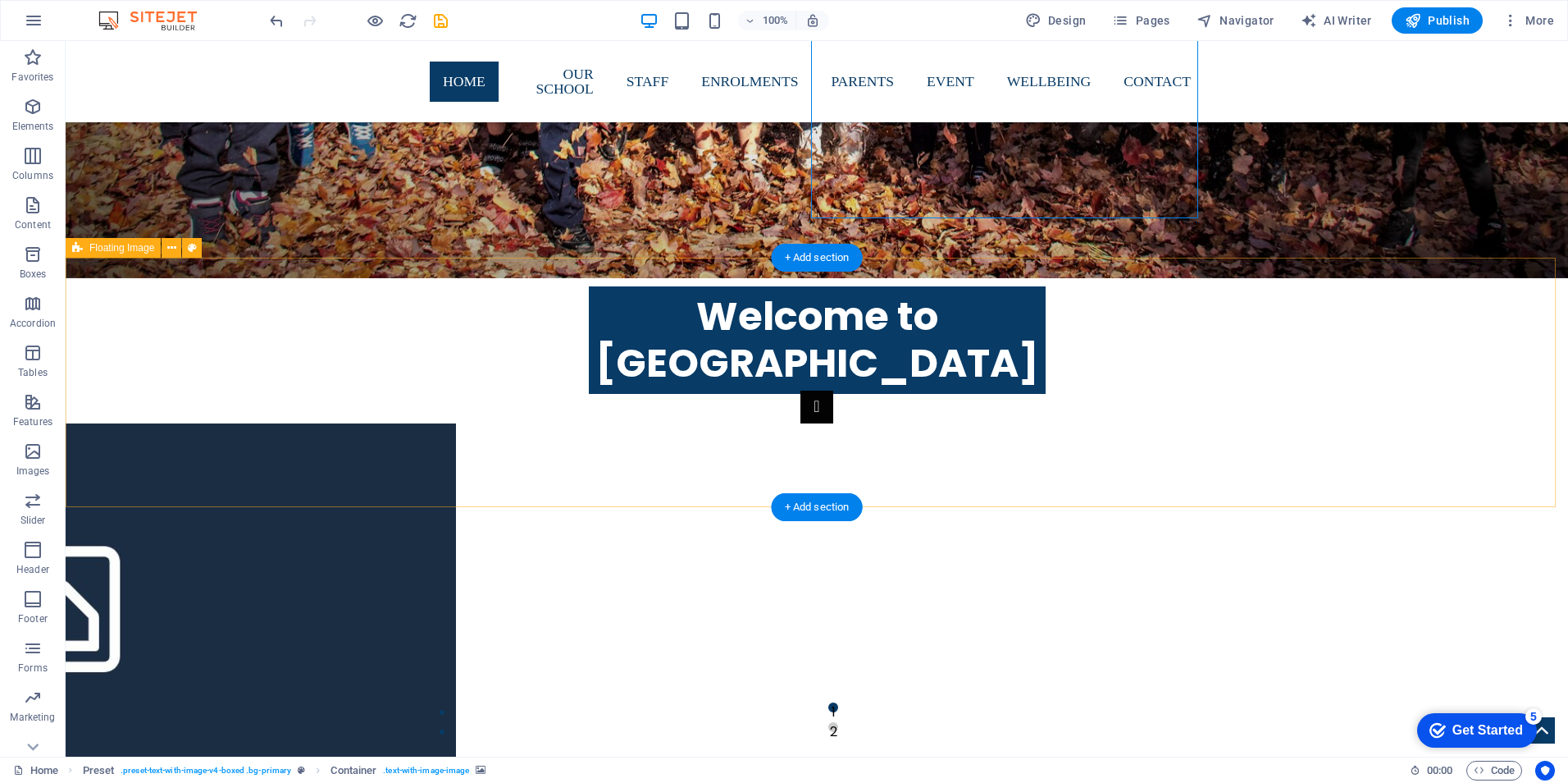
scroll to position [1369, 0]
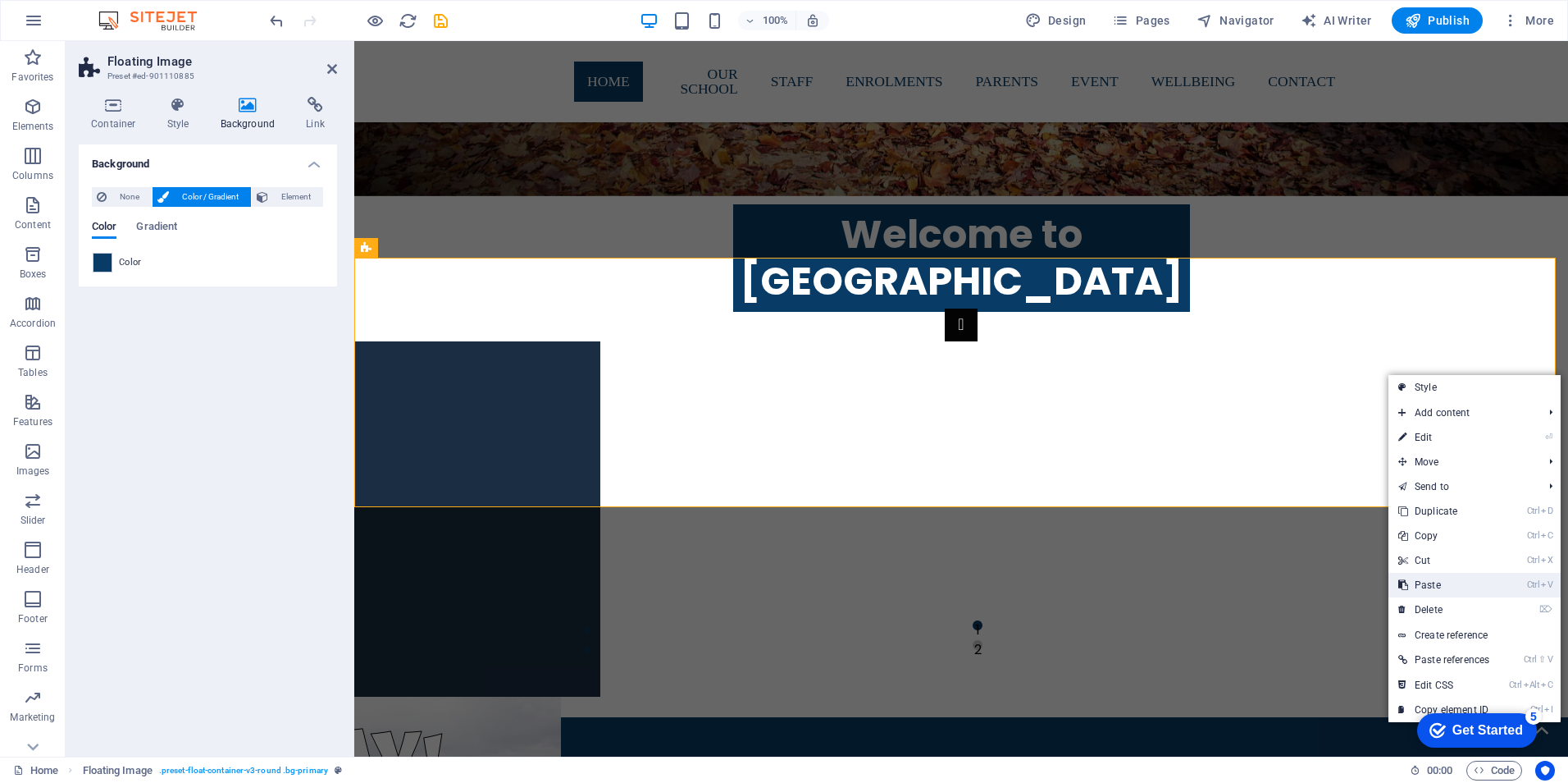
click at [1444, 587] on link "Ctrl V Paste" at bounding box center [1444, 585] width 111 height 24
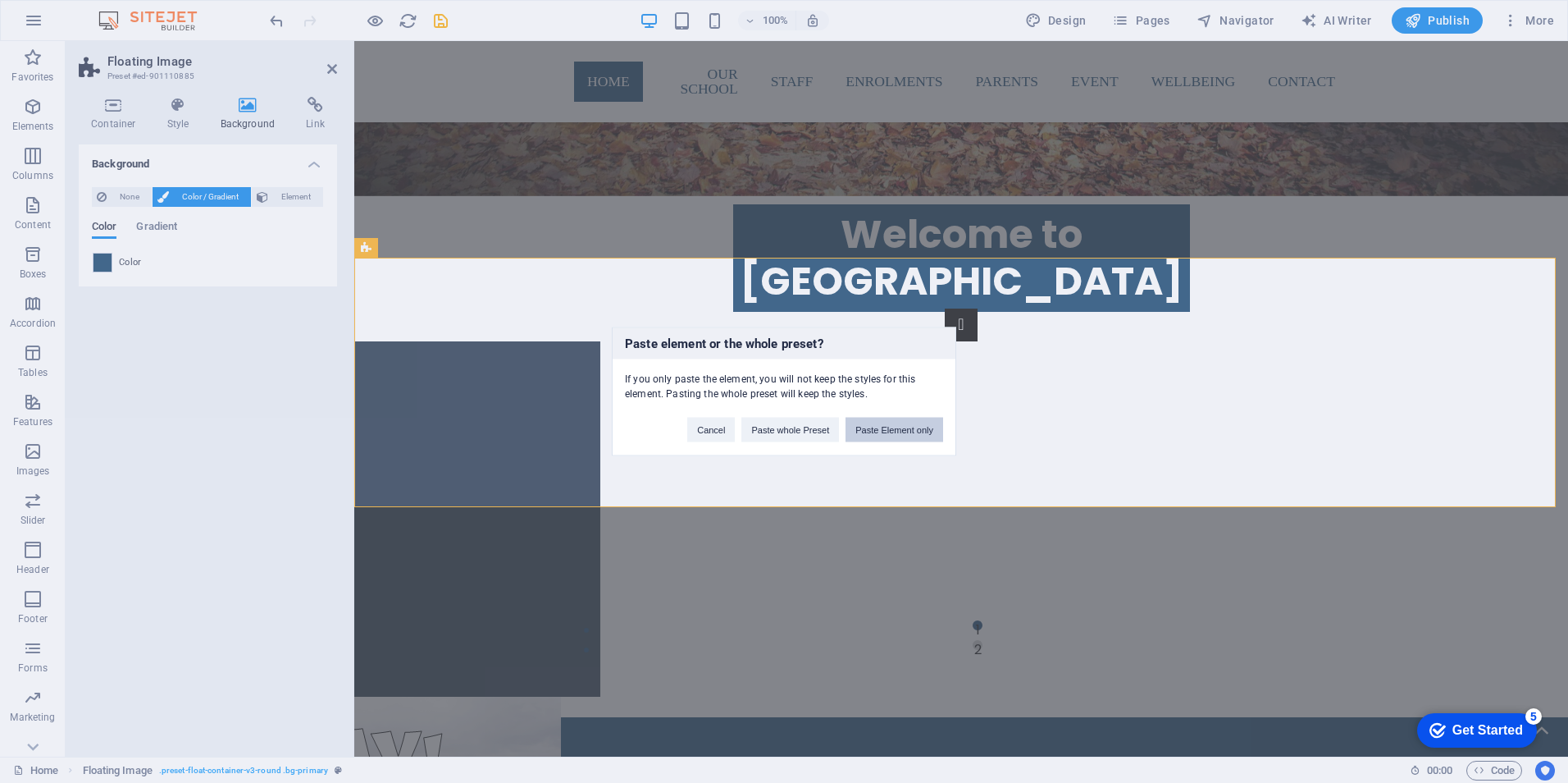
click at [883, 428] on button "Paste Element only" at bounding box center [894, 430] width 98 height 24
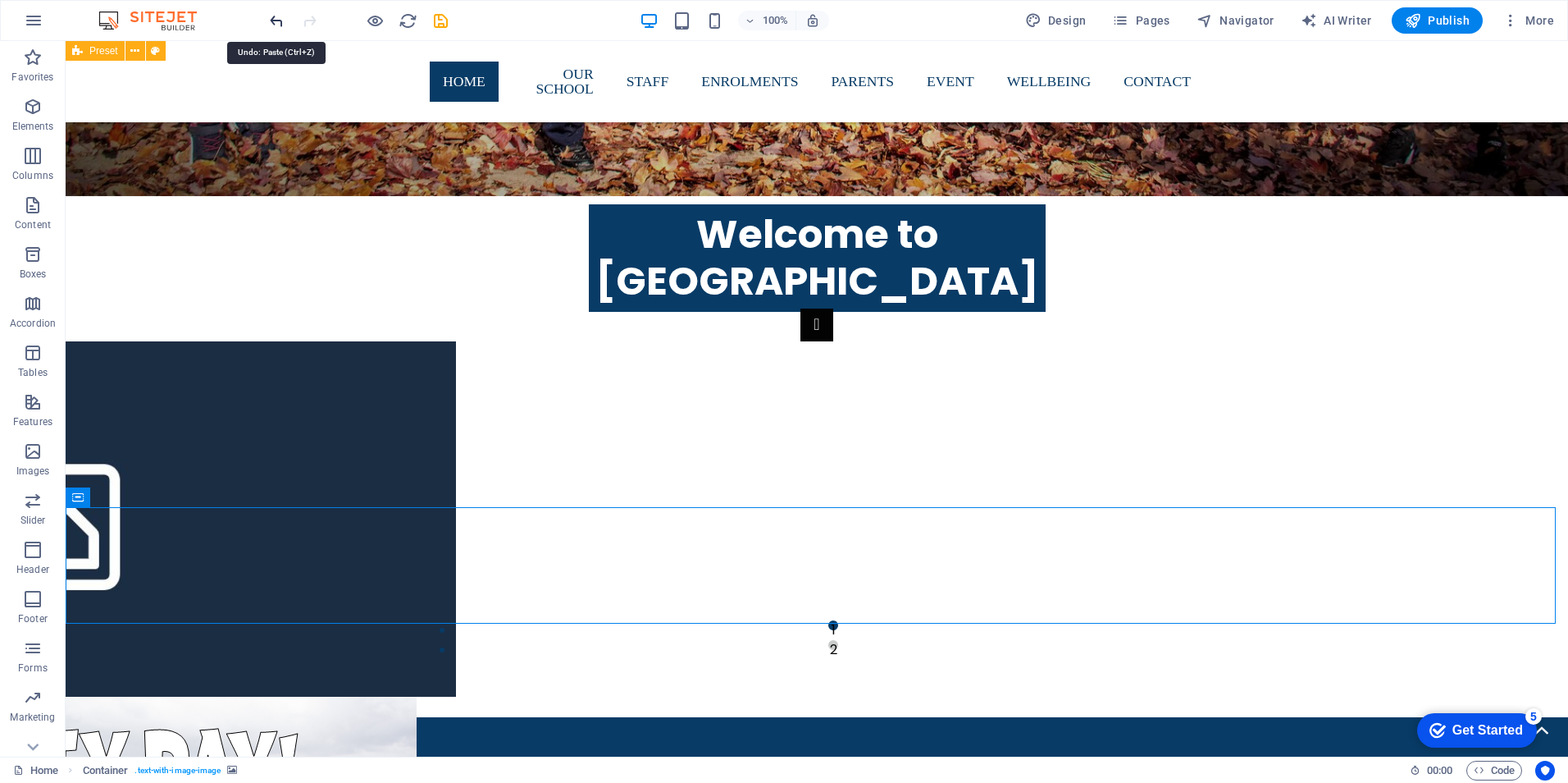
click at [270, 17] on icon "undo" at bounding box center [276, 21] width 19 height 19
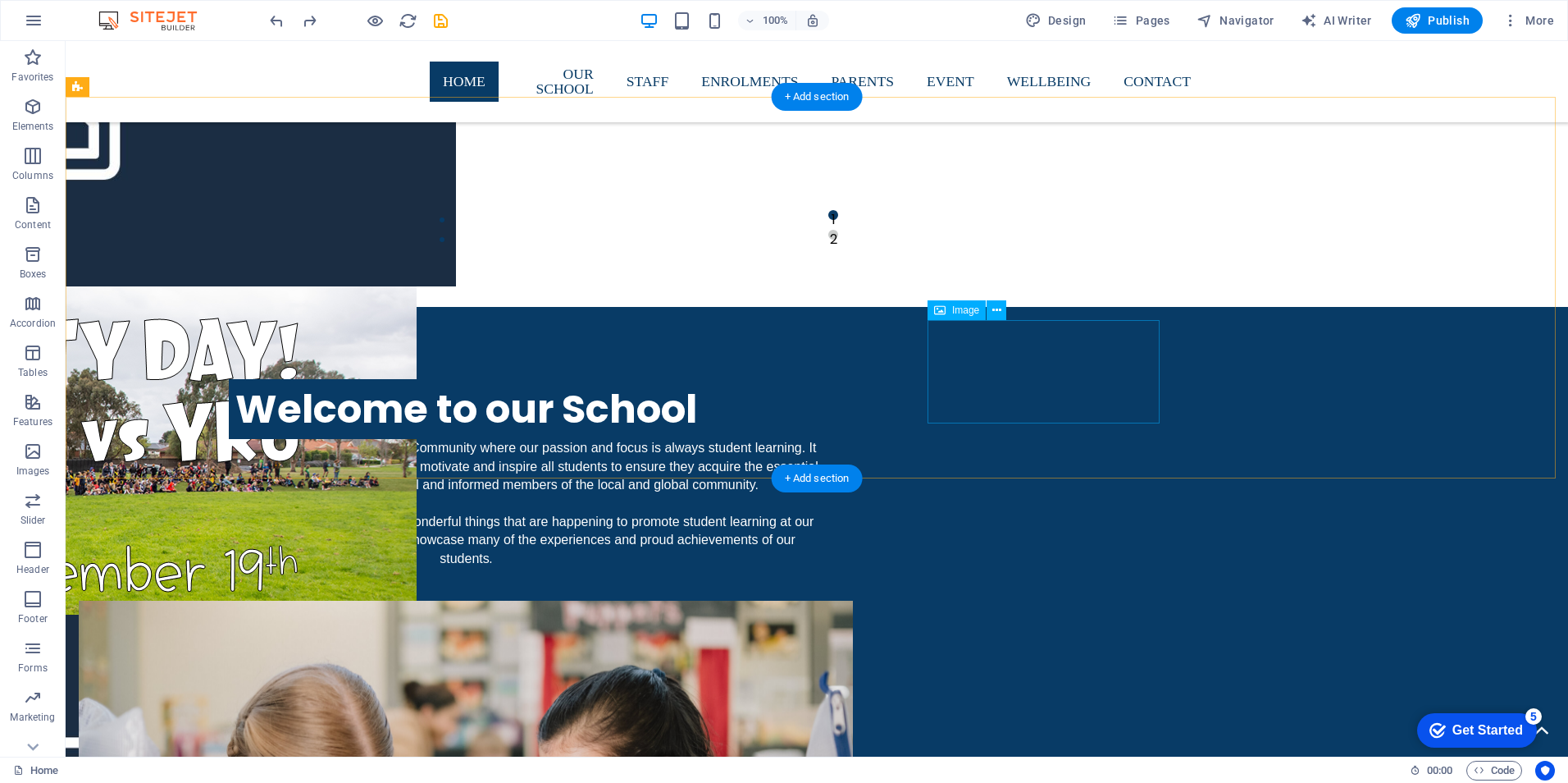
scroll to position [1451, 0]
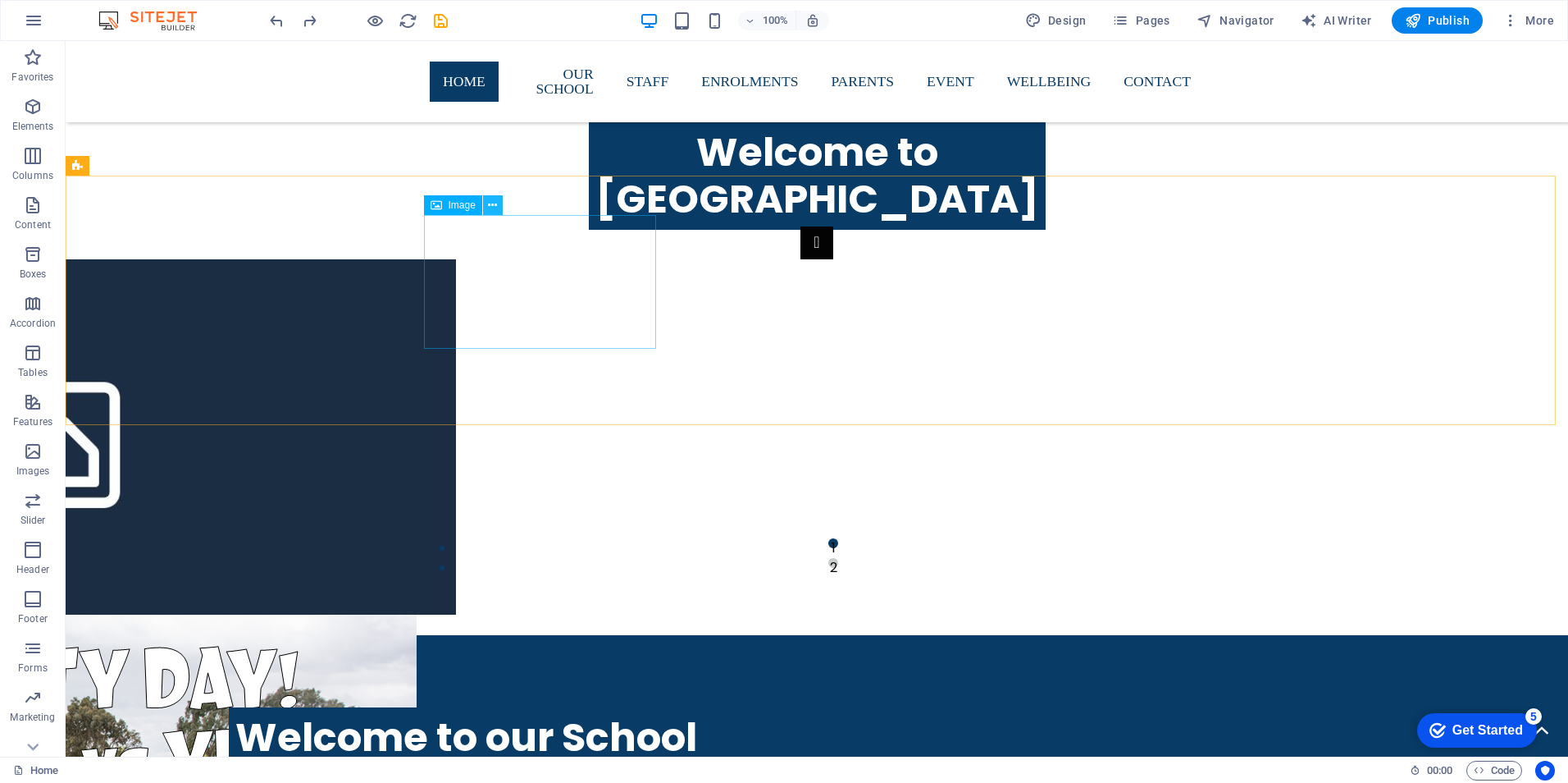
click at [496, 201] on icon at bounding box center [493, 206] width 9 height 17
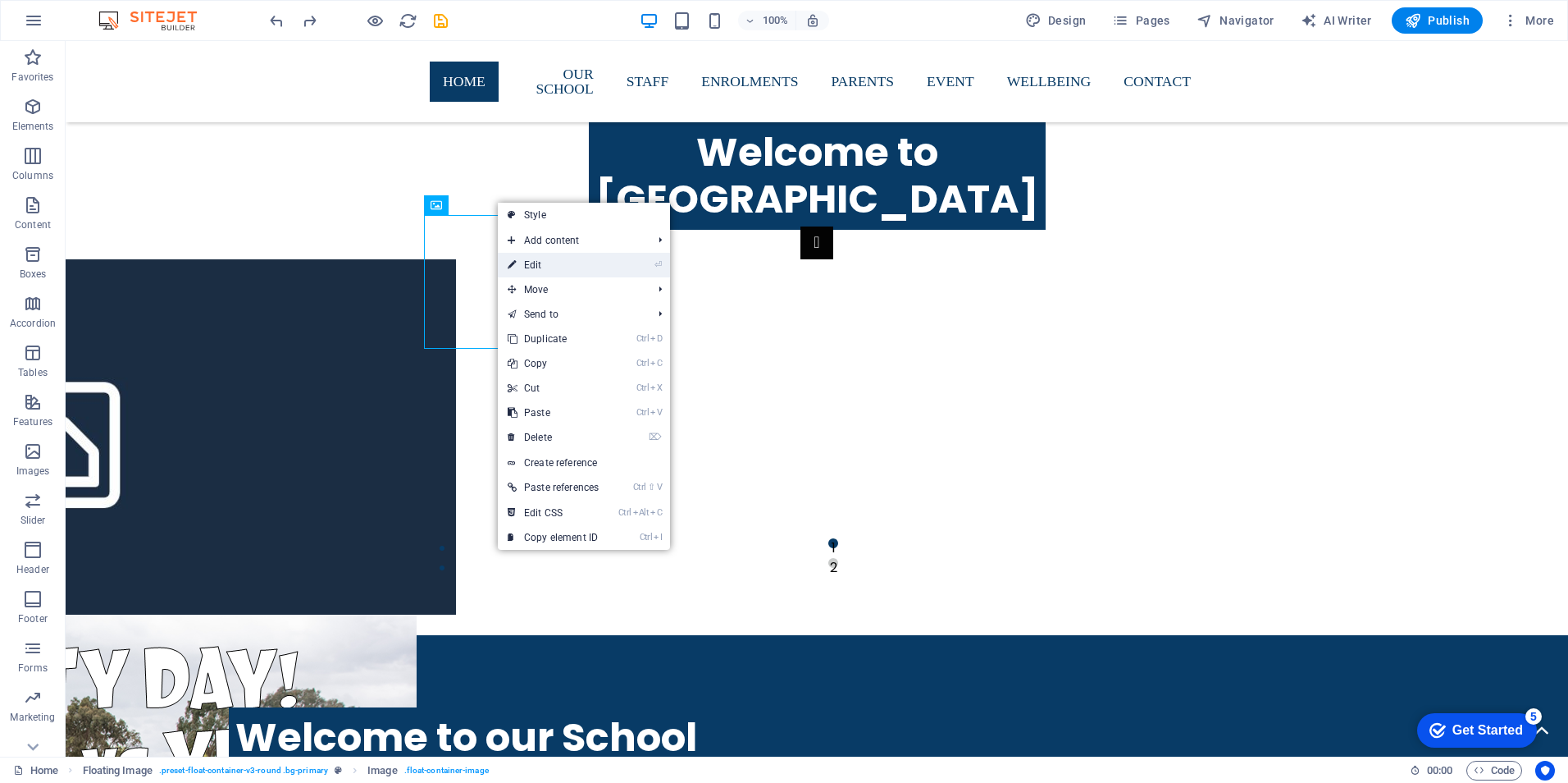
click at [542, 262] on link "⏎ Edit" at bounding box center [553, 264] width 111 height 24
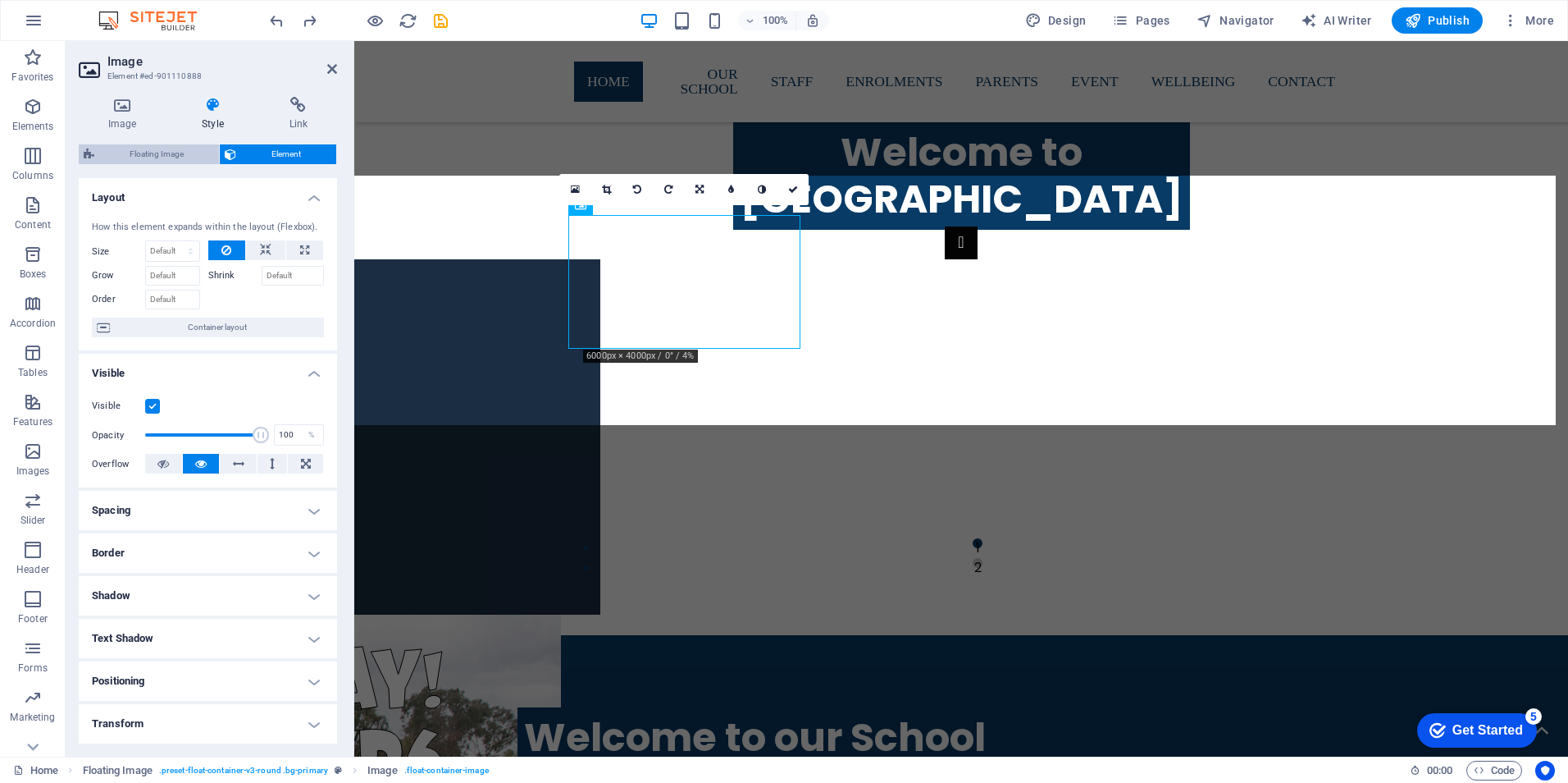
click at [179, 157] on span "Floating Image" at bounding box center [156, 154] width 115 height 20
select select "%"
select select "rem"
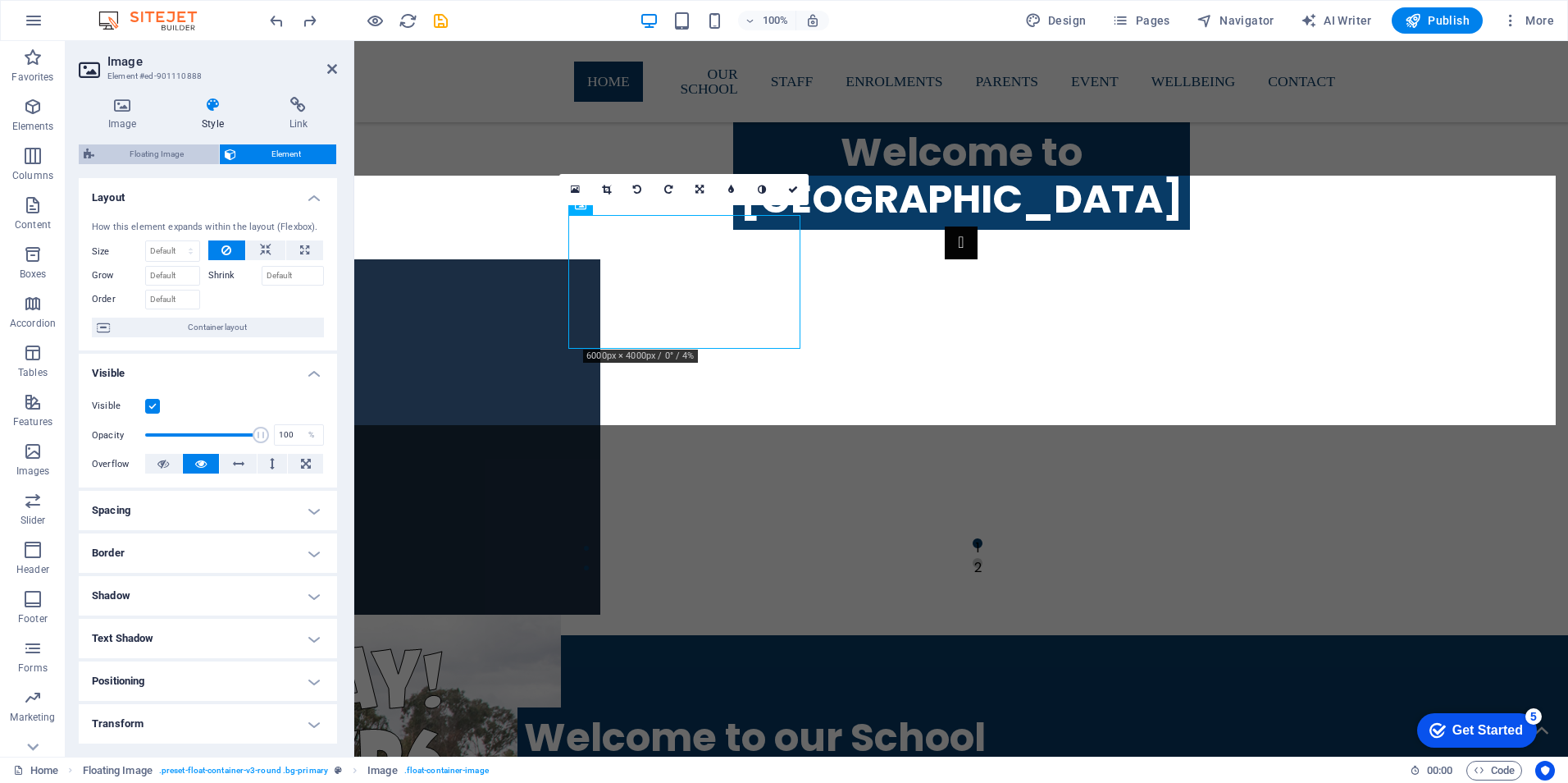
select select "rem"
select select "preset-float-container-v3-round"
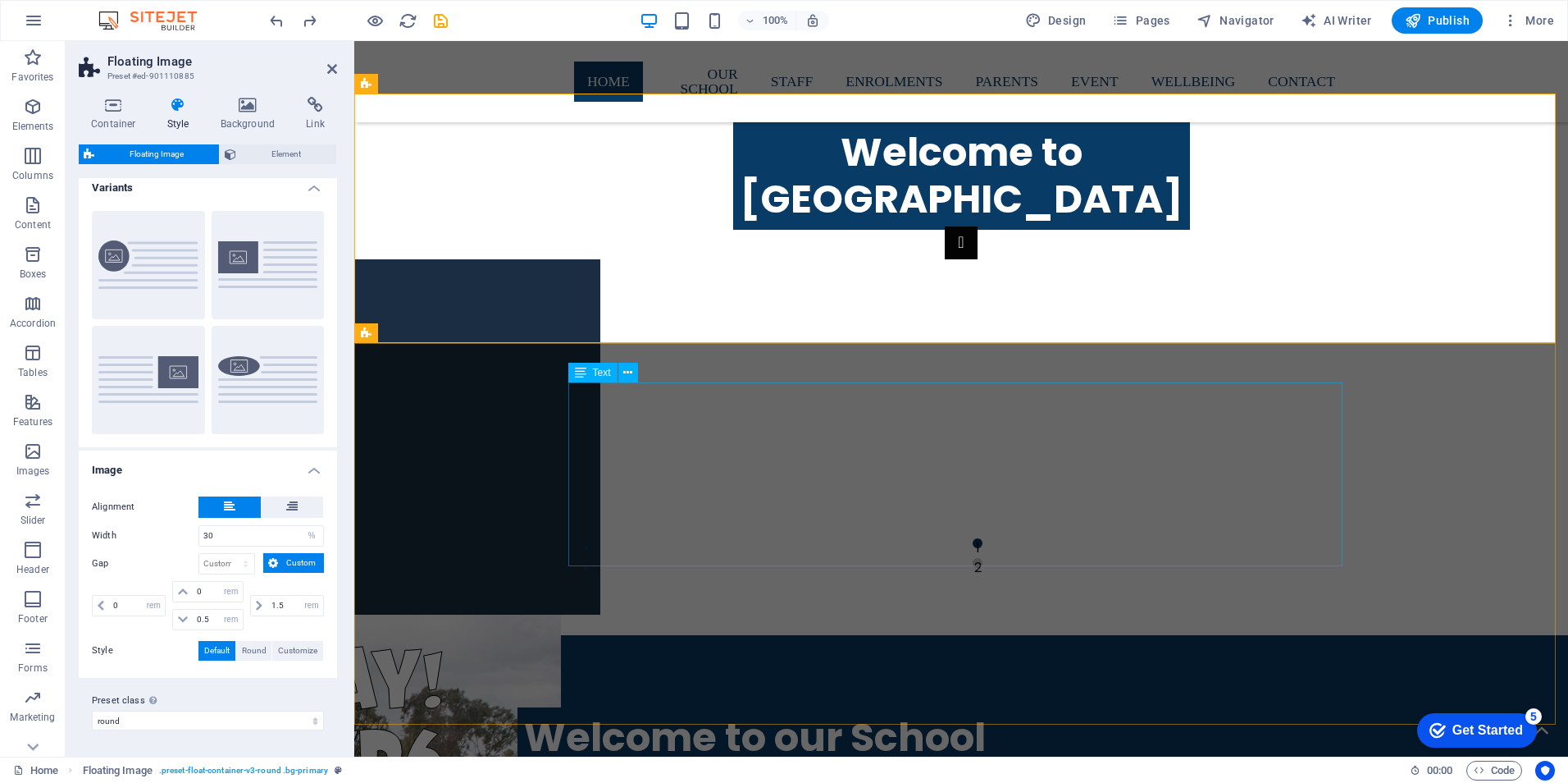
scroll to position [1779, 0]
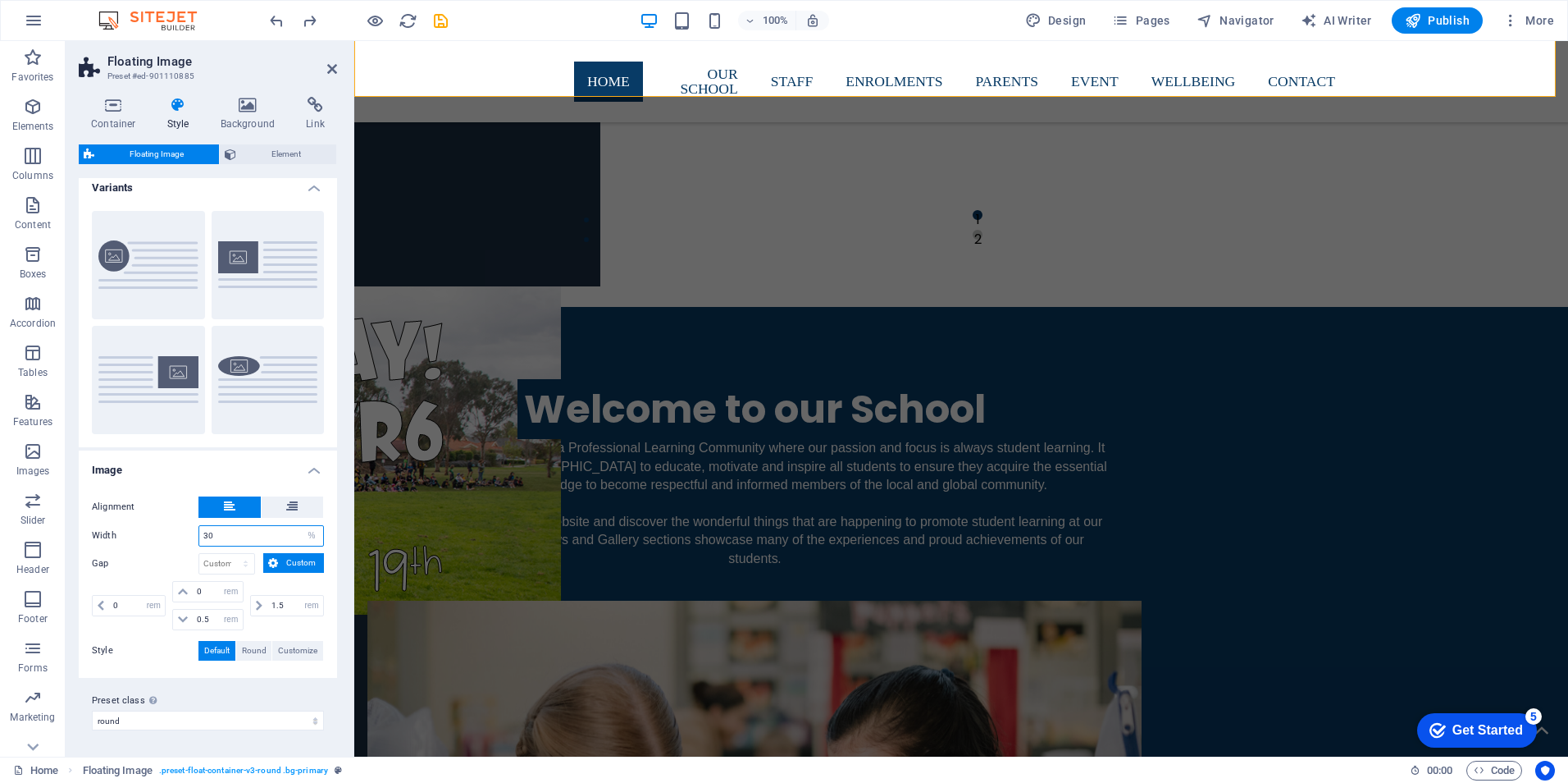
drag, startPoint x: 241, startPoint y: 535, endPoint x: 188, endPoint y: 533, distance: 53.0
click at [188, 533] on div "Width 30 px rem % vh vw" at bounding box center [207, 535] width 233 height 21
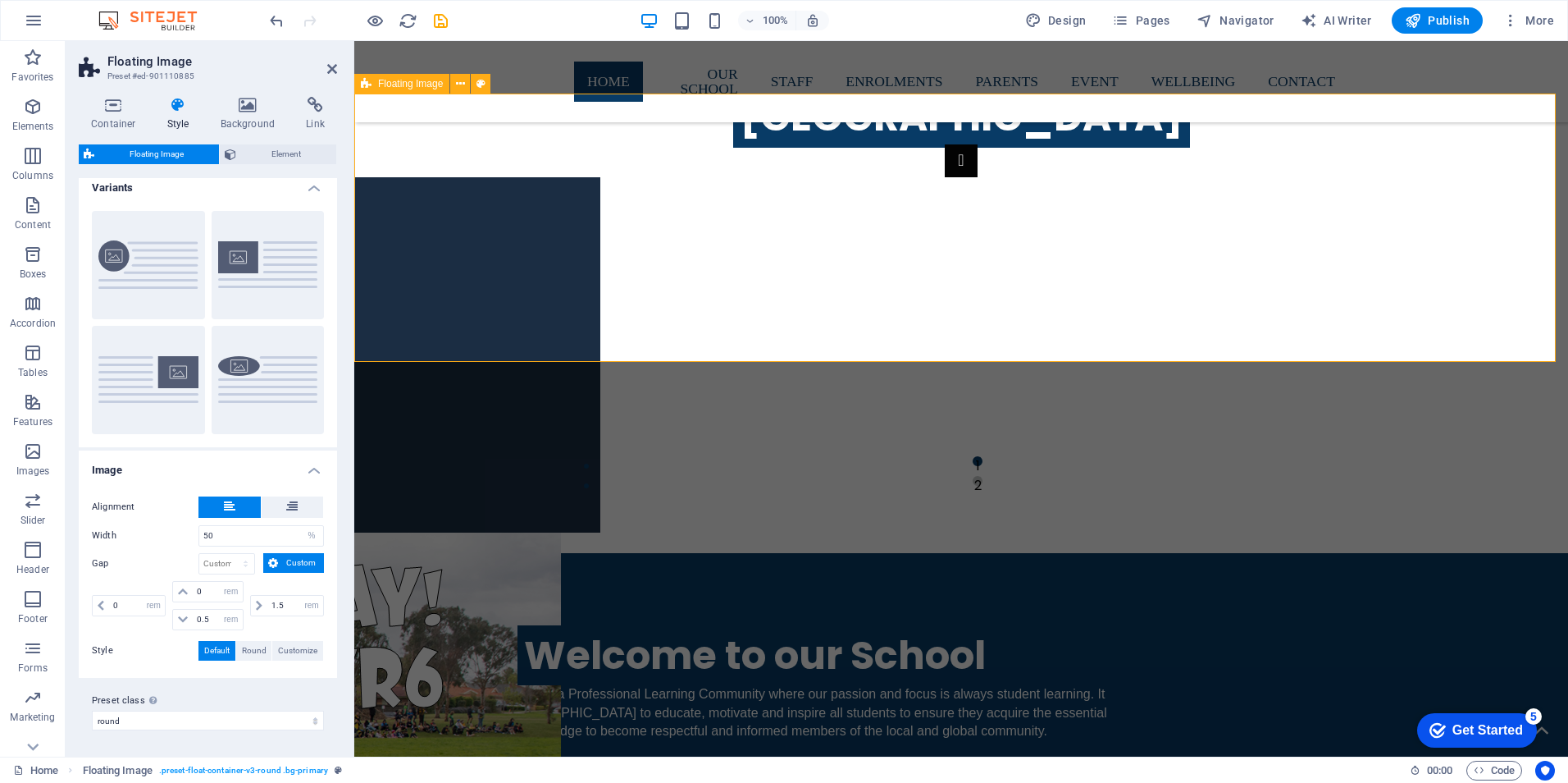
scroll to position [1697, 0]
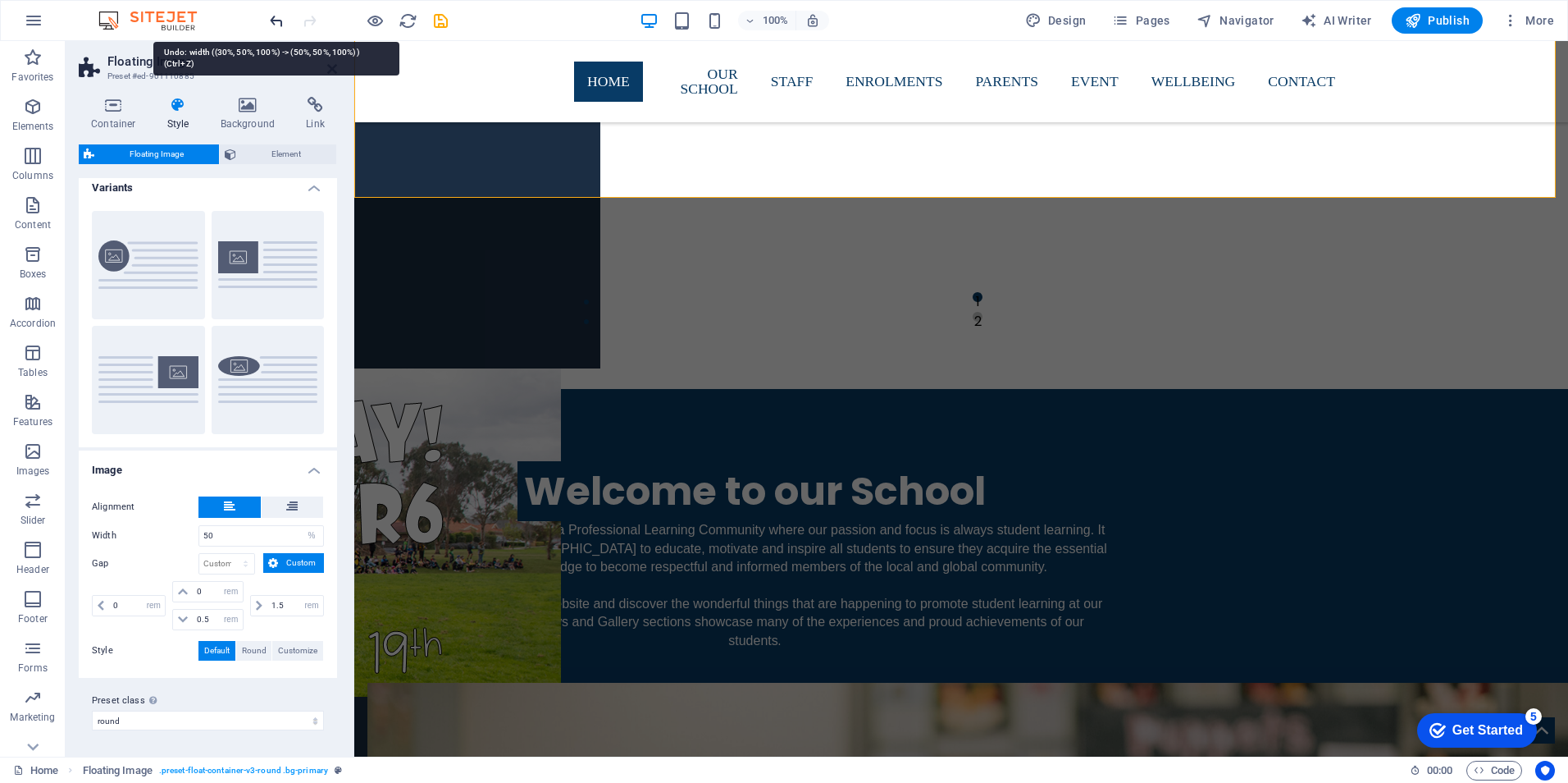
click at [277, 18] on icon "undo" at bounding box center [276, 21] width 19 height 19
type input "30"
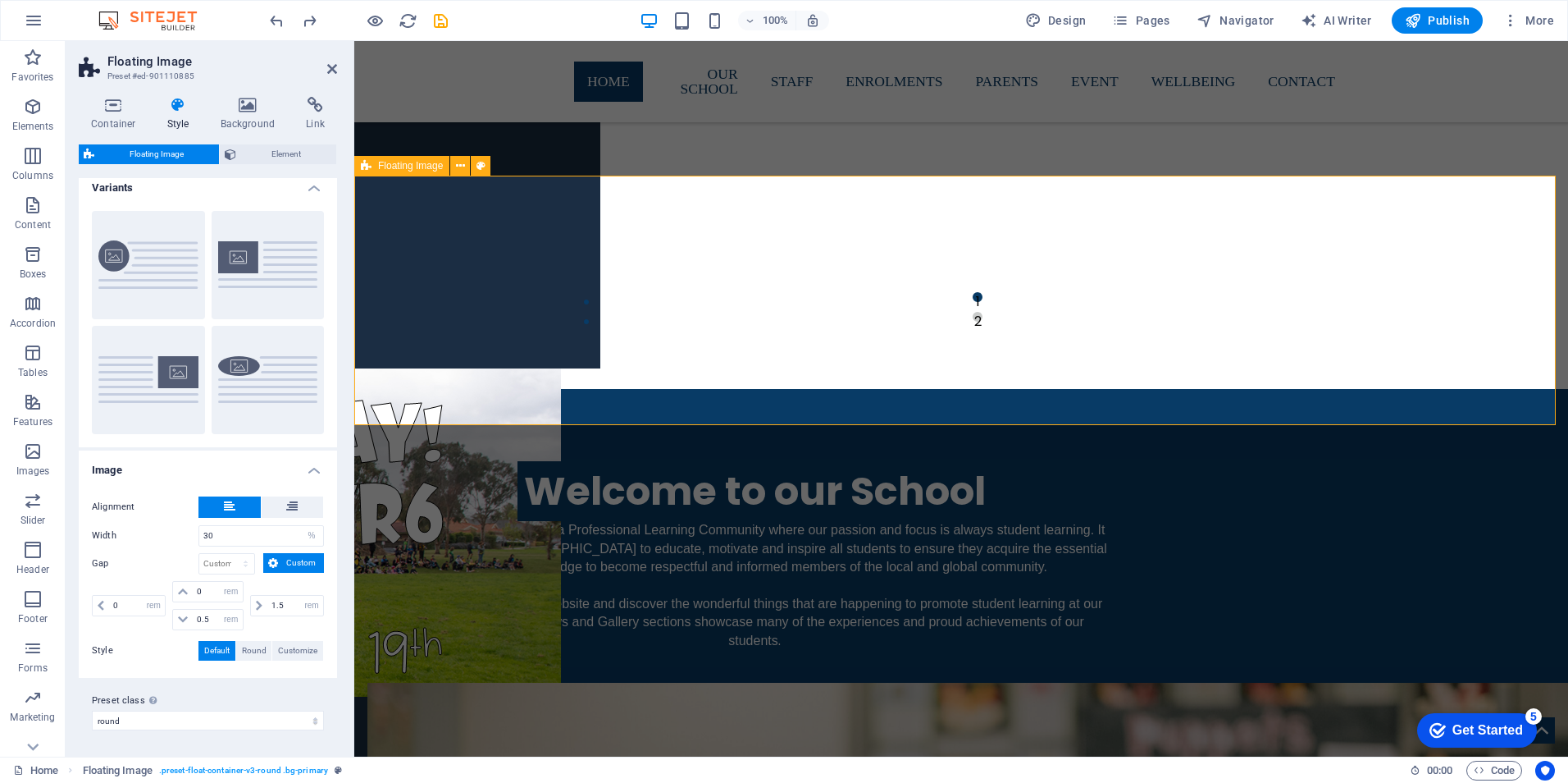
scroll to position [1369, 0]
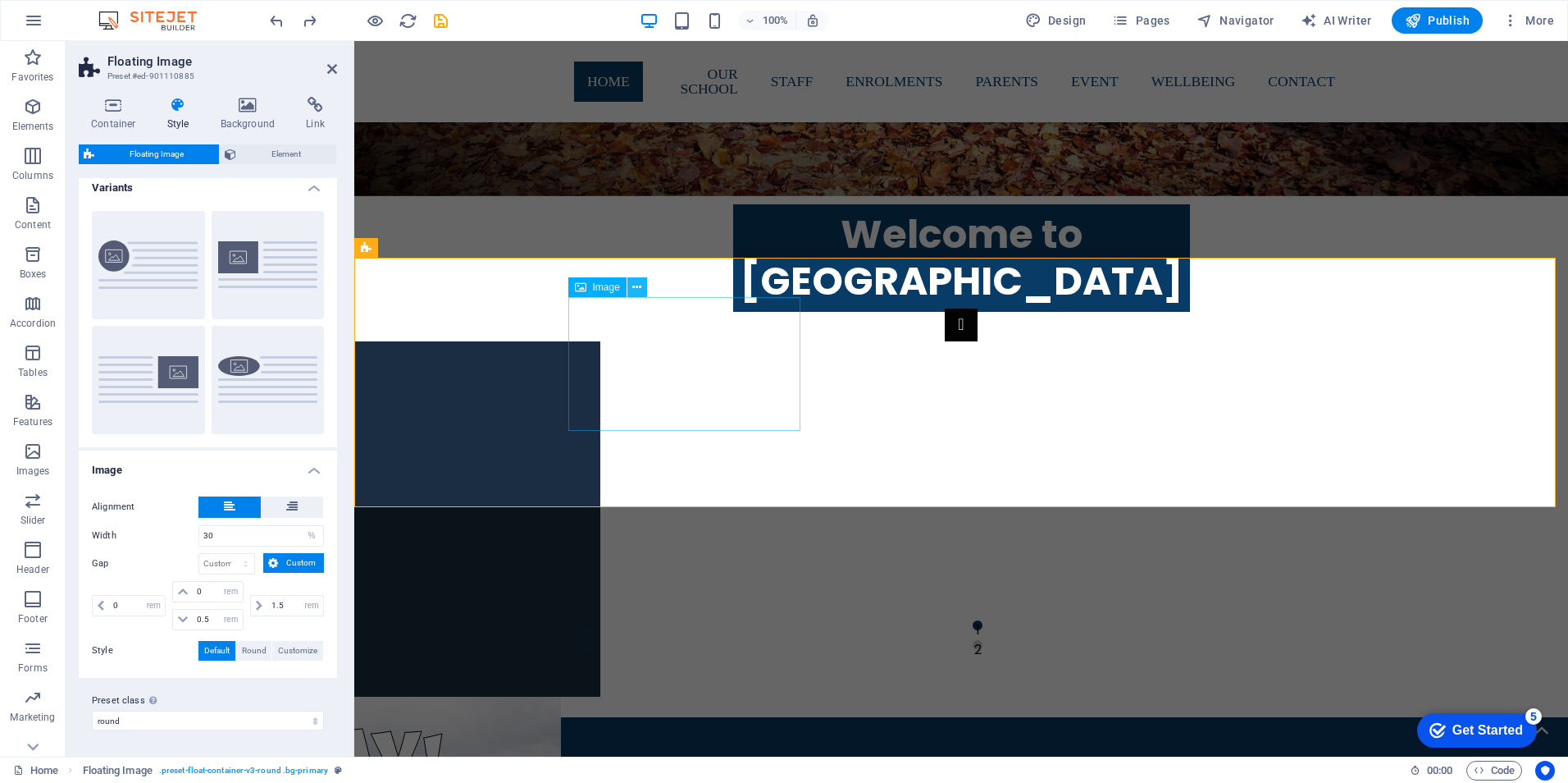
click at [636, 287] on icon at bounding box center [637, 288] width 9 height 17
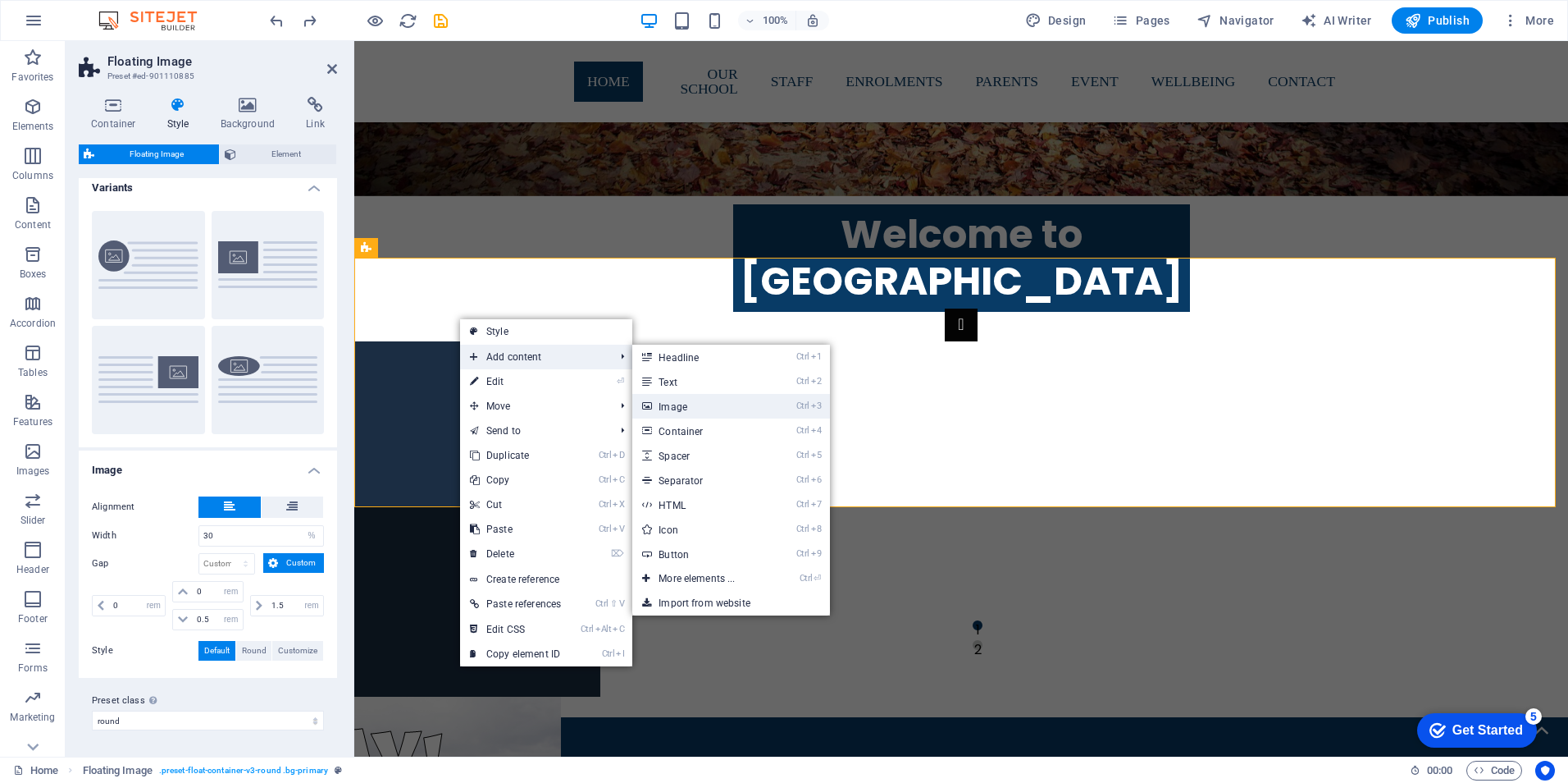
click at [680, 402] on link "Ctrl 3 Image" at bounding box center [699, 406] width 135 height 24
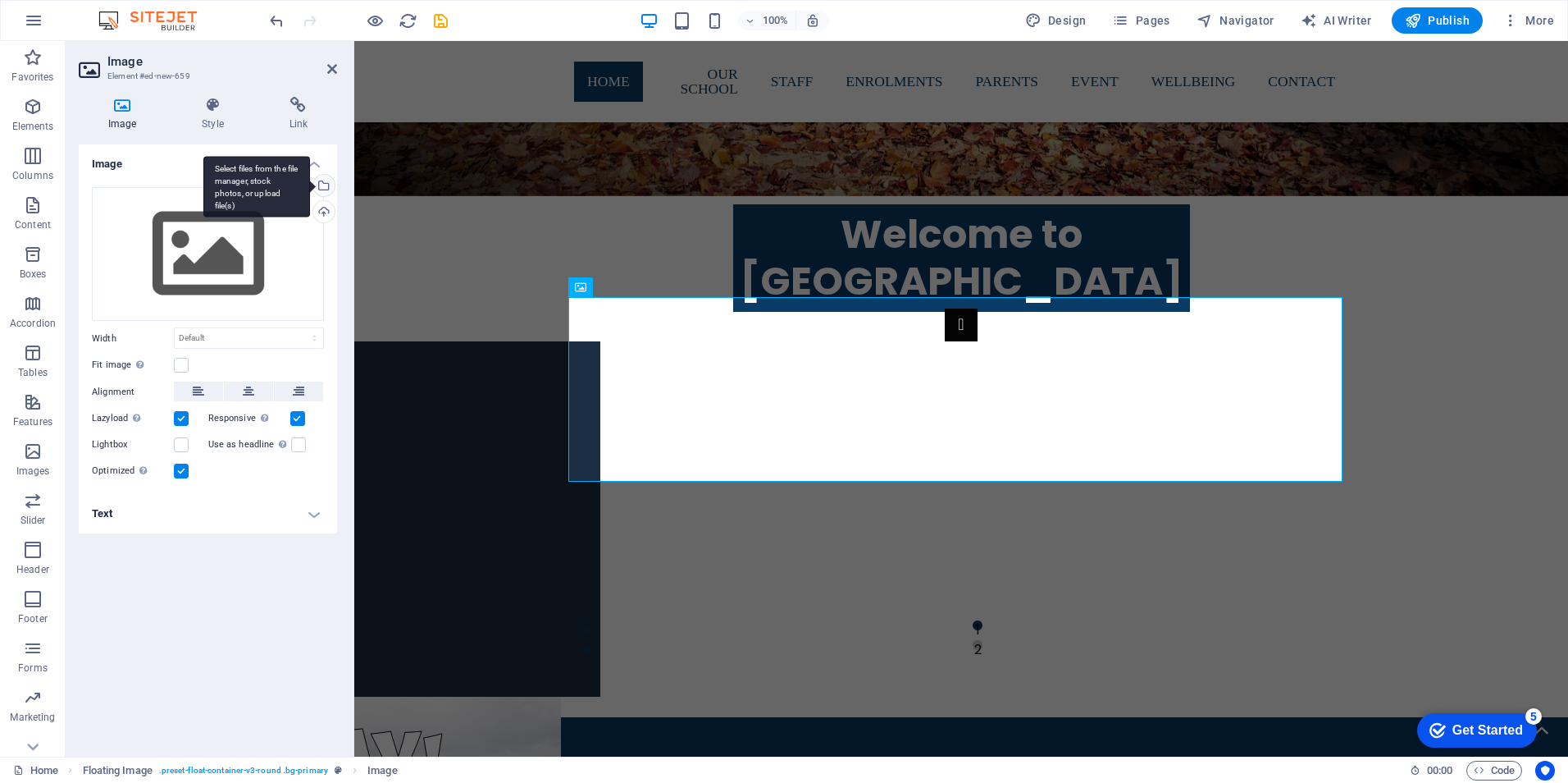
click at [325, 183] on div "Select files from the file manager, stock photos, or upload file(s)" at bounding box center [322, 187] width 24 height 24
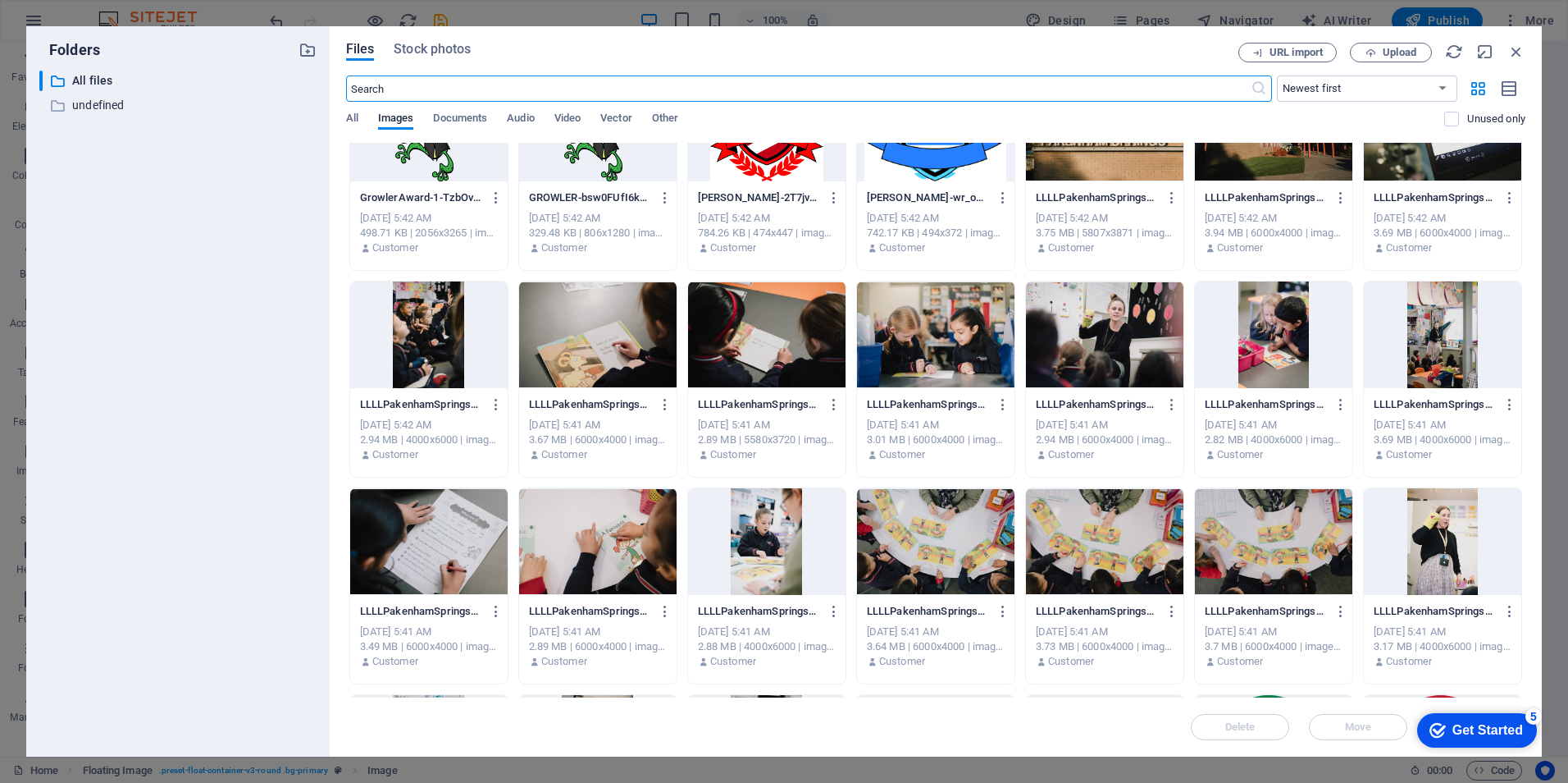
scroll to position [1805, 0]
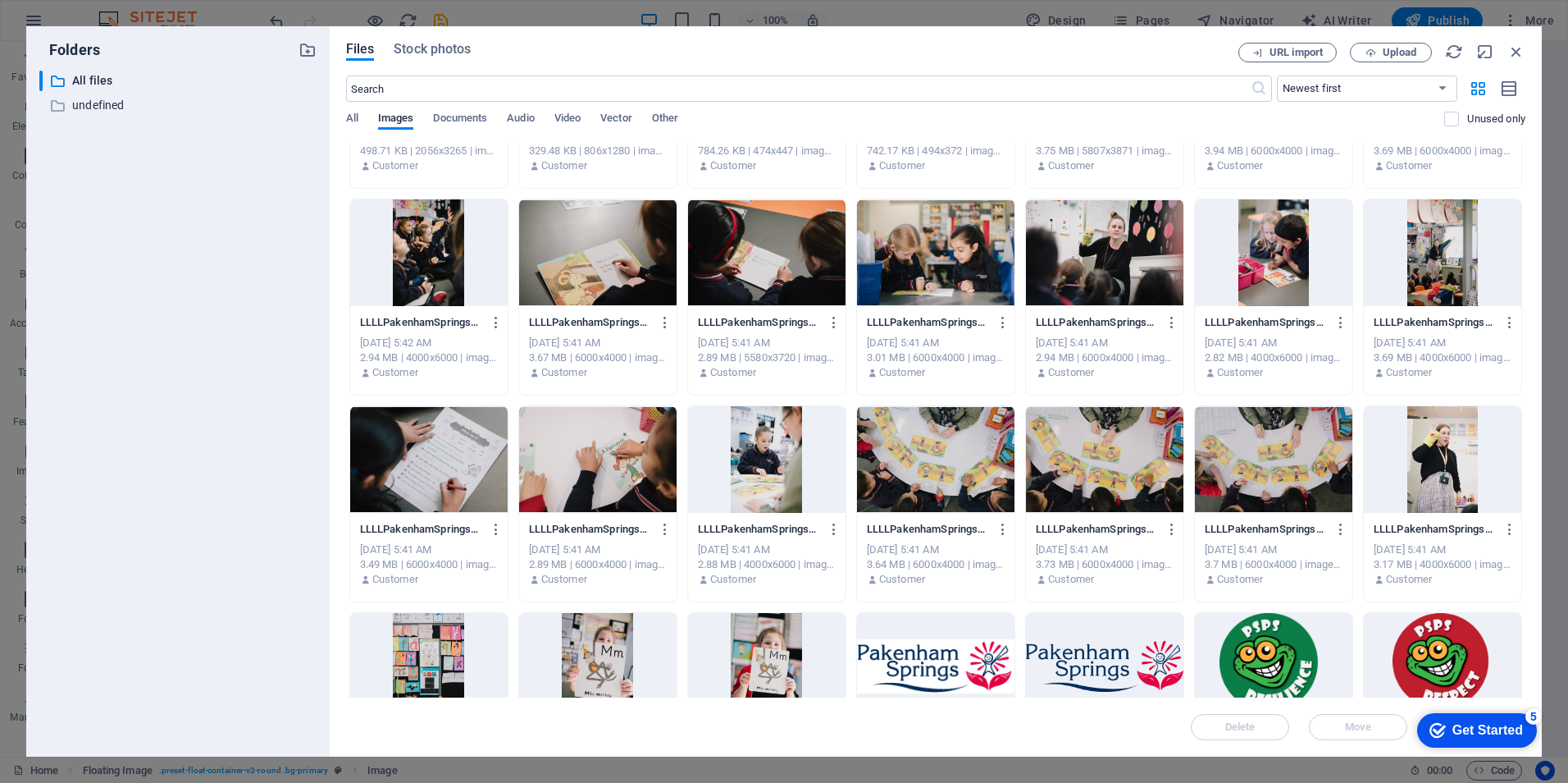
click at [937, 277] on div at bounding box center [936, 252] width 158 height 107
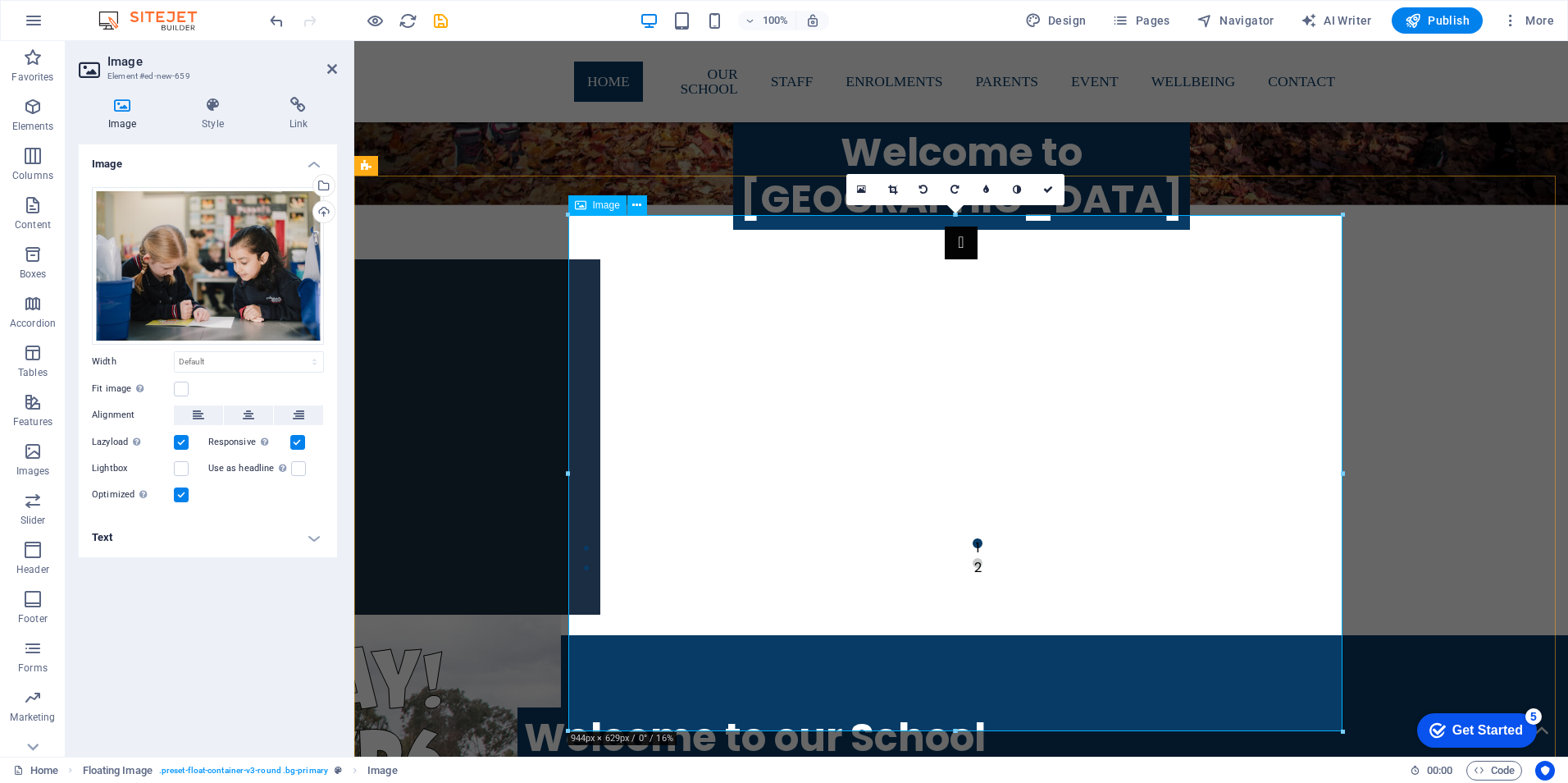
scroll to position [1697, 0]
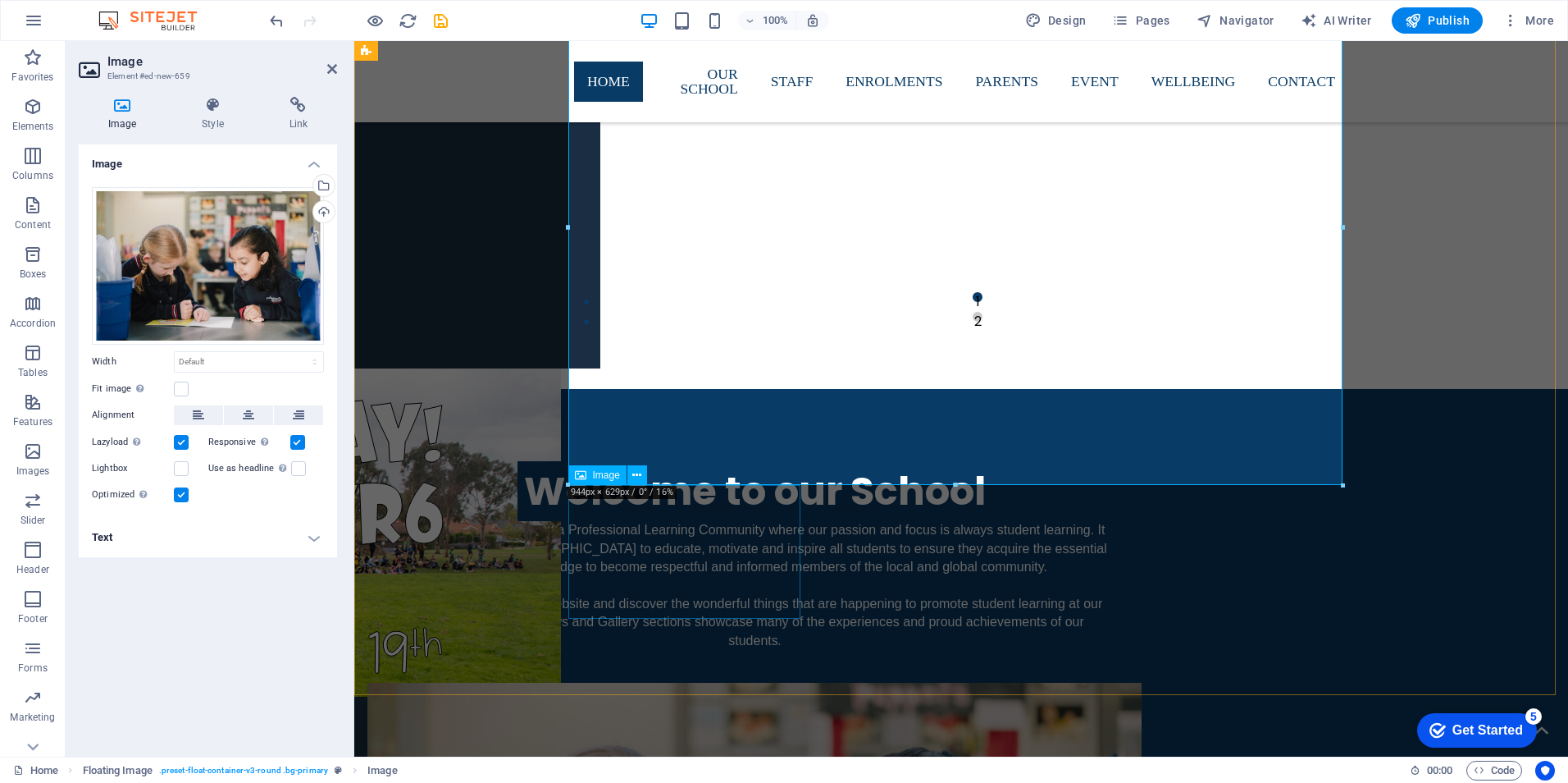
drag, startPoint x: 618, startPoint y: 548, endPoint x: 920, endPoint y: 548, distance: 302.0
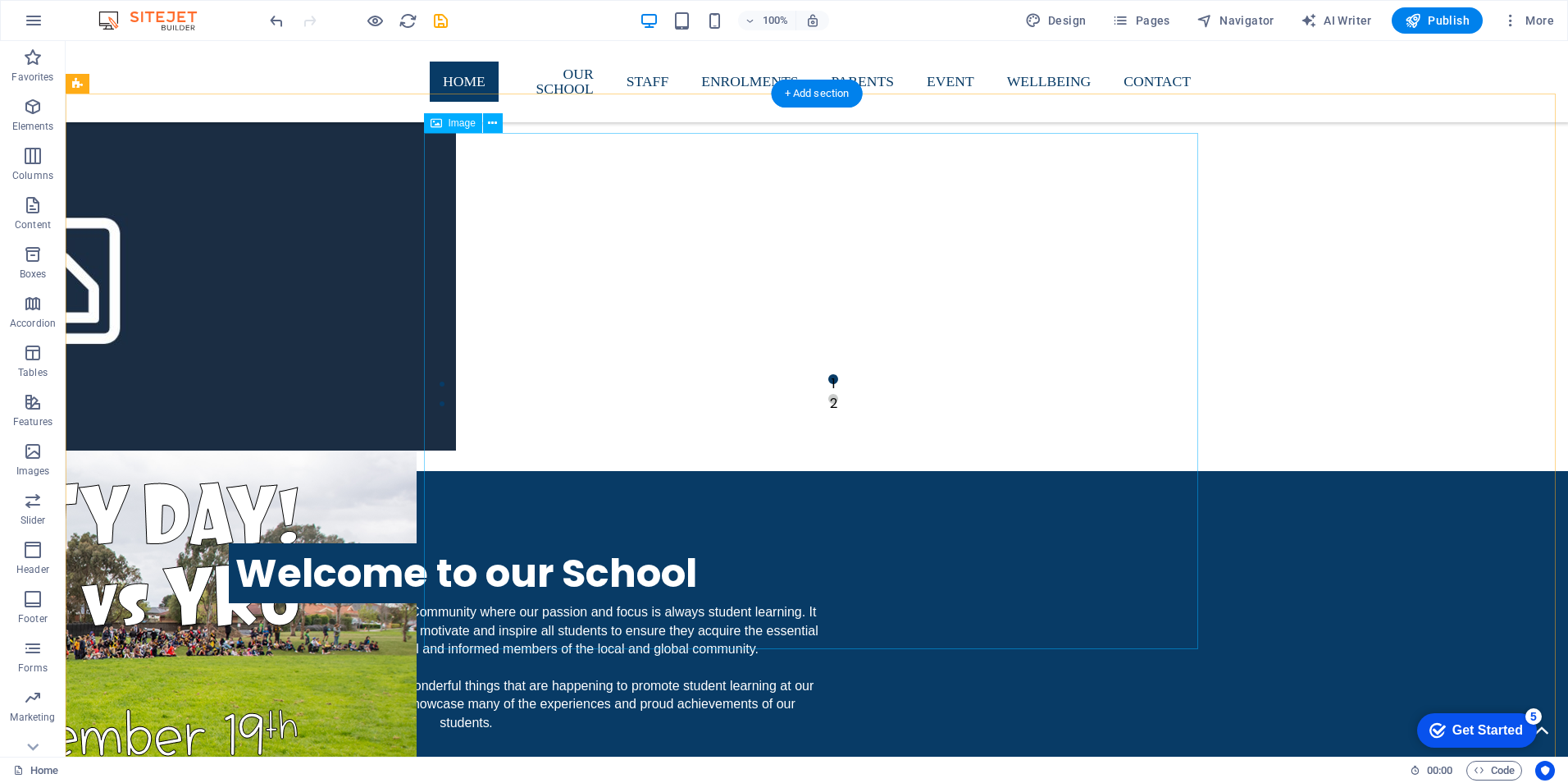
scroll to position [1533, 0]
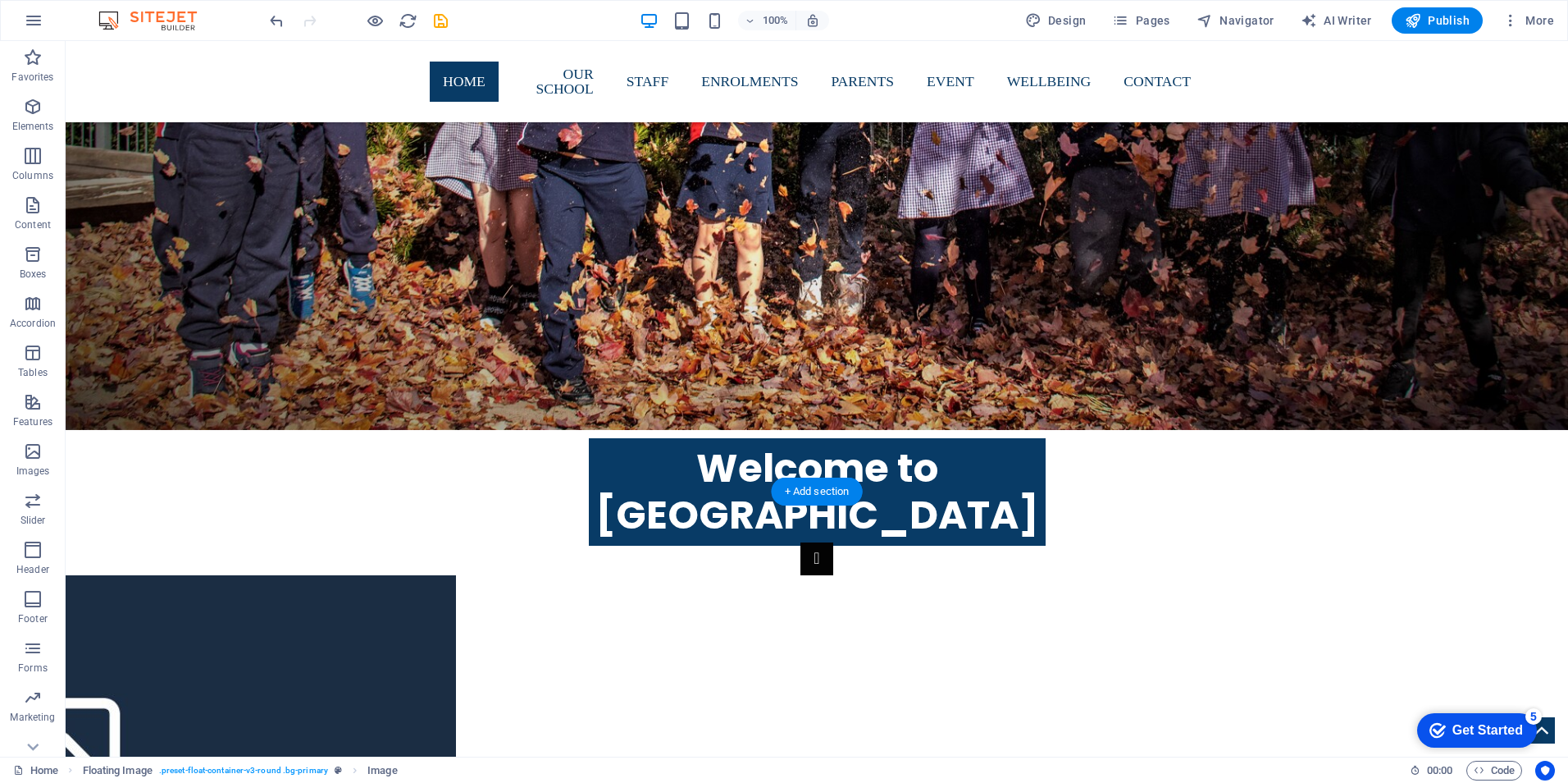
scroll to position [1651, 0]
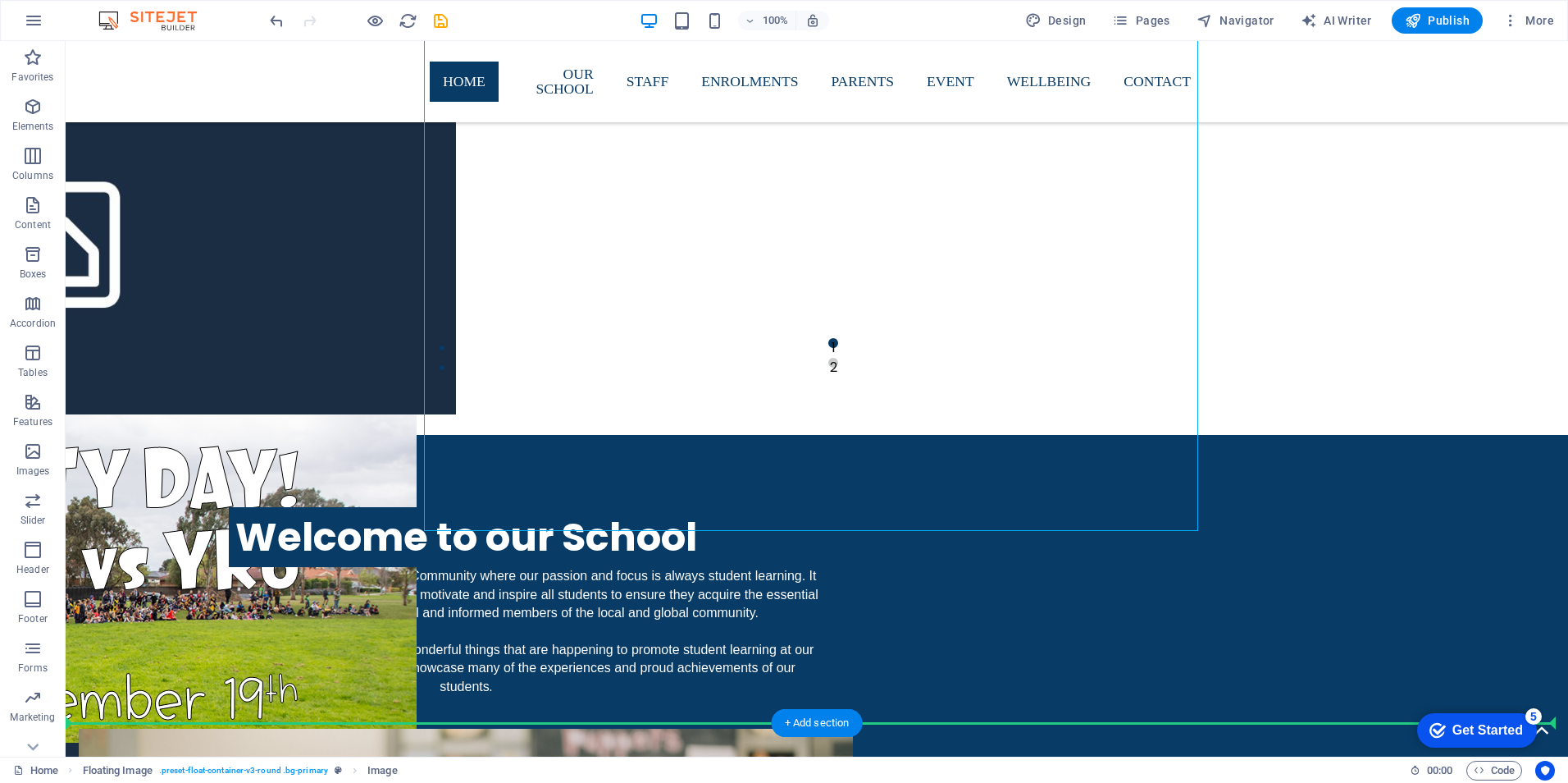
drag, startPoint x: 712, startPoint y: 210, endPoint x: 1391, endPoint y: 562, distance: 764.8
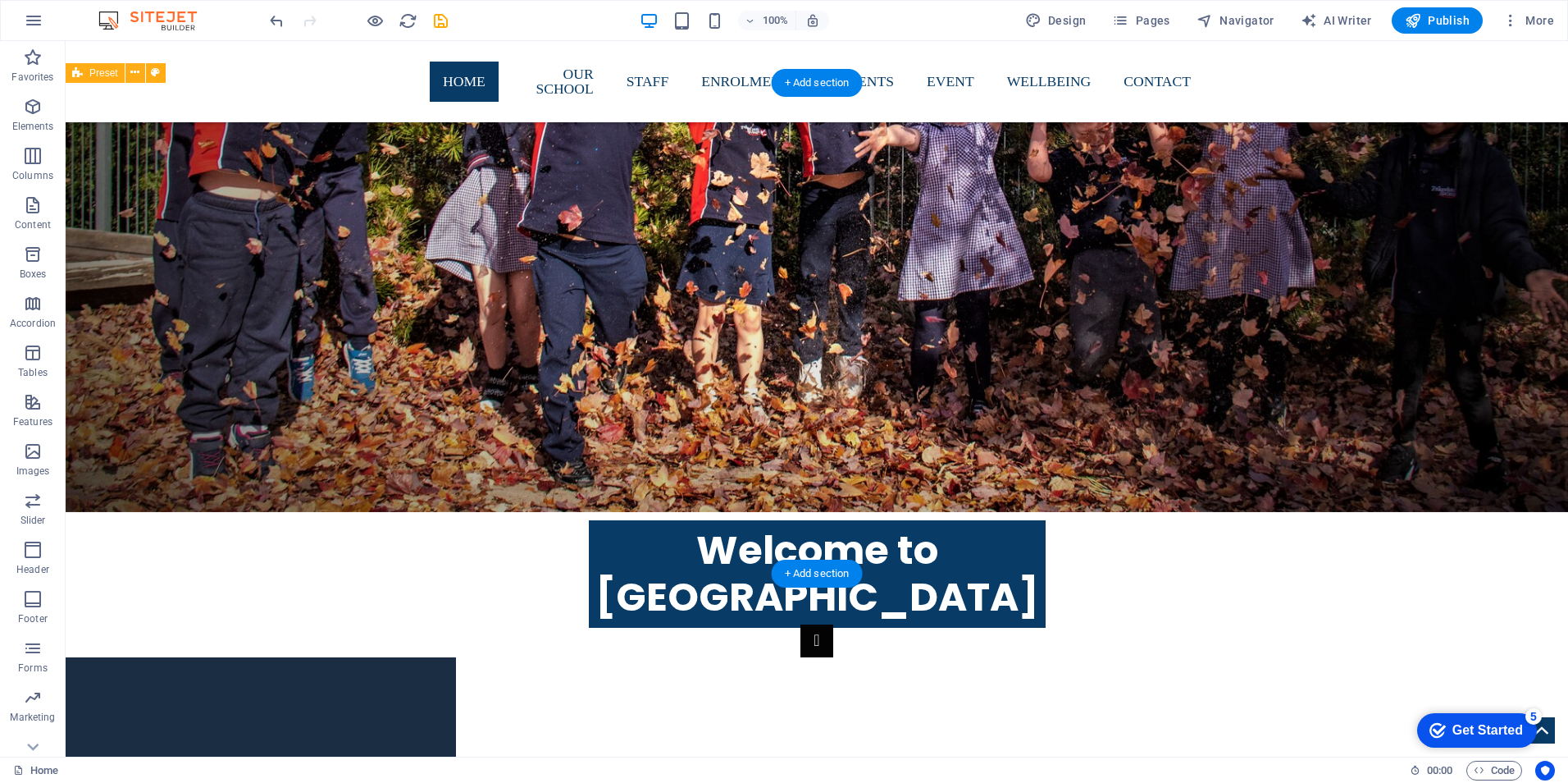
scroll to position [1381, 0]
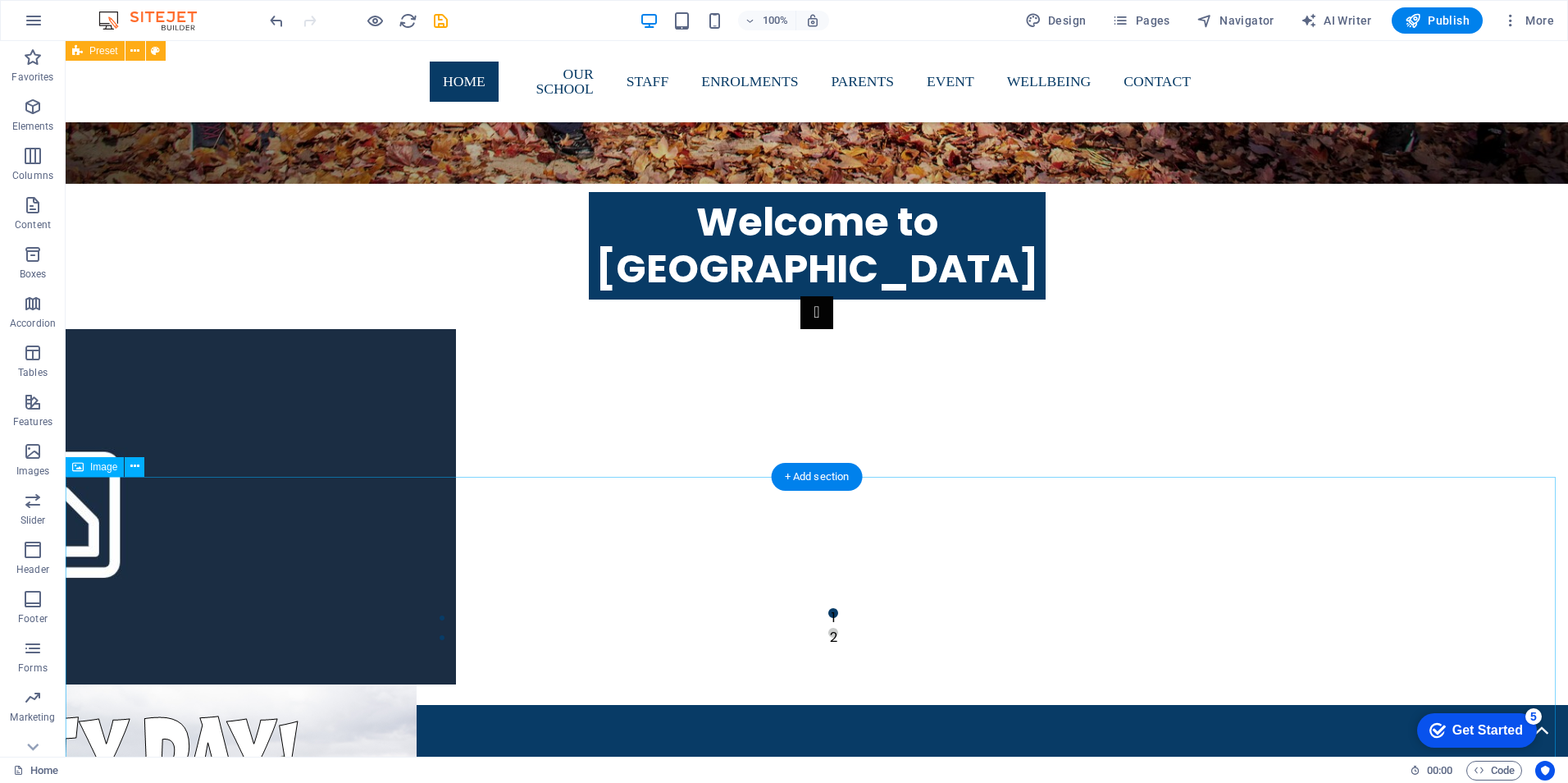
drag, startPoint x: 838, startPoint y: 591, endPoint x: 843, endPoint y: 584, distance: 8.6
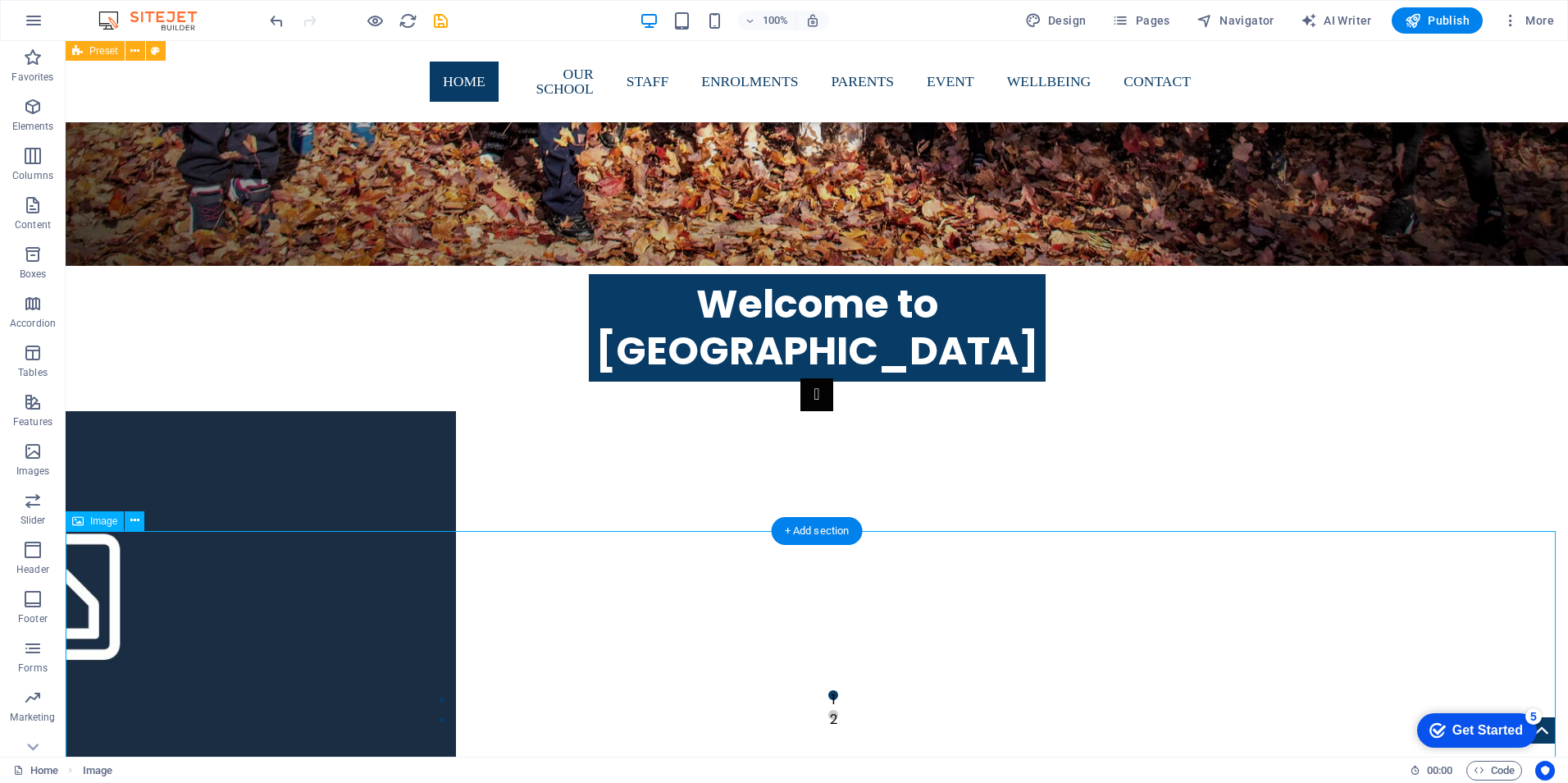
scroll to position [1338, 0]
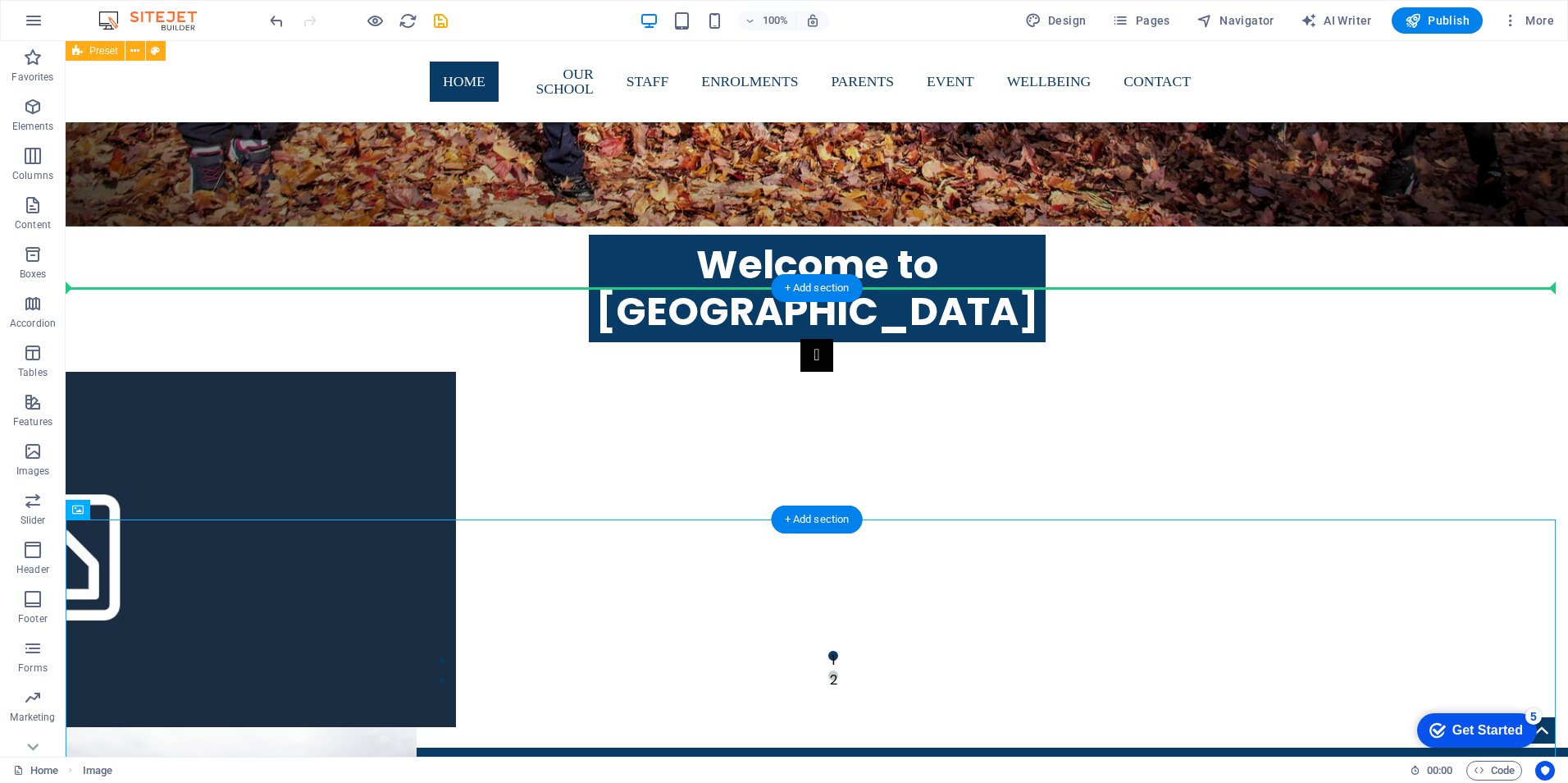
drag, startPoint x: 789, startPoint y: 692, endPoint x: 357, endPoint y: 397, distance: 523.1
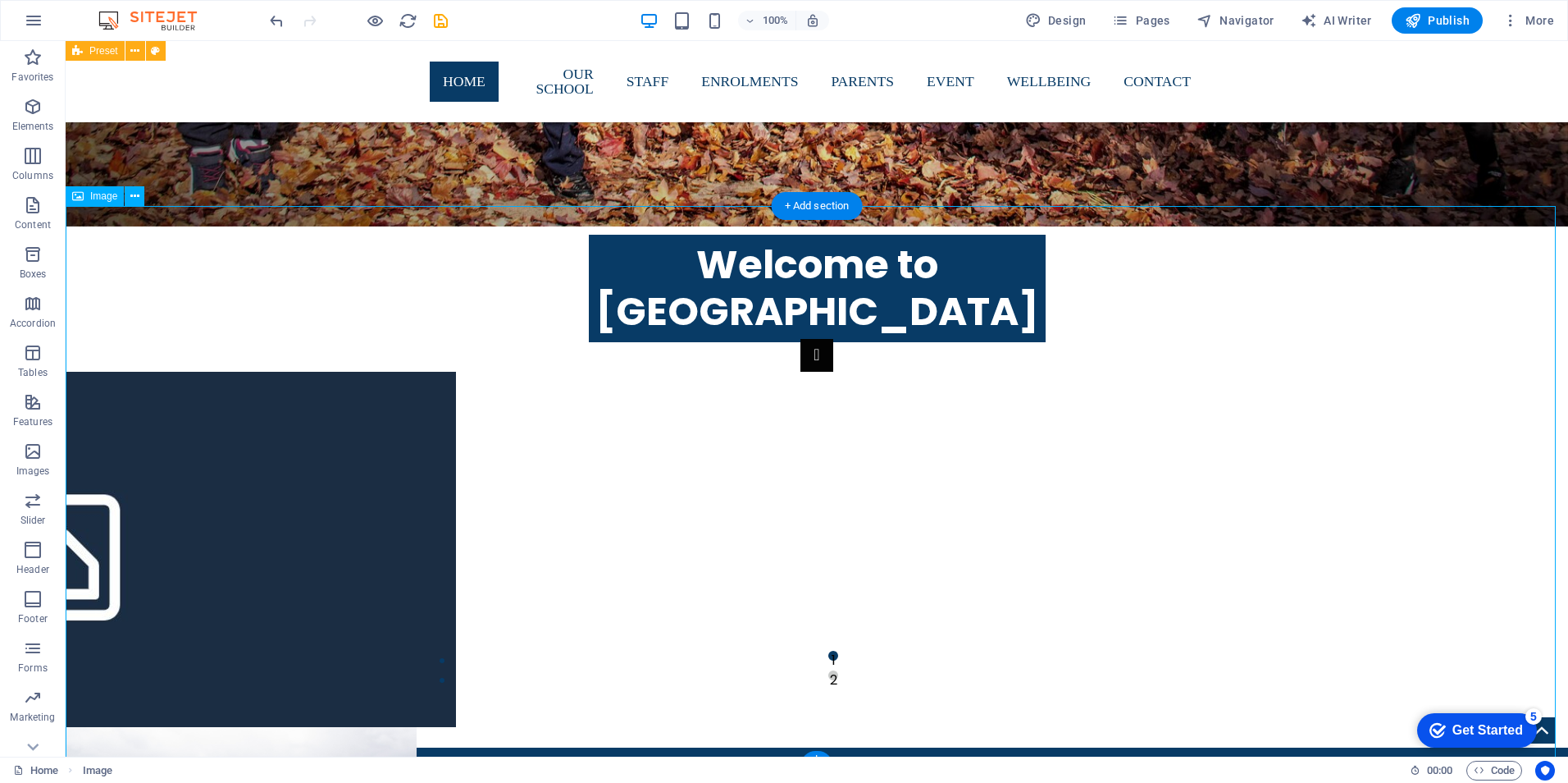
scroll to position [1502, 0]
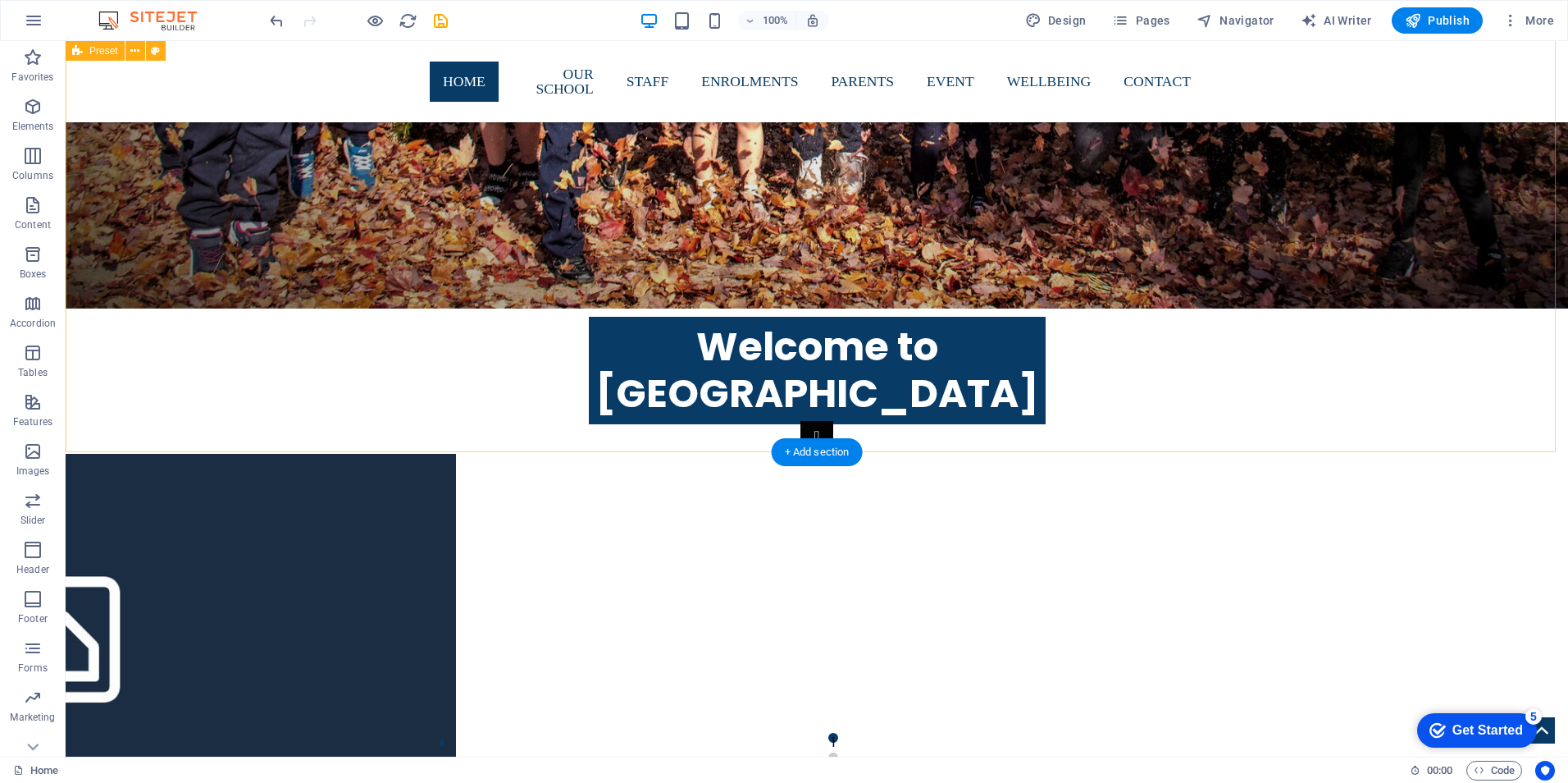
scroll to position [1338, 0]
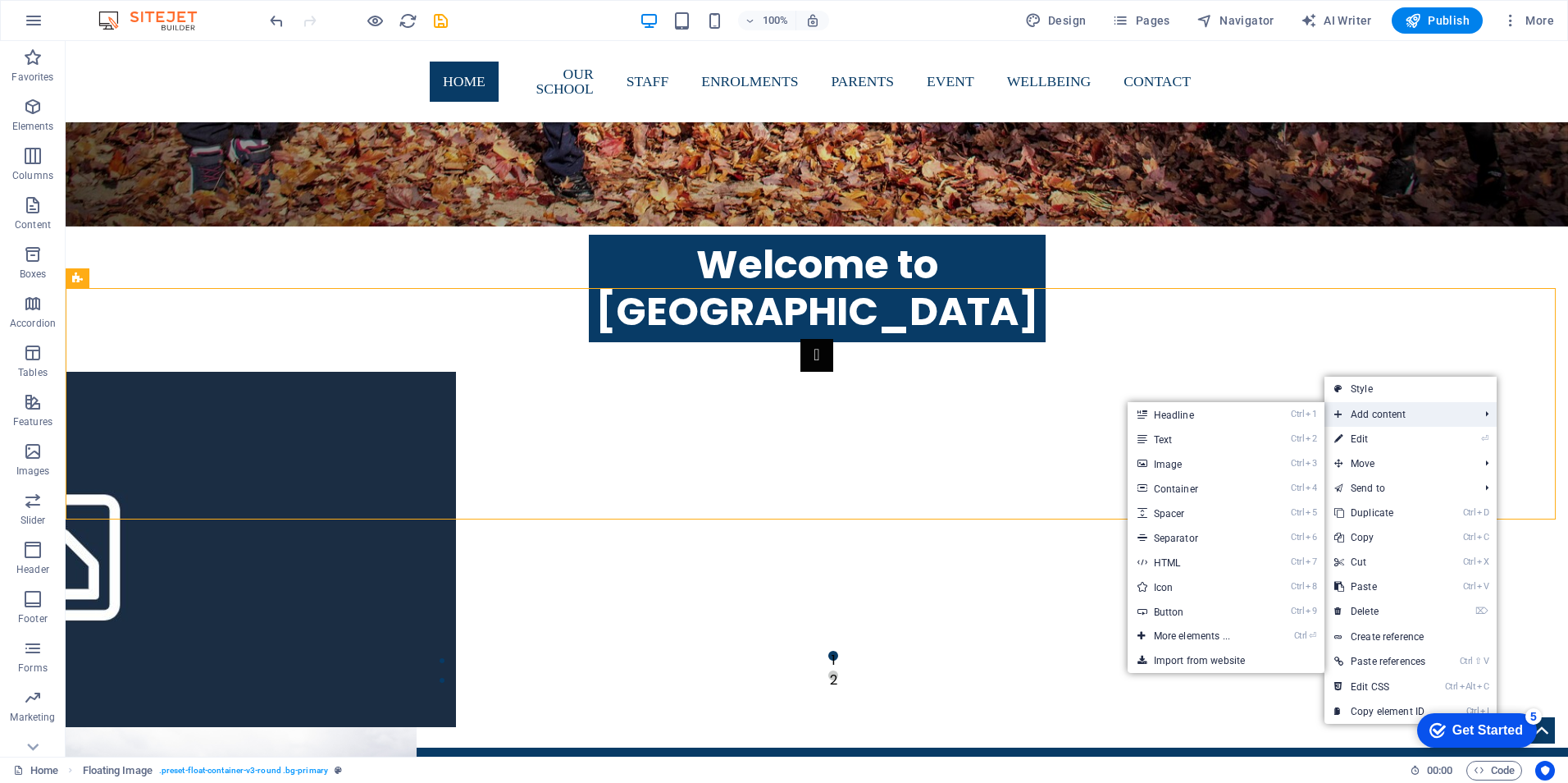
click at [1382, 415] on span "Add content" at bounding box center [1398, 414] width 148 height 24
click at [1182, 634] on link "Ctrl ⏎ More elements ..." at bounding box center [1195, 635] width 135 height 24
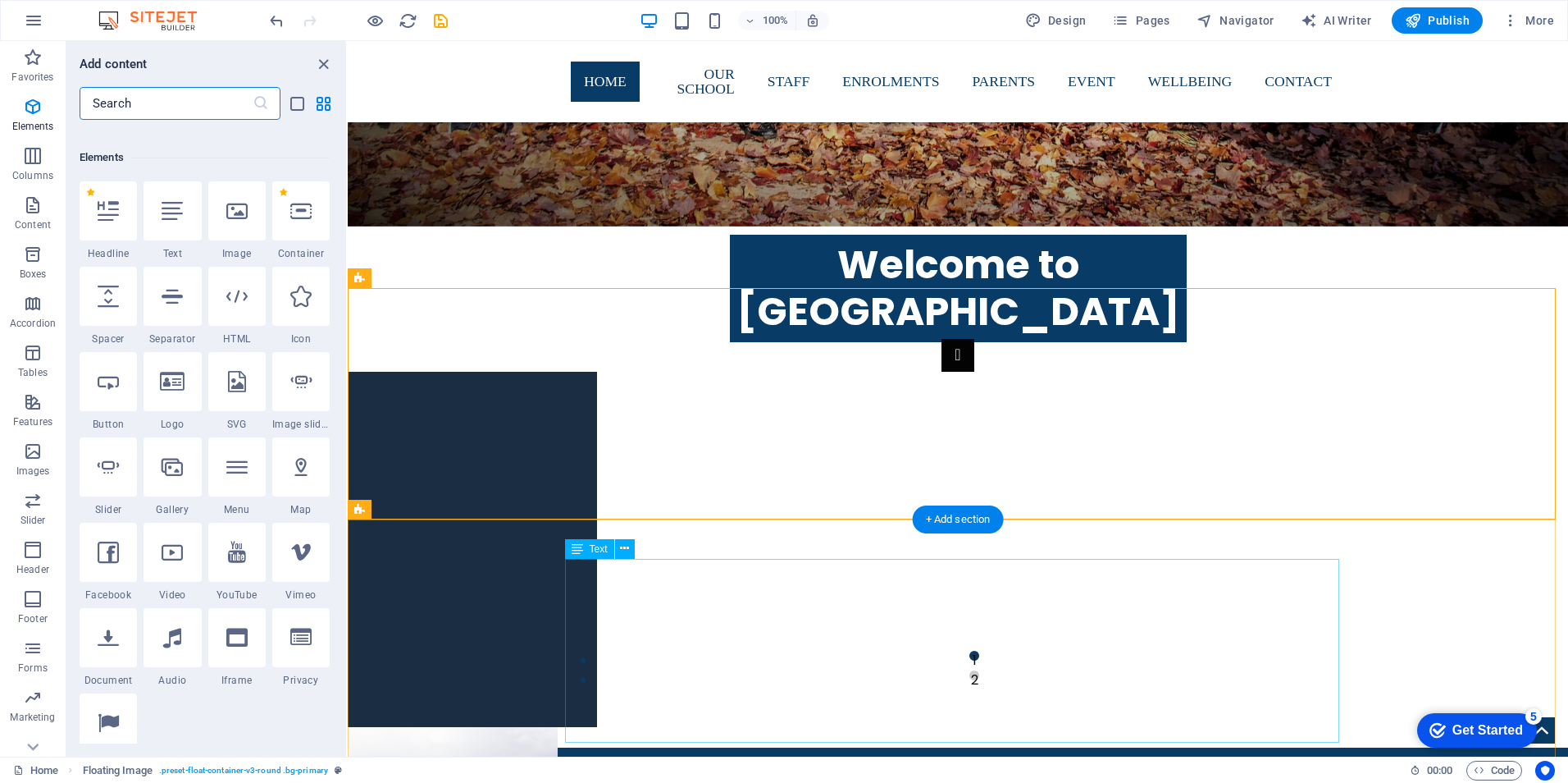
scroll to position [175, 0]
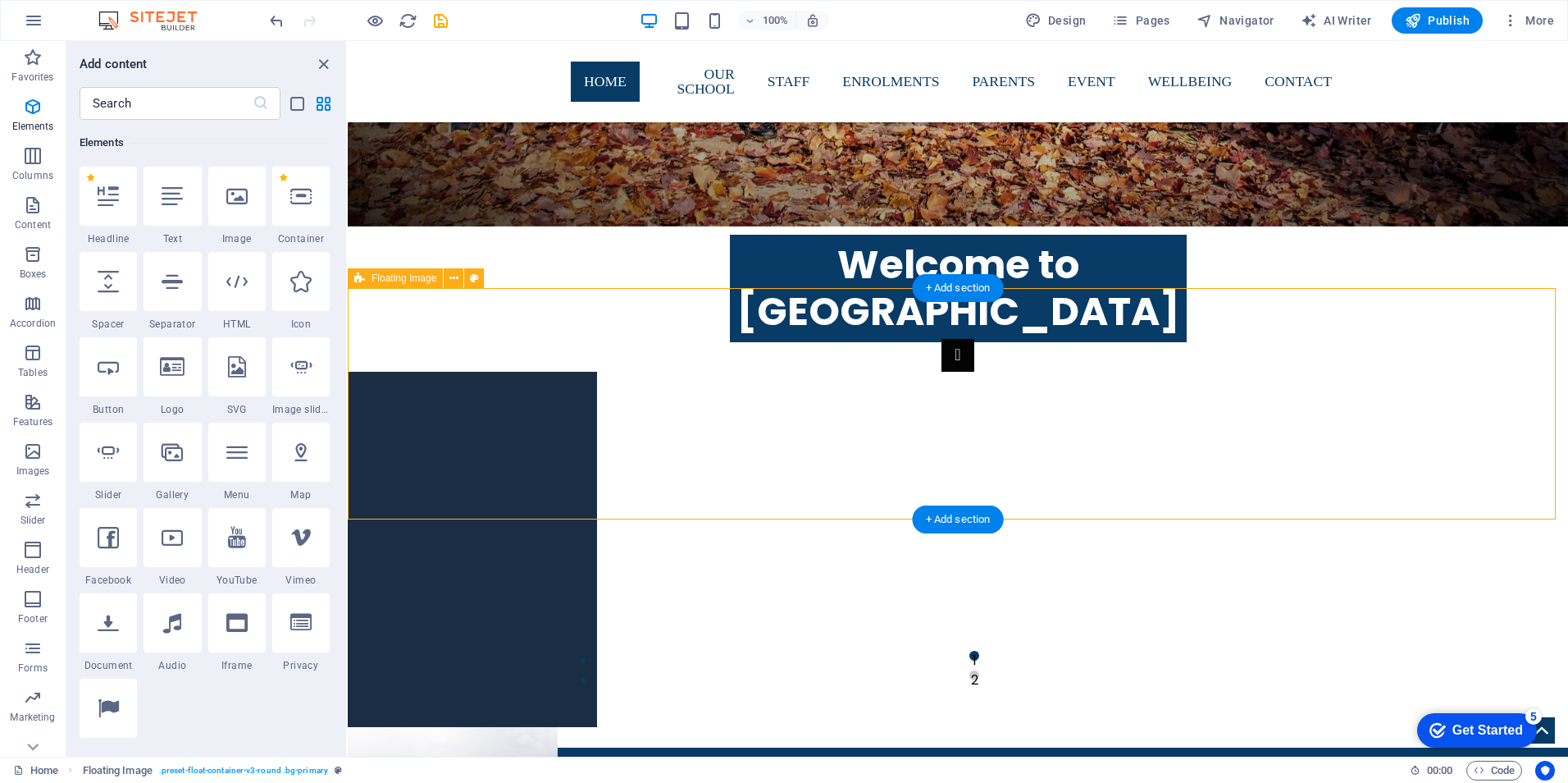
click at [226, 203] on icon at bounding box center [236, 195] width 21 height 21
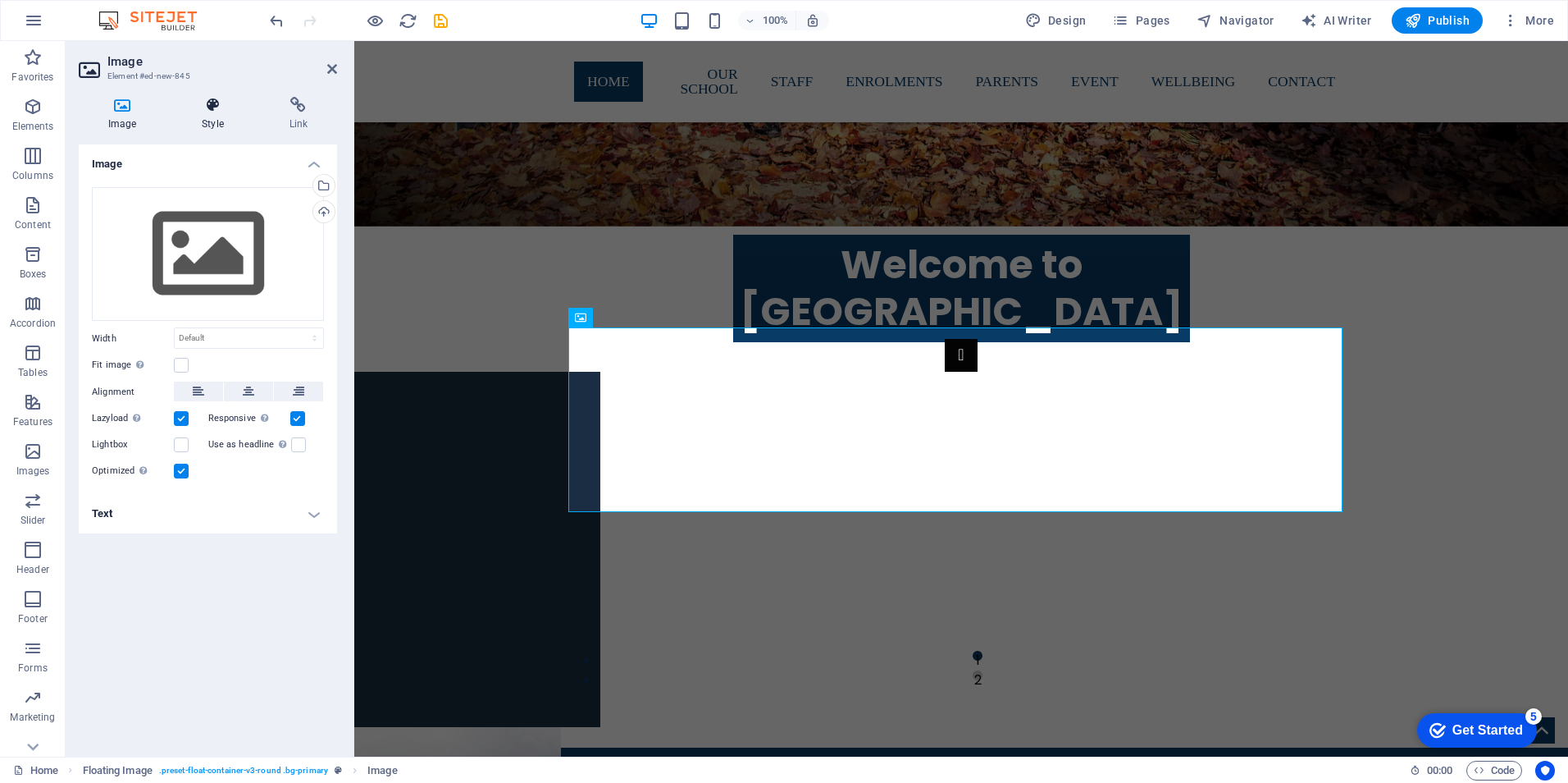
click at [210, 107] on icon at bounding box center [212, 106] width 80 height 17
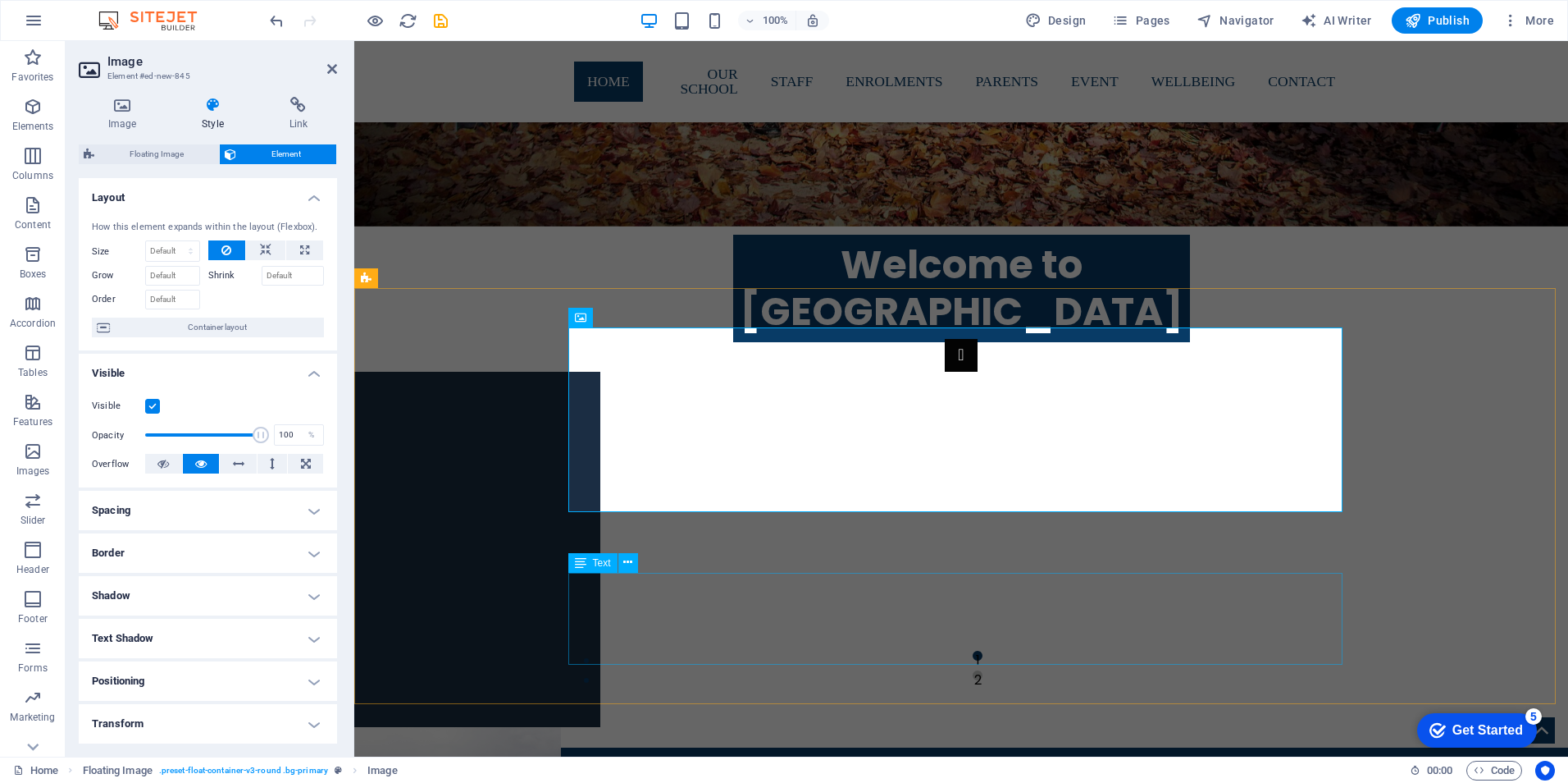
scroll to position [1420, 0]
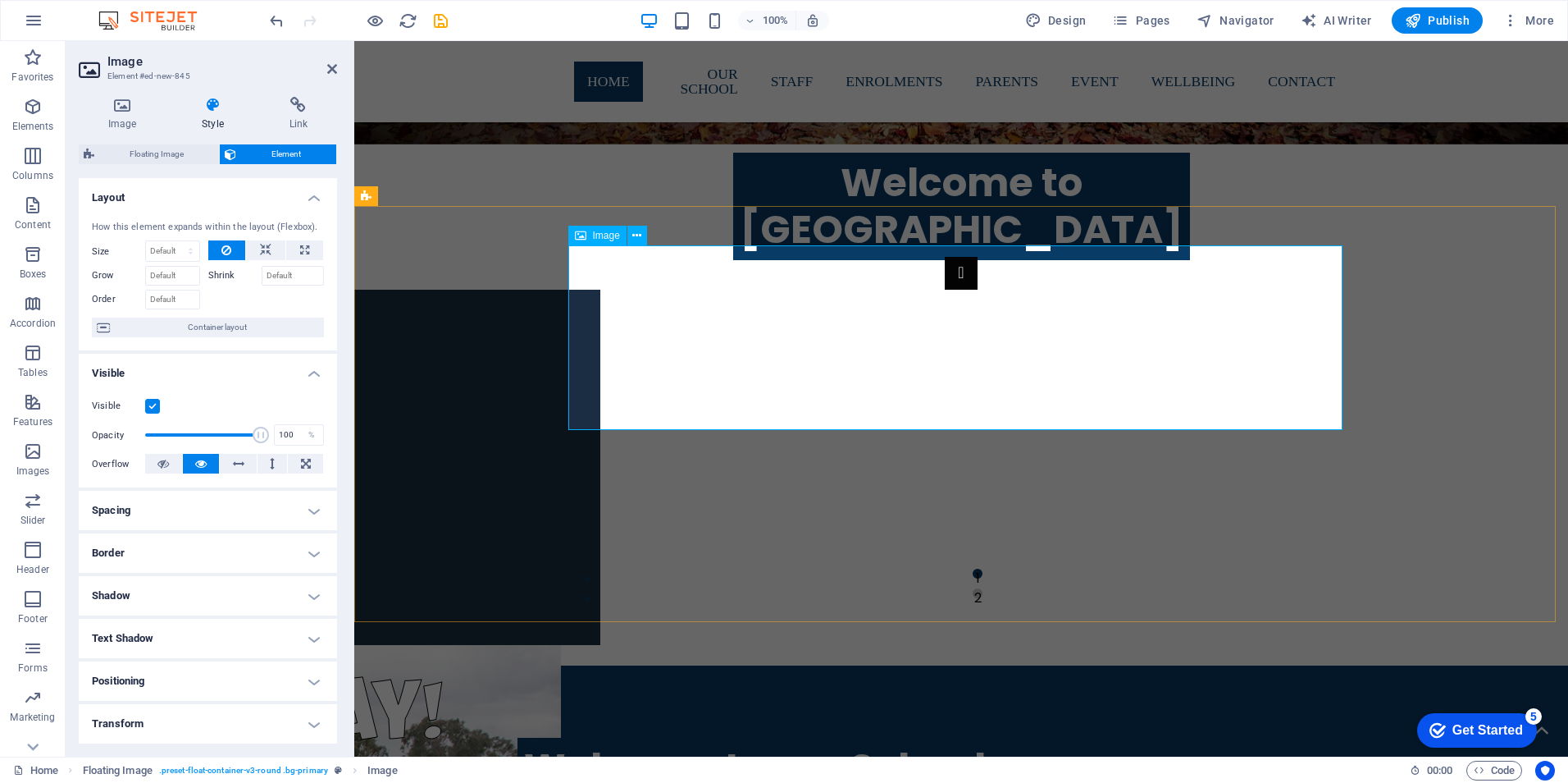
click at [638, 235] on icon at bounding box center [637, 235] width 9 height 17
click at [161, 249] on select "Default auto px % 1/1 1/2 1/3 1/4 1/5 1/6 1/7 1/8 1/9 1/10" at bounding box center [172, 250] width 53 height 20
select select "px"
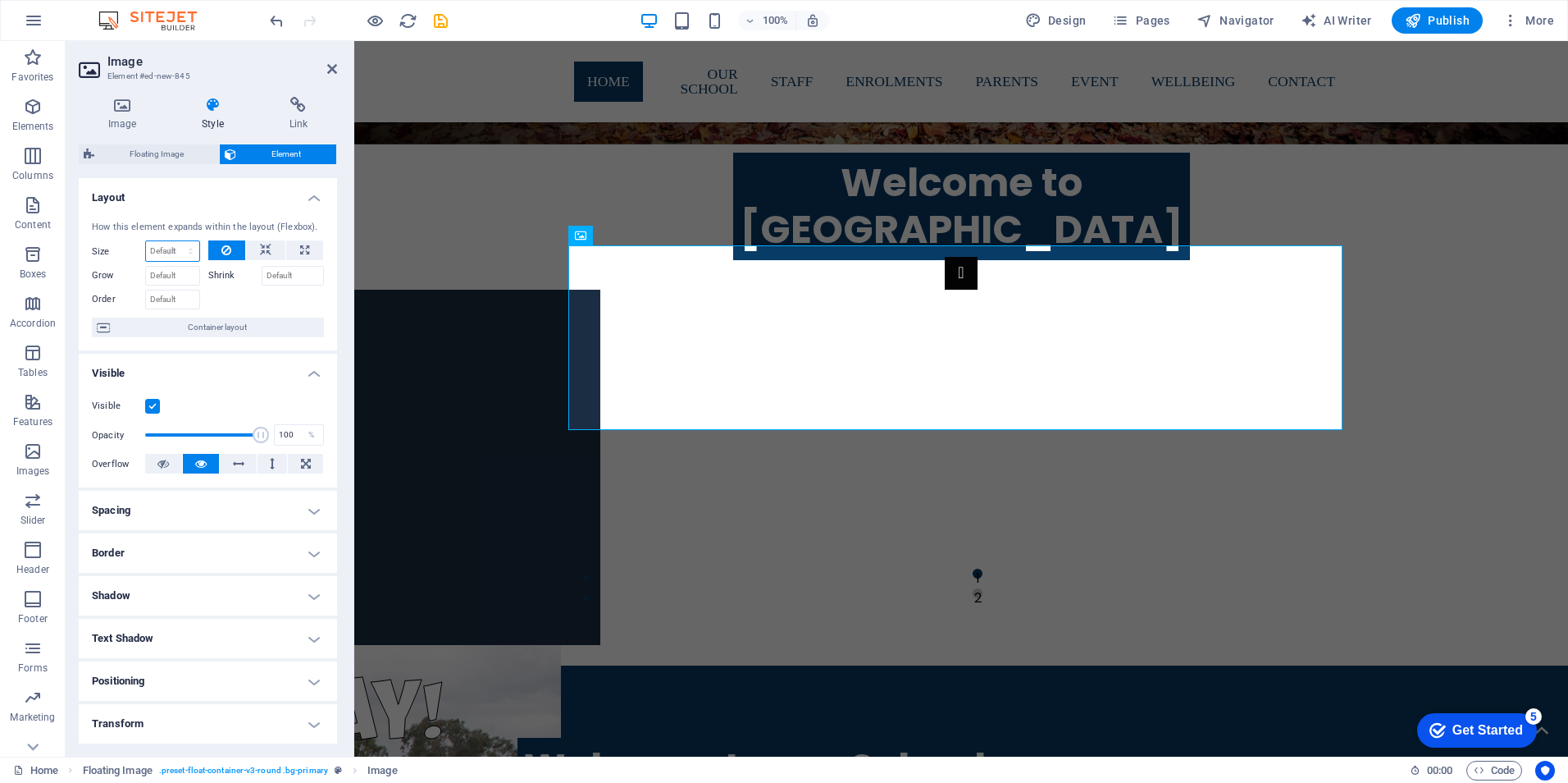
click at [174, 241] on select "Default auto px % 1/1 1/2 1/3 1/4 1/5 1/6 1/7 1/8 1/9 1/10" at bounding box center [172, 250] width 53 height 20
type input "0"
click at [168, 252] on input "0" at bounding box center [172, 250] width 53 height 20
click at [177, 252] on select "Default auto px % 1/1 1/2 1/3 1/4 1/5 1/6 1/7 1/8 1/9 1/10" at bounding box center [188, 250] width 23 height 20
select select "pe5fhl4en5g"
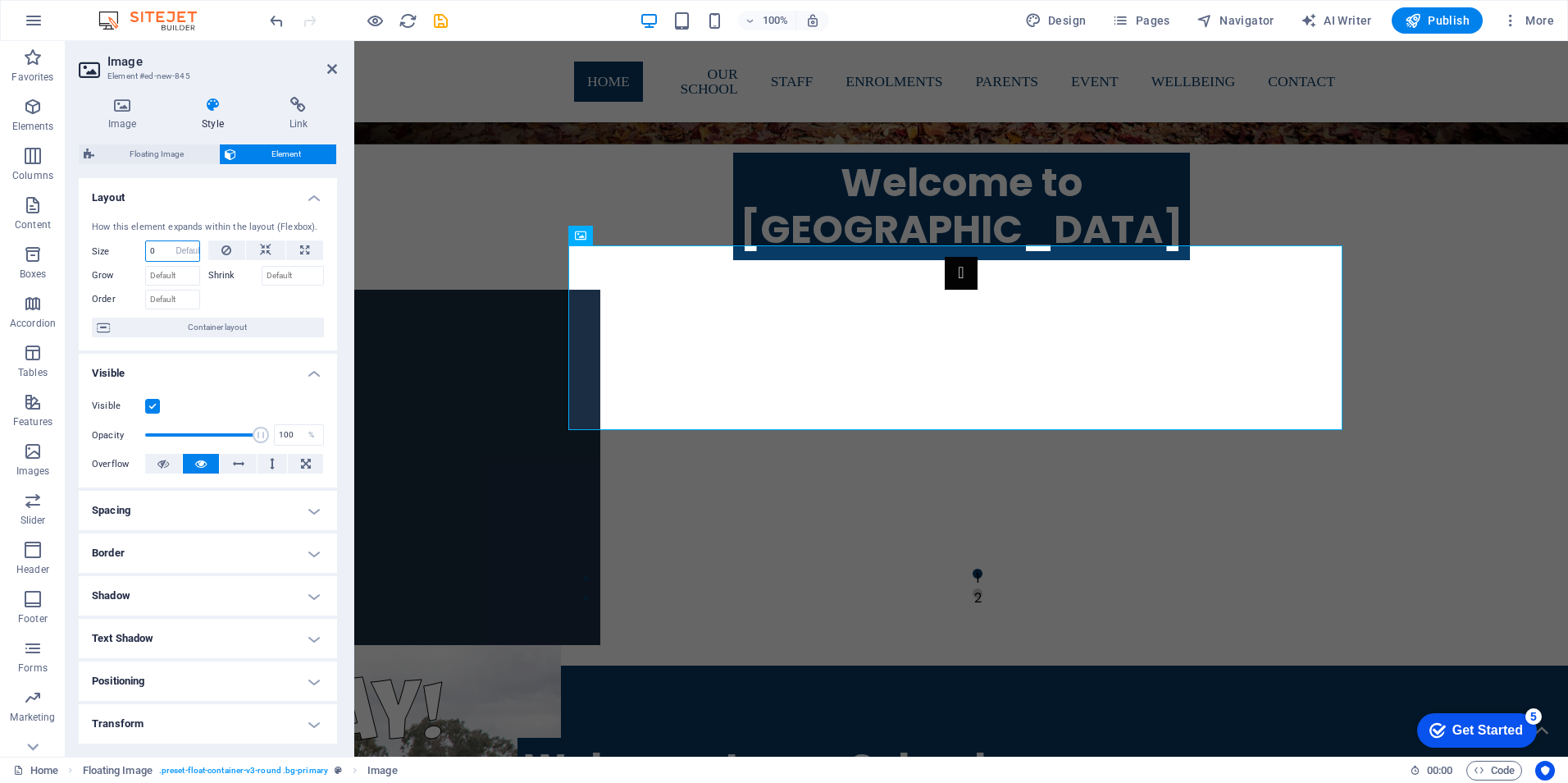
click at [177, 241] on select "Default auto px % 1/1 1/2 1/3 1/4 1/5 1/6 1/7 1/8 1/9 1/10" at bounding box center [188, 250] width 23 height 20
select select "DISABLED_OPTION_VALUE"
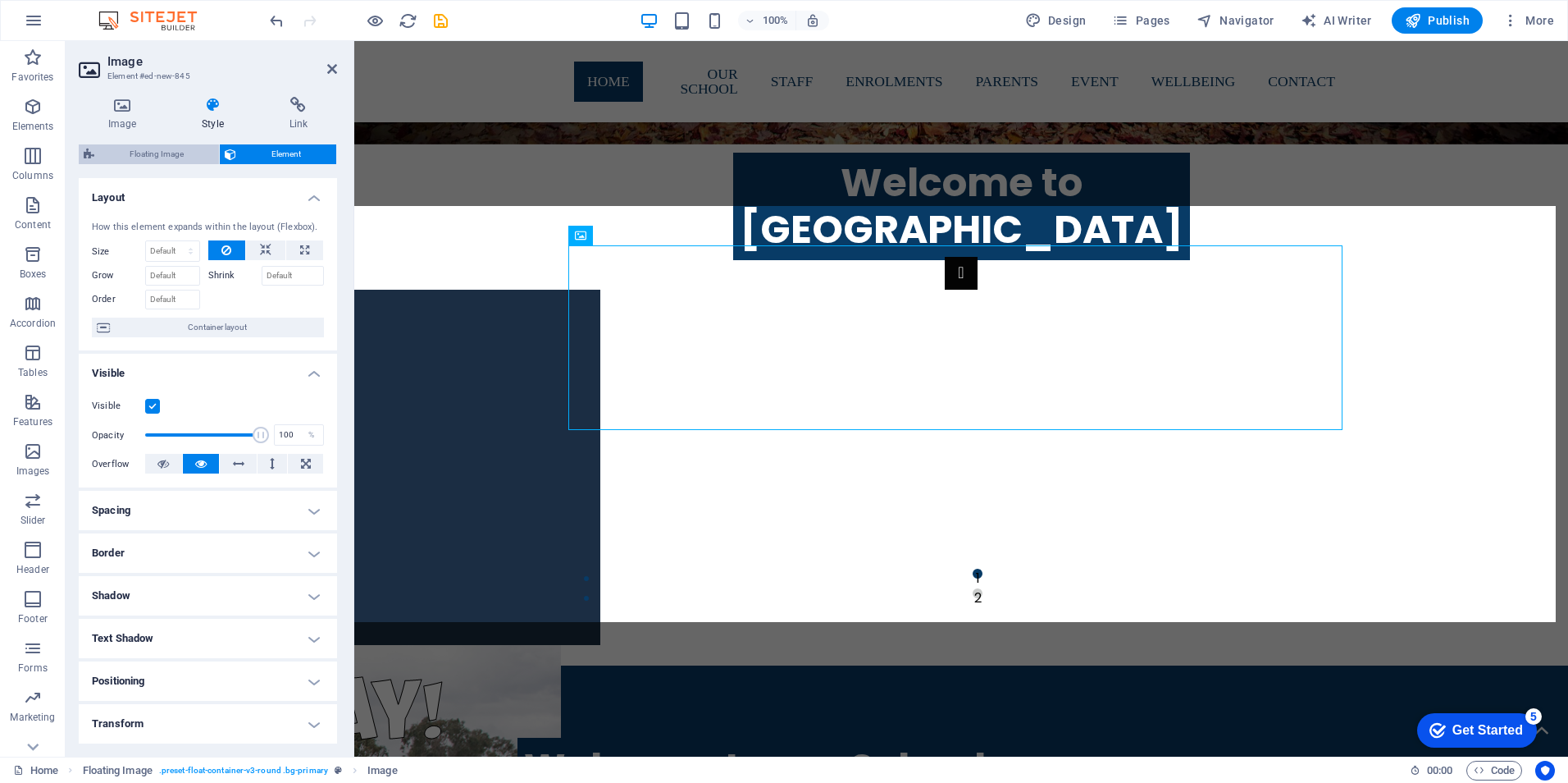
click at [157, 148] on span "Floating Image" at bounding box center [156, 154] width 115 height 20
select select "%"
select select "rem"
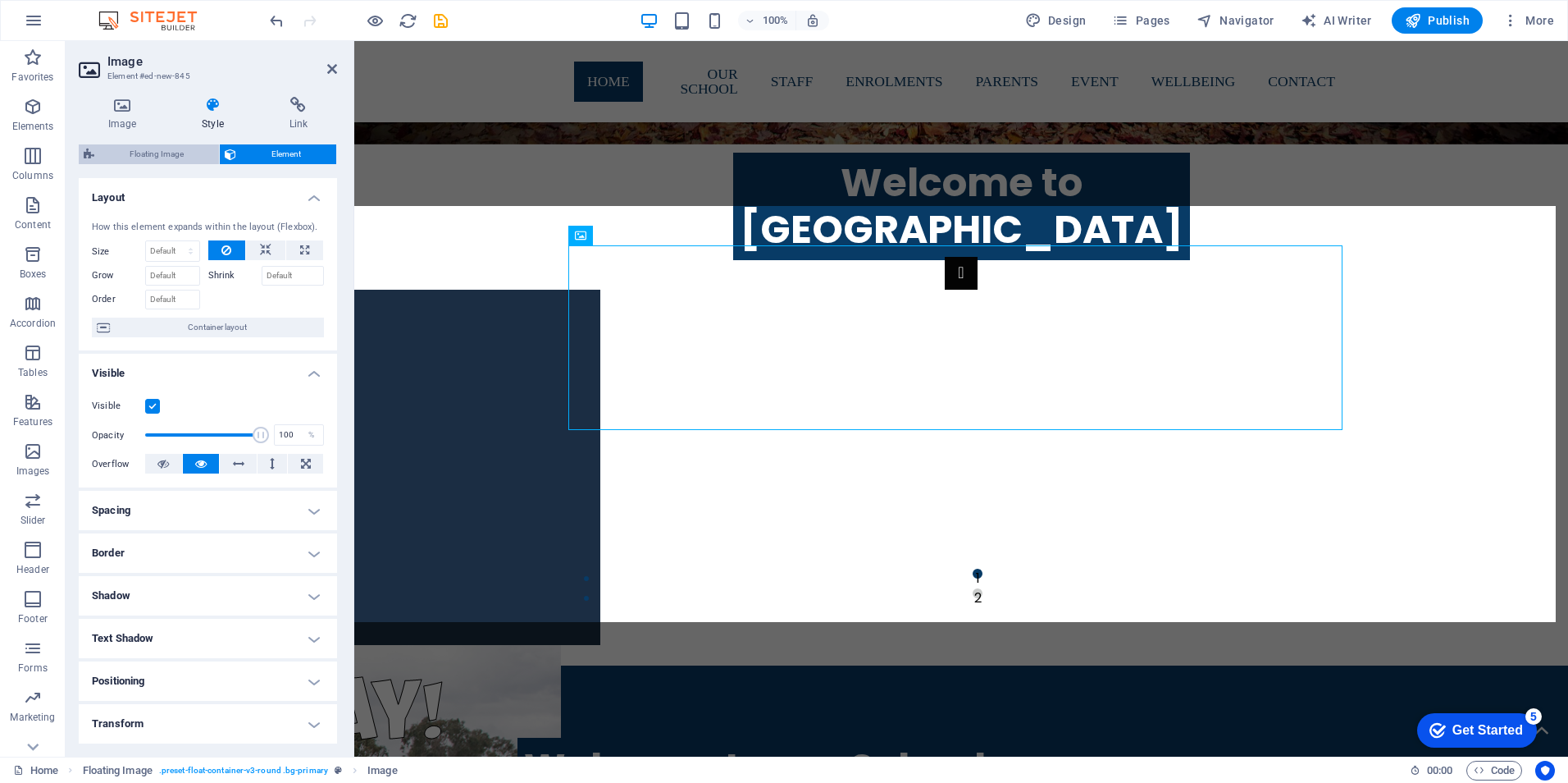
select select "rem"
select select "preset-float-container-v3-round"
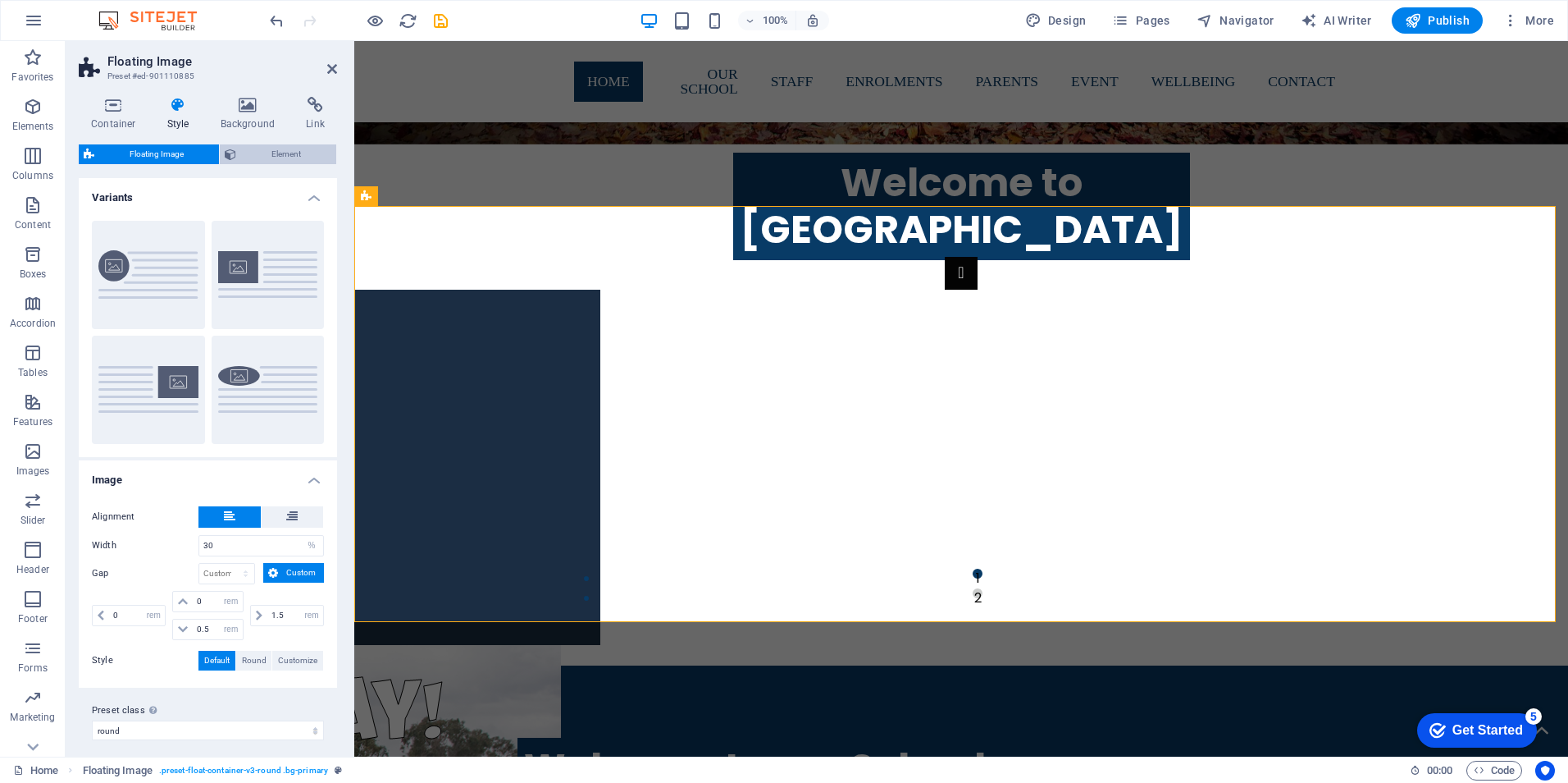
click at [268, 148] on span "Element" at bounding box center [286, 154] width 91 height 20
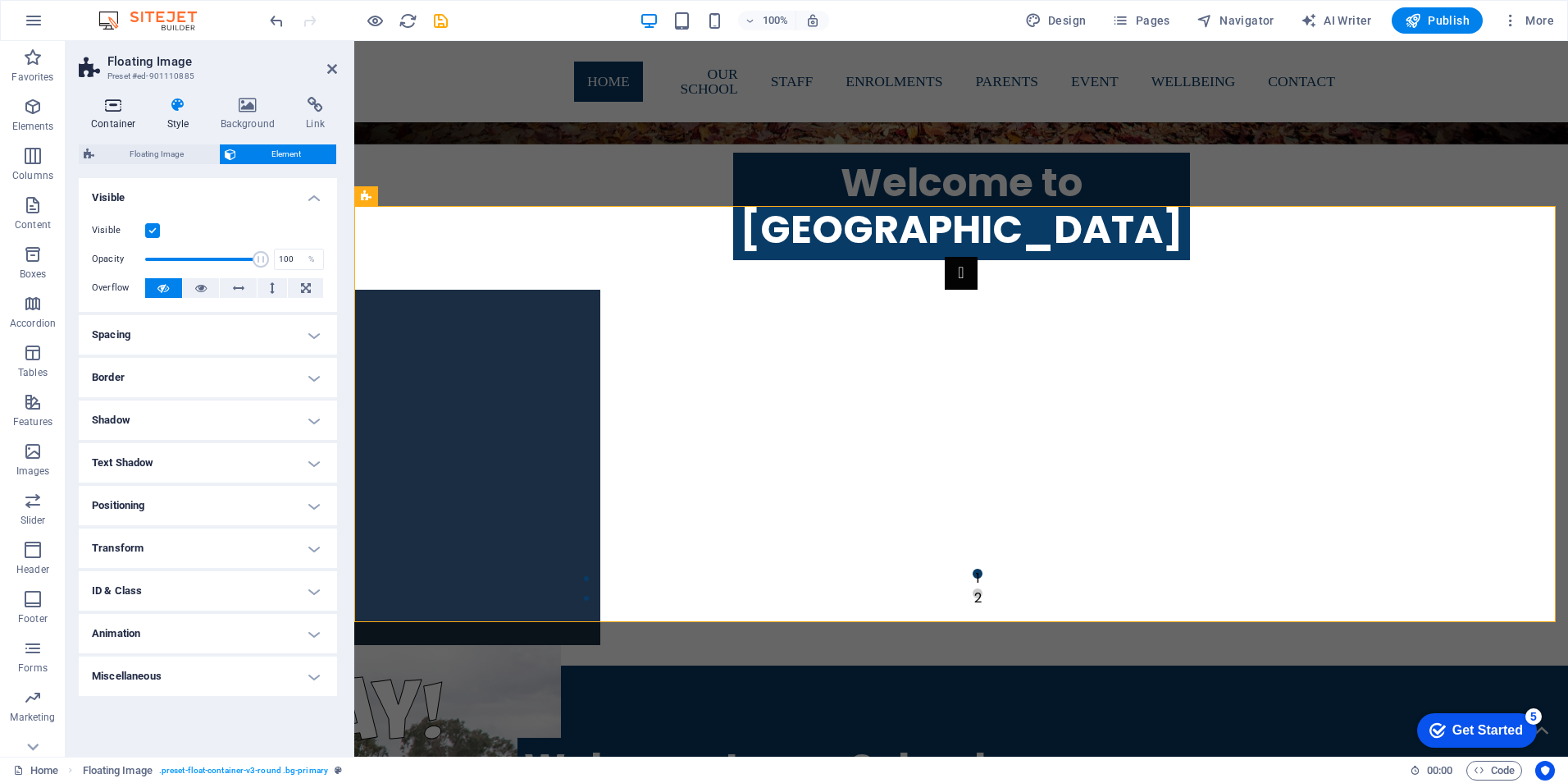
click at [111, 103] on icon at bounding box center [113, 106] width 70 height 17
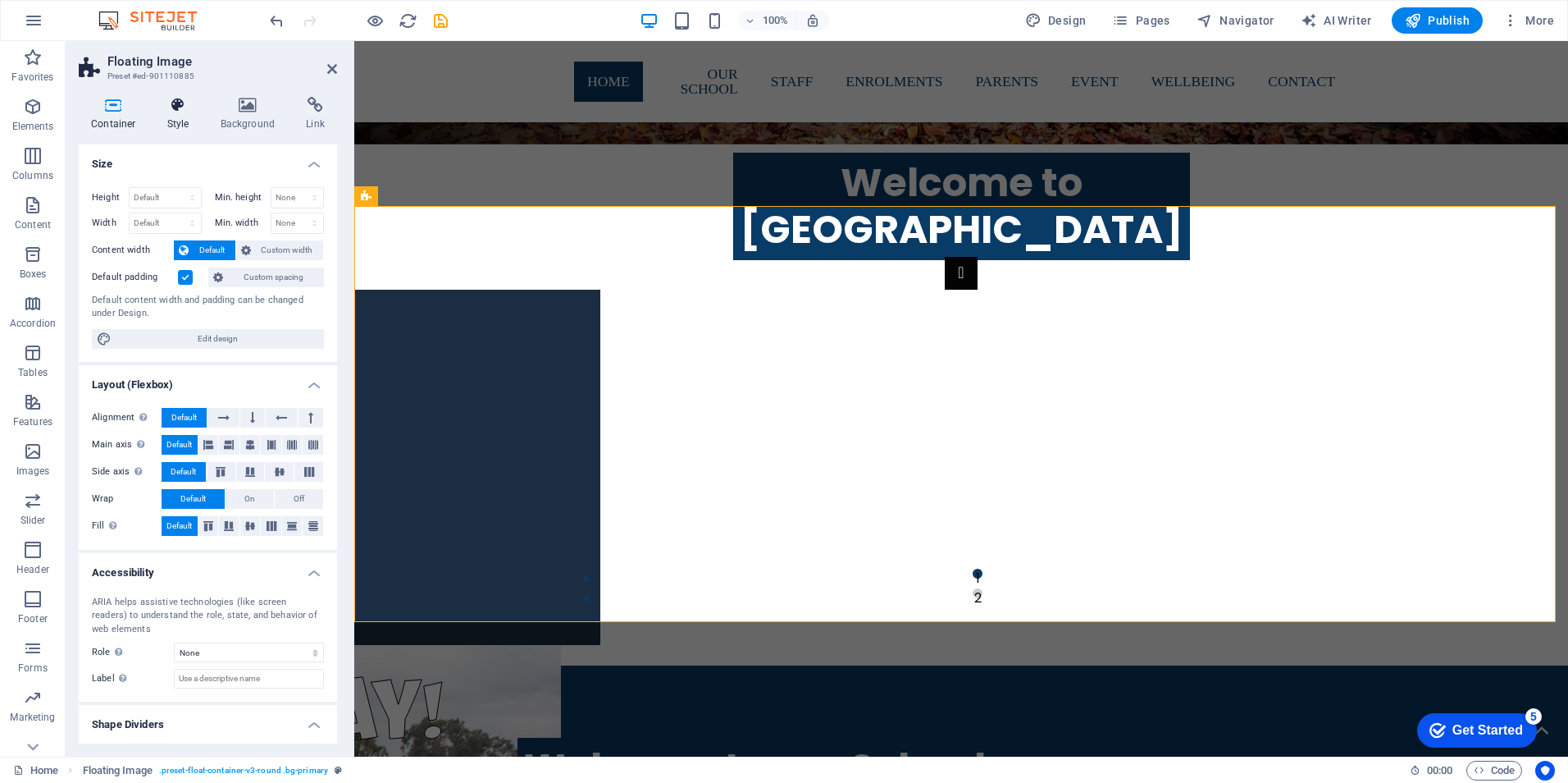
click at [182, 113] on h4 "Style" at bounding box center [181, 114] width 53 height 35
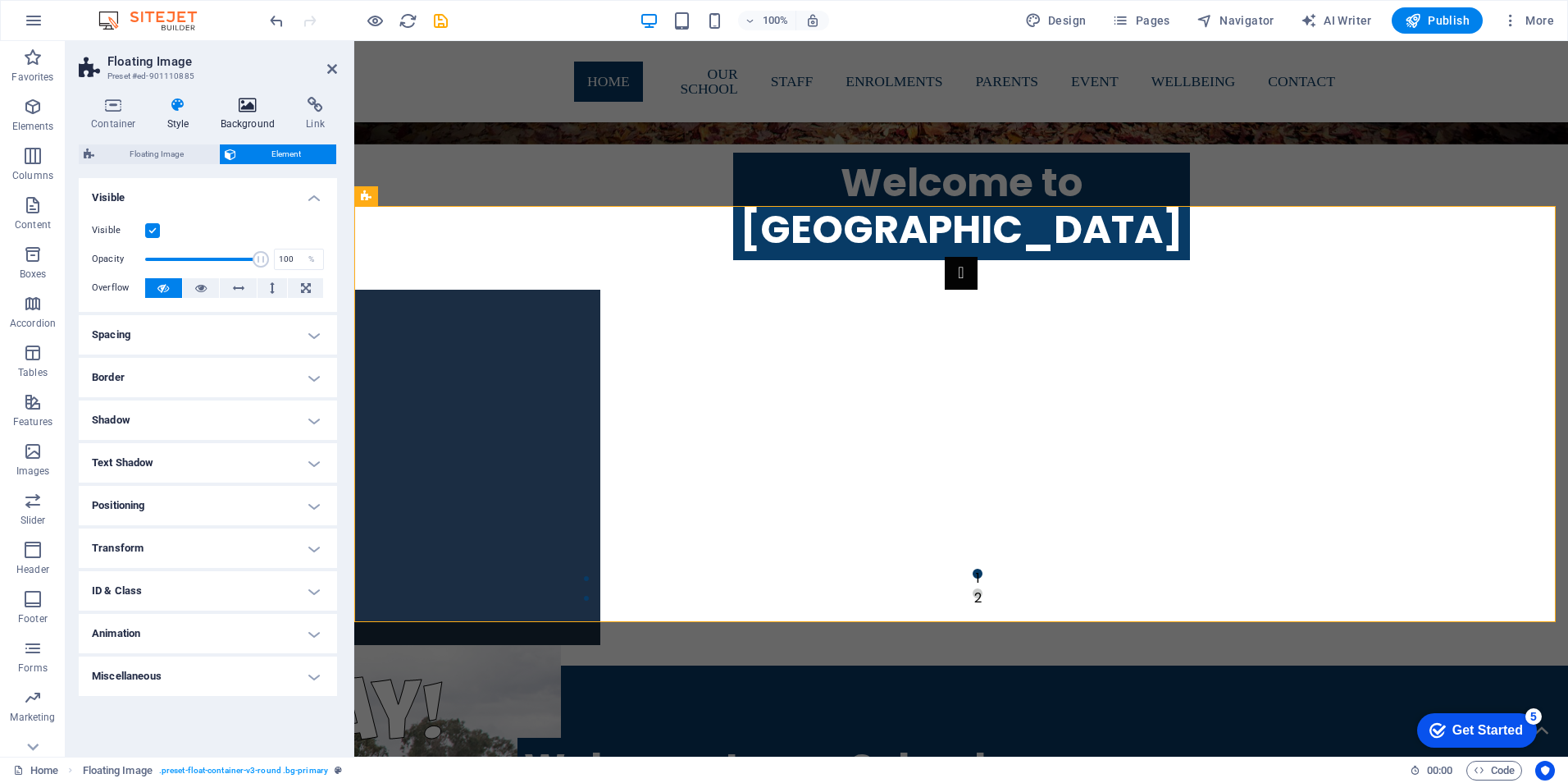
click at [233, 112] on icon at bounding box center [247, 106] width 79 height 17
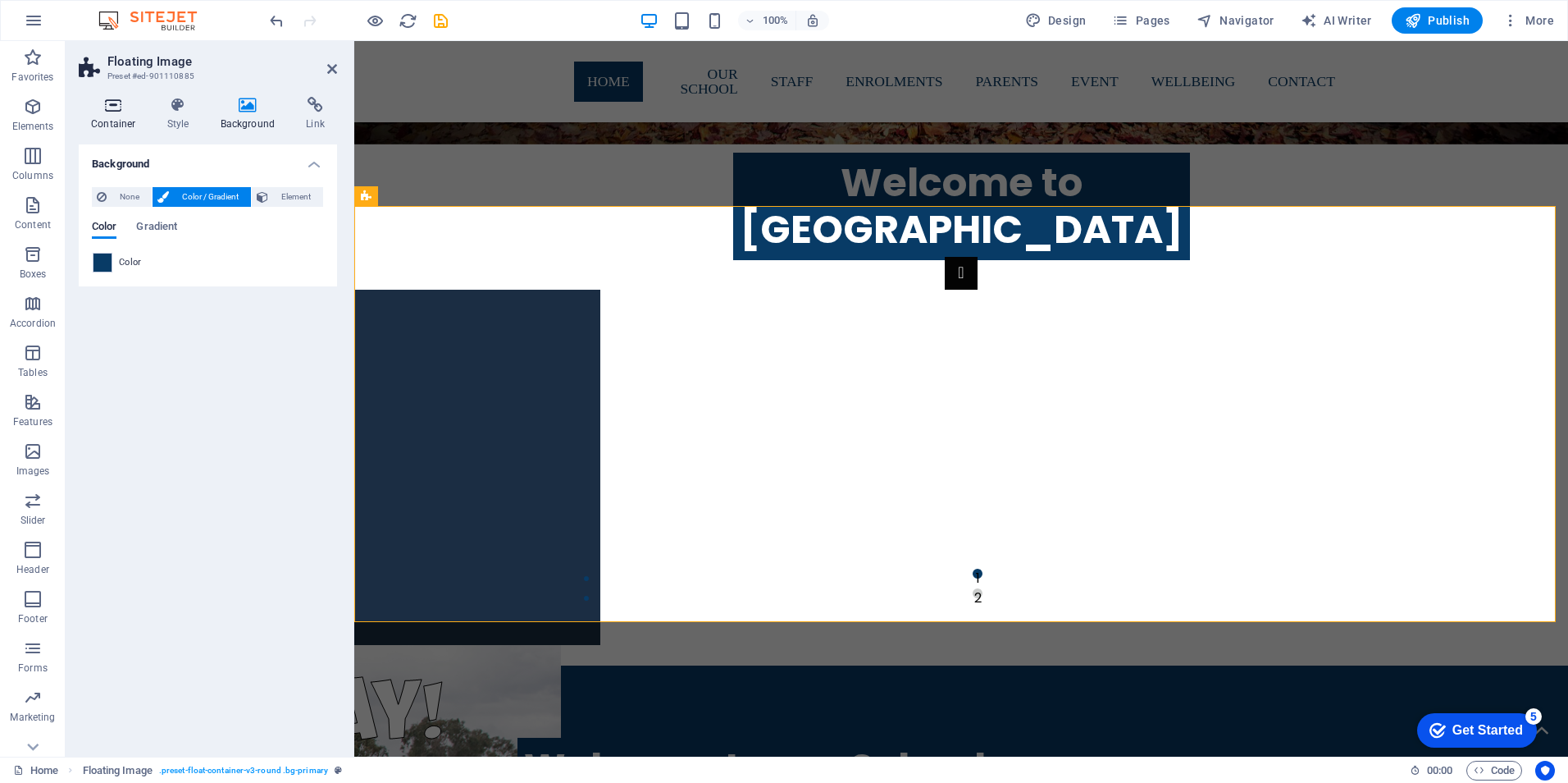
click at [114, 114] on h4 "Container" at bounding box center [117, 114] width 77 height 35
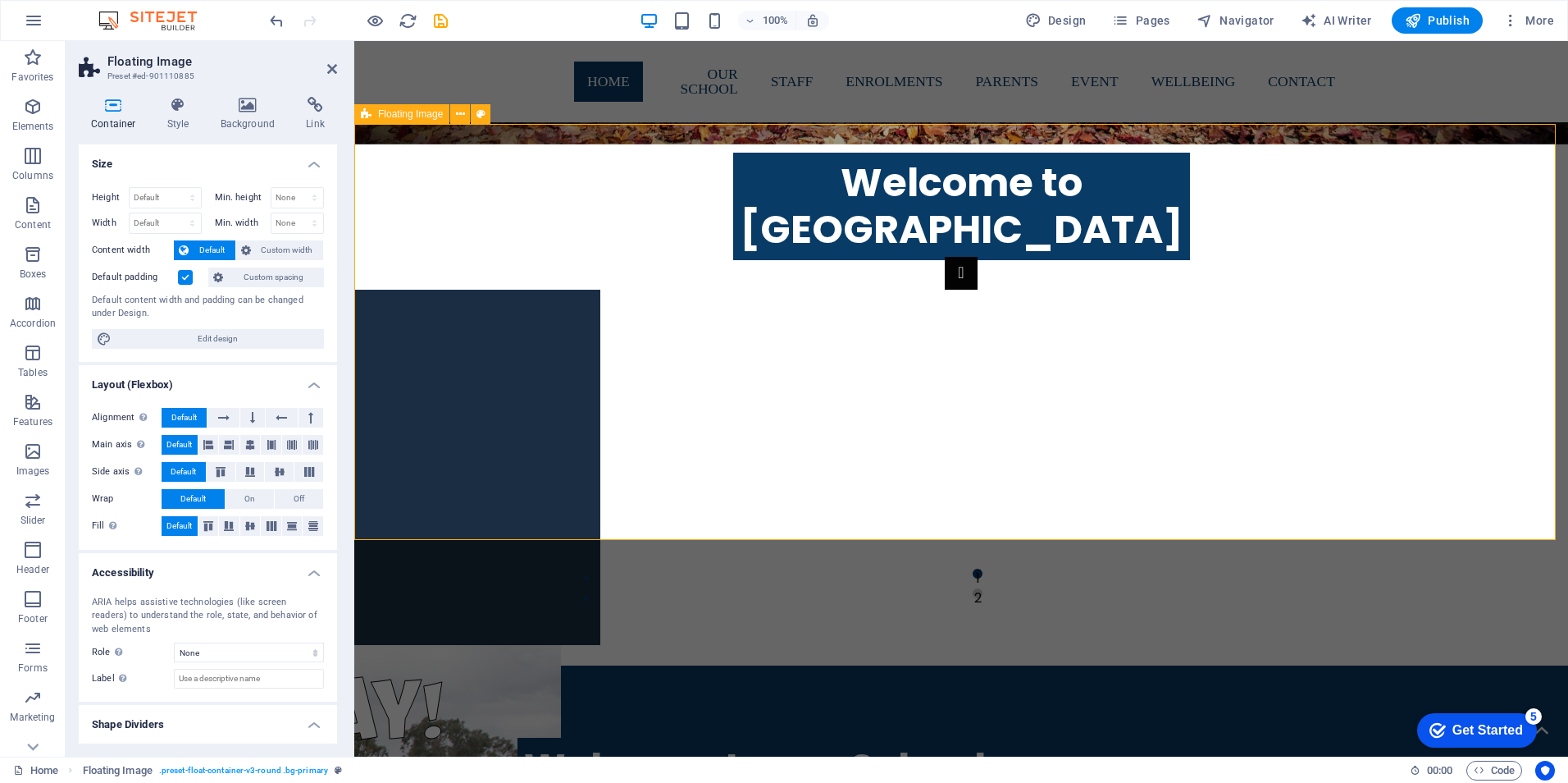
scroll to position [1502, 0]
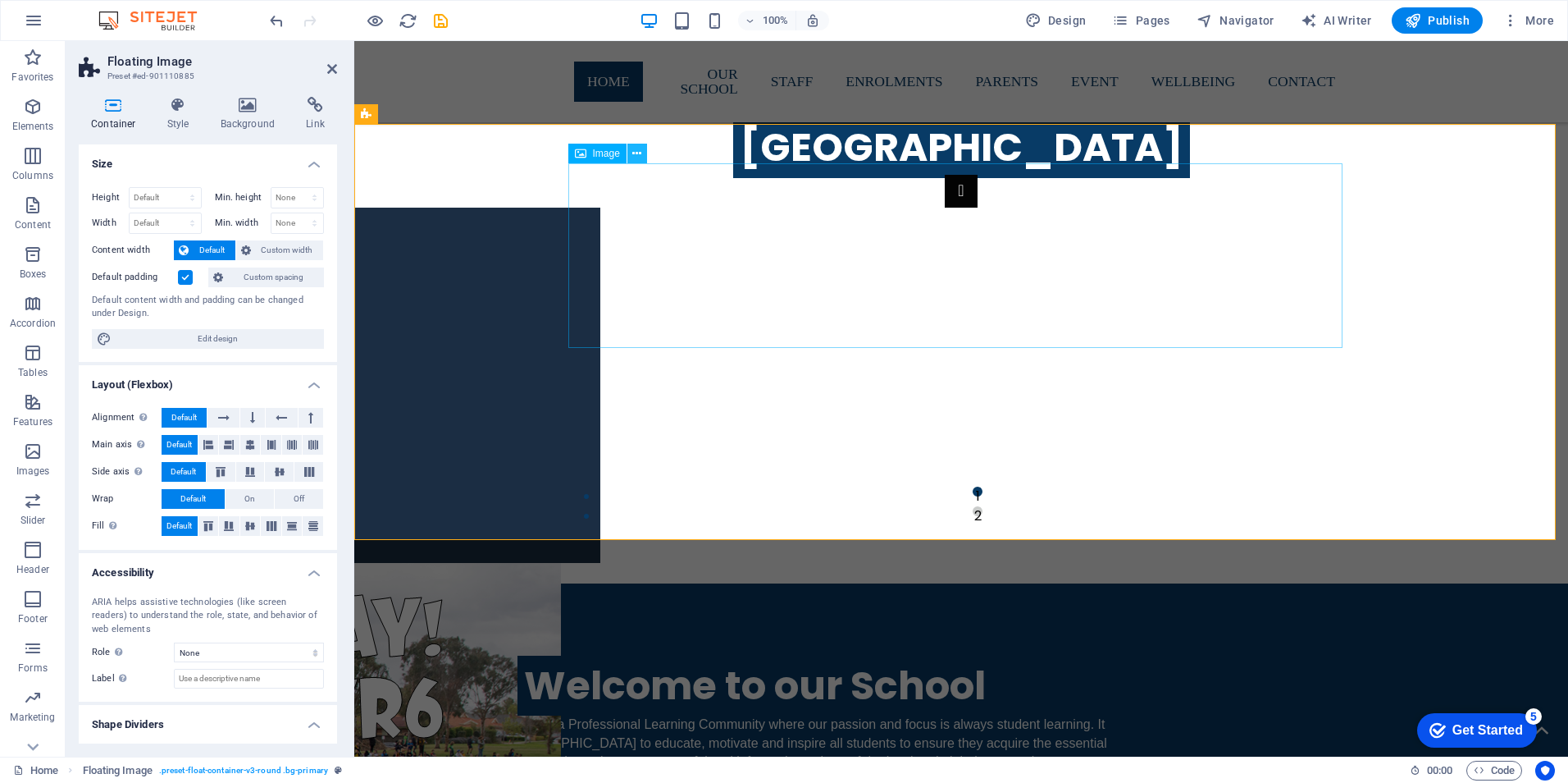
click at [636, 156] on icon at bounding box center [637, 153] width 9 height 17
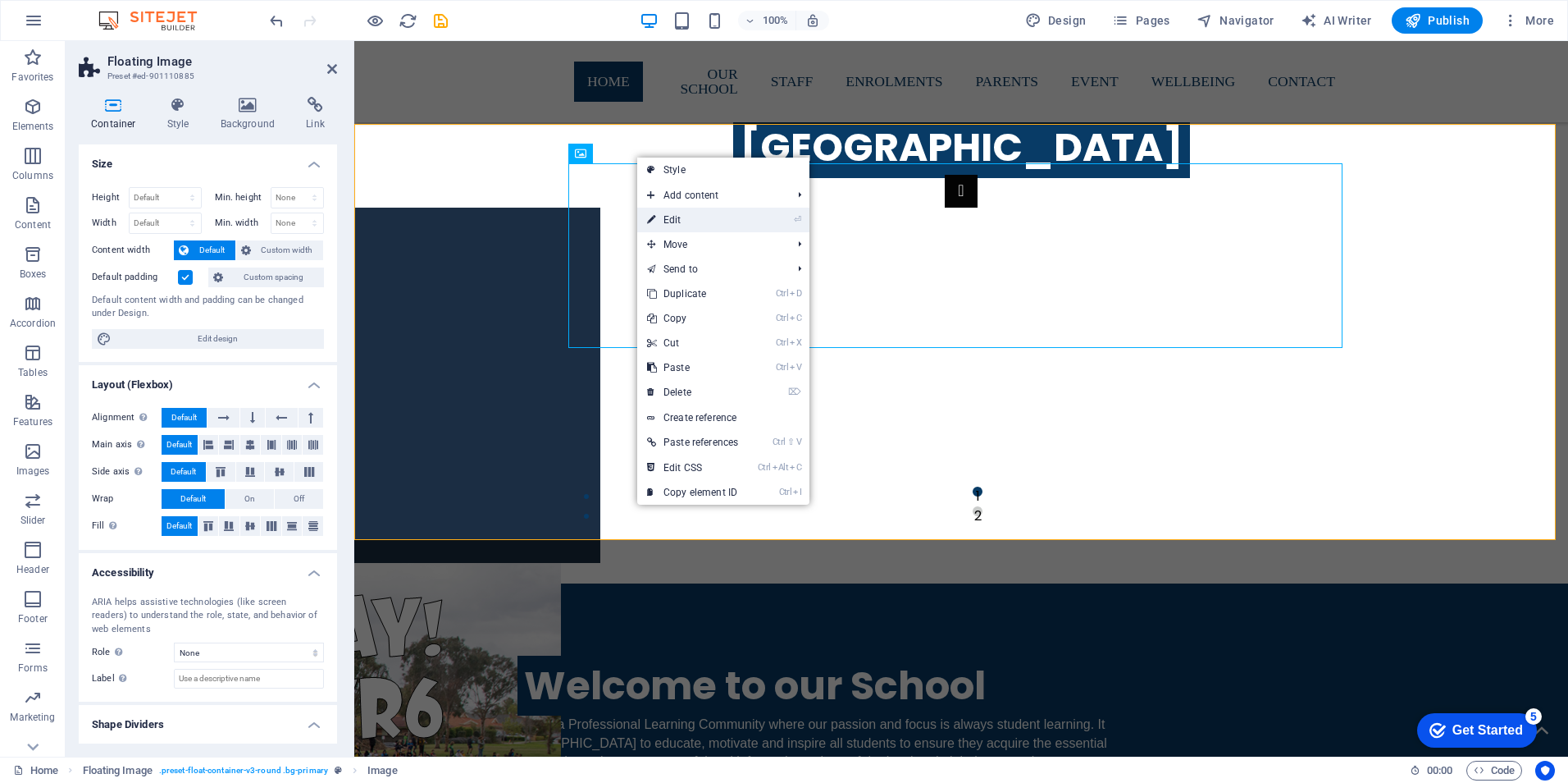
click at [677, 226] on link "⏎ Edit" at bounding box center [692, 220] width 111 height 24
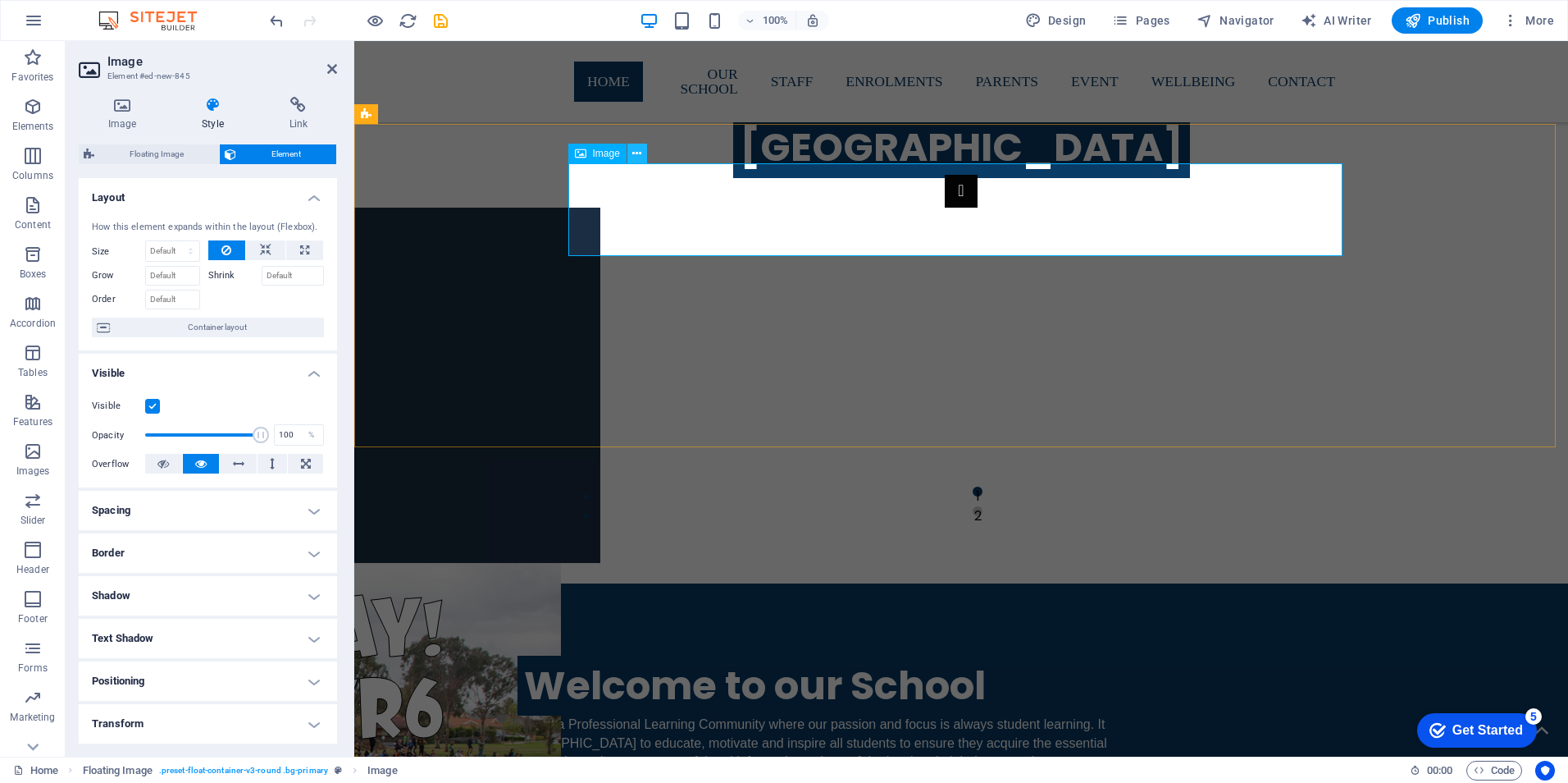
click at [640, 157] on icon at bounding box center [637, 153] width 9 height 17
click at [636, 151] on icon at bounding box center [637, 153] width 9 height 17
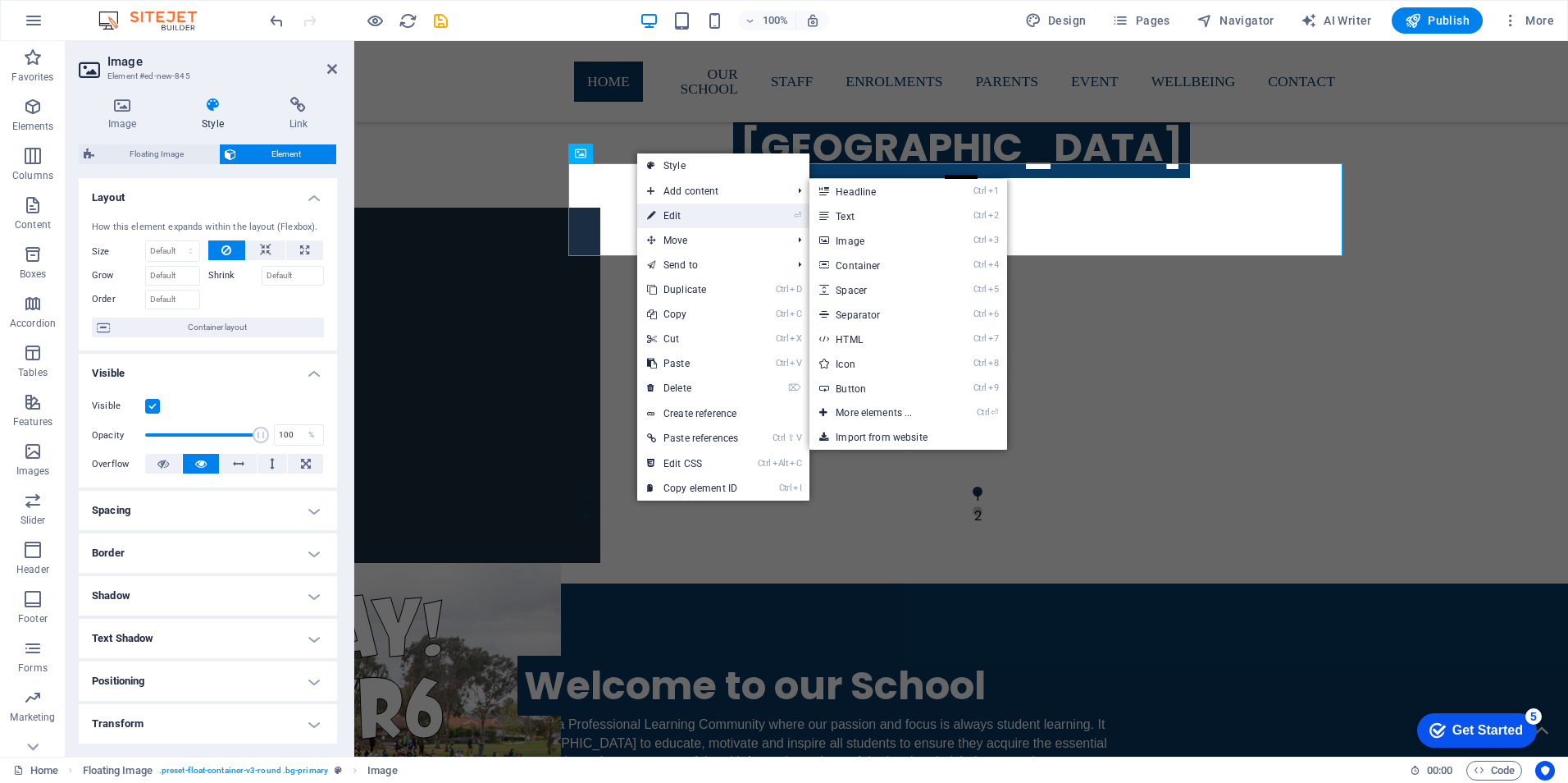
click at [673, 209] on link "⏎ Edit" at bounding box center [692, 216] width 111 height 24
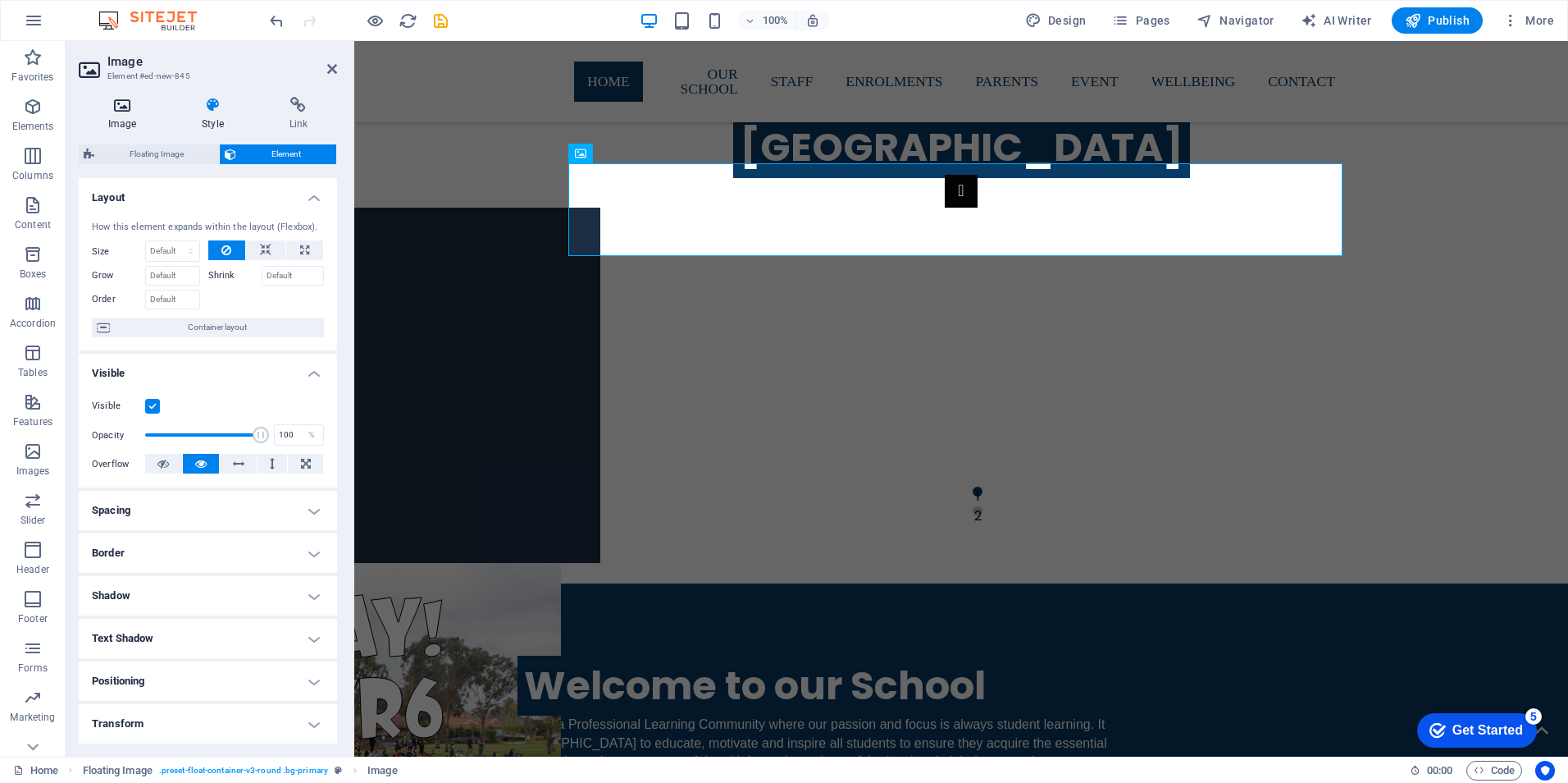
click at [128, 111] on icon at bounding box center [121, 106] width 87 height 17
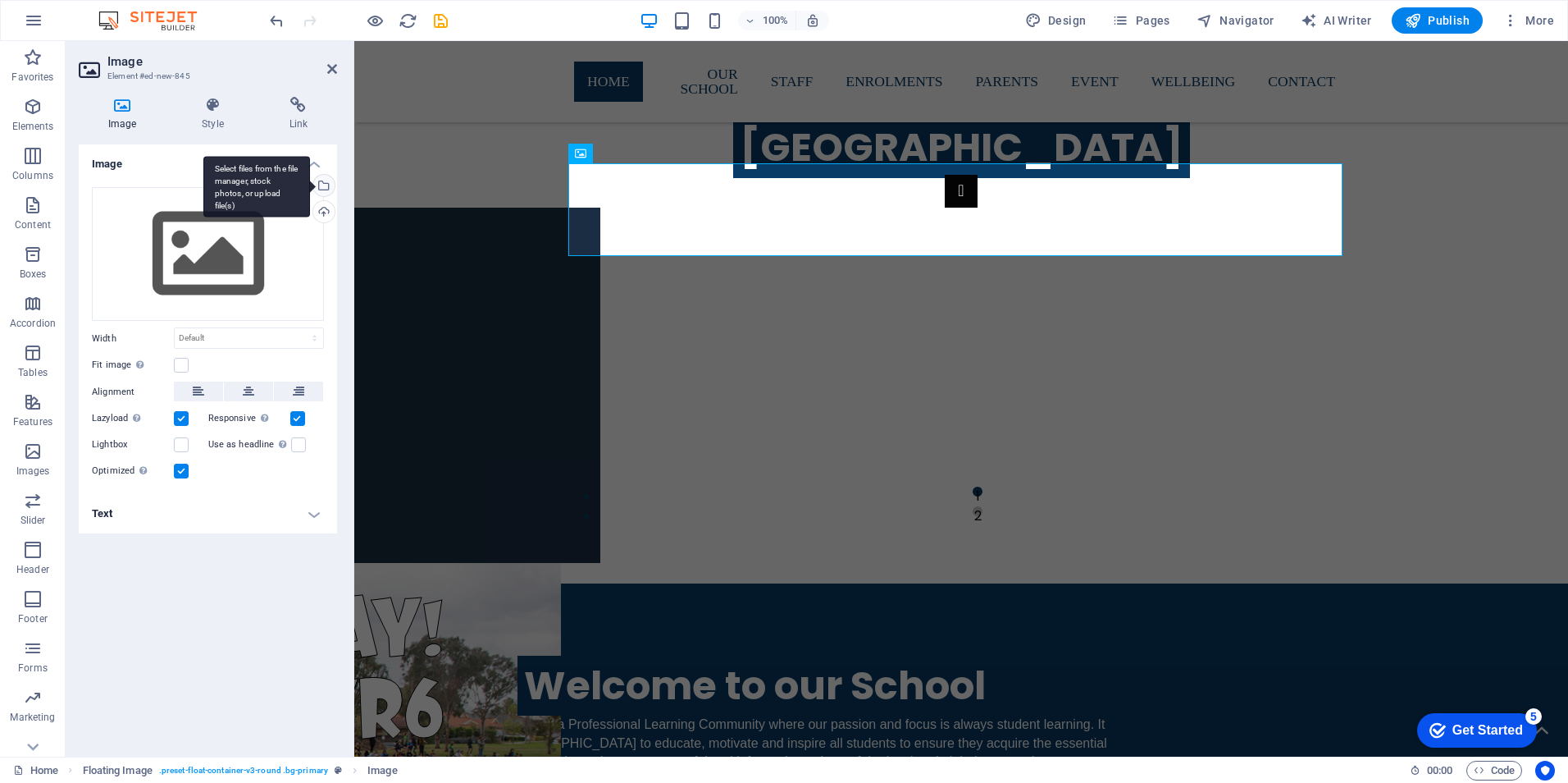
click at [326, 185] on div "Select files from the file manager, stock photos, or upload file(s)" at bounding box center [322, 187] width 24 height 24
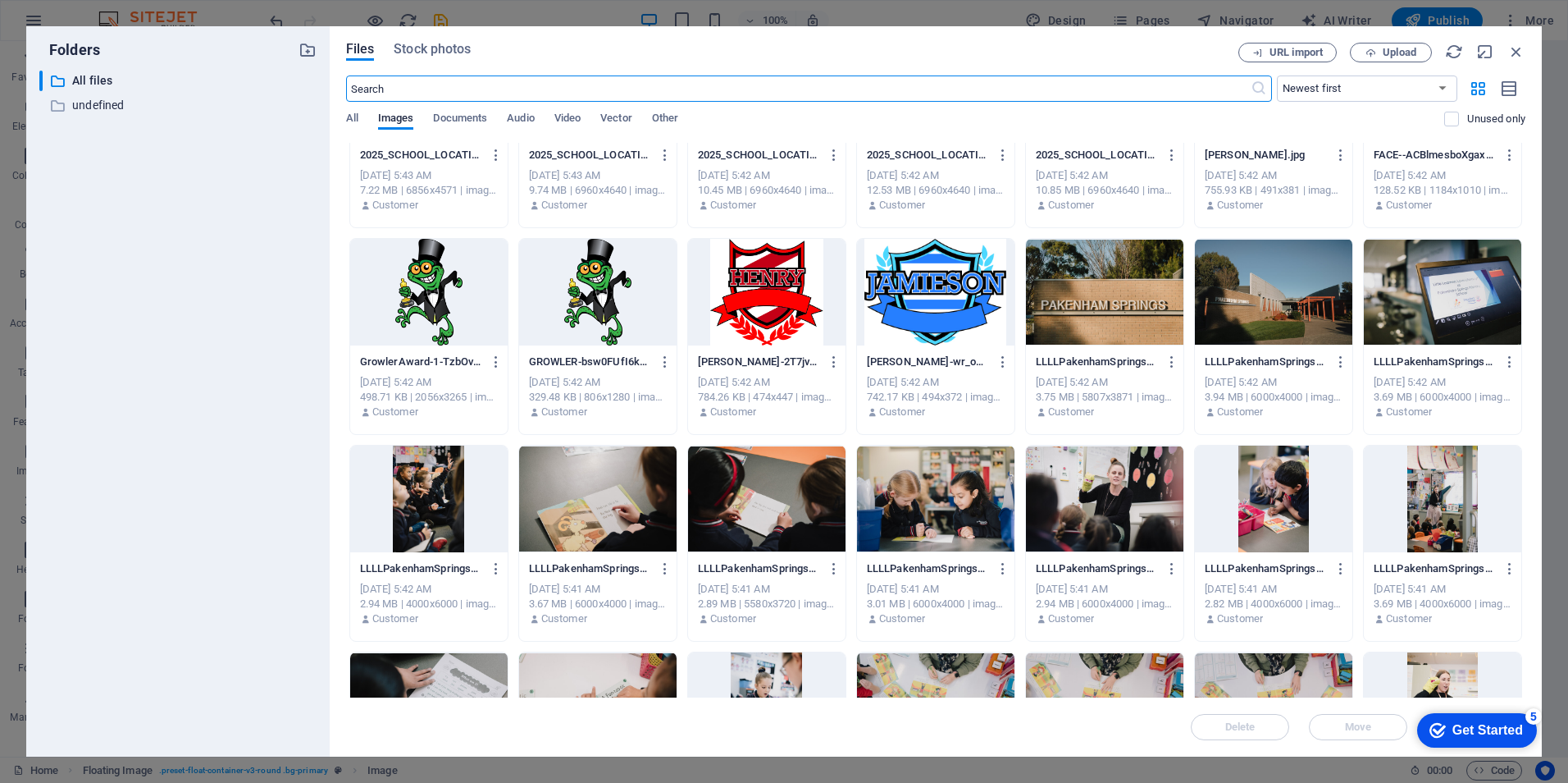
scroll to position [1641, 0]
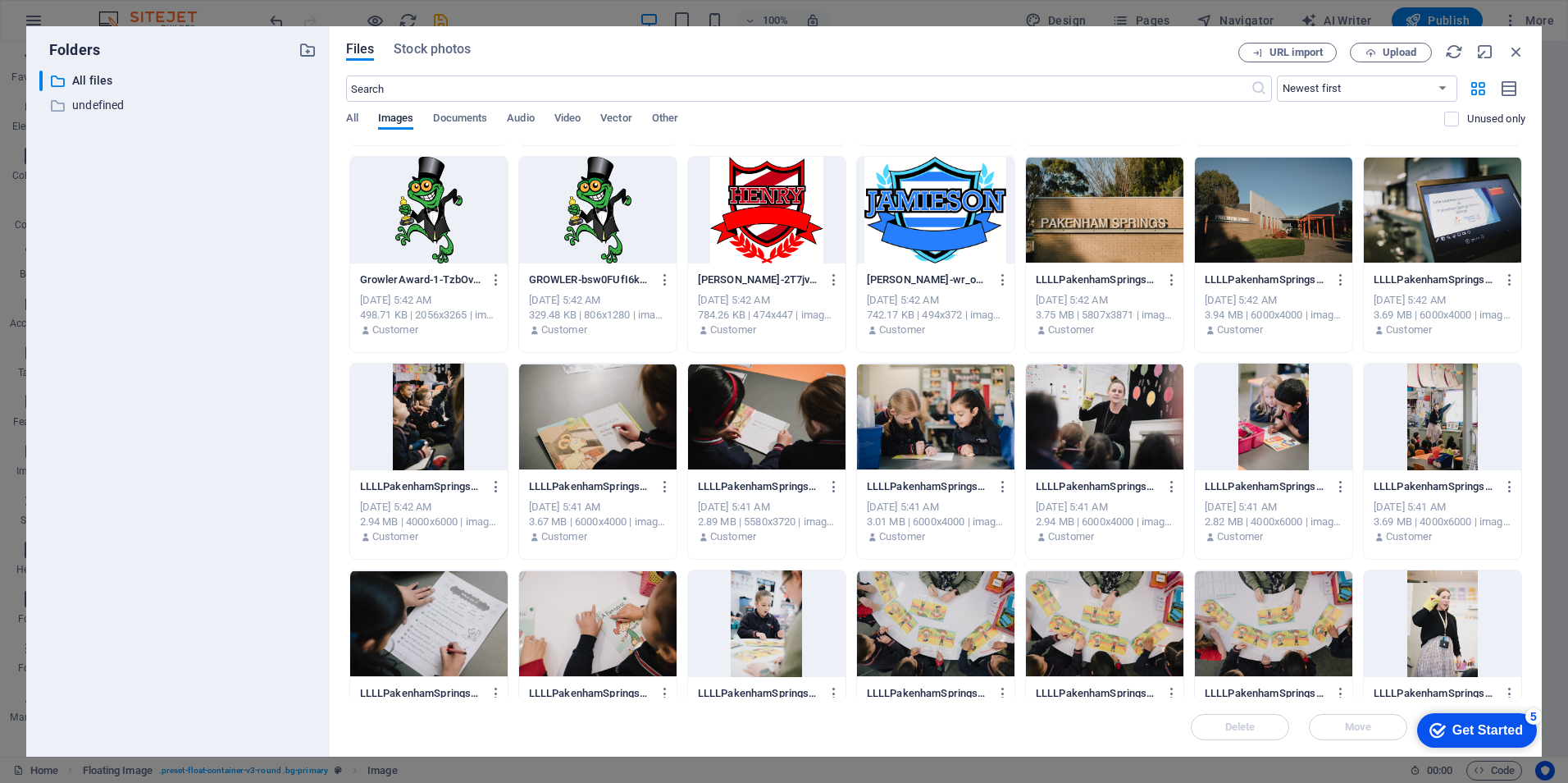
click at [927, 415] on div at bounding box center [936, 417] width 158 height 107
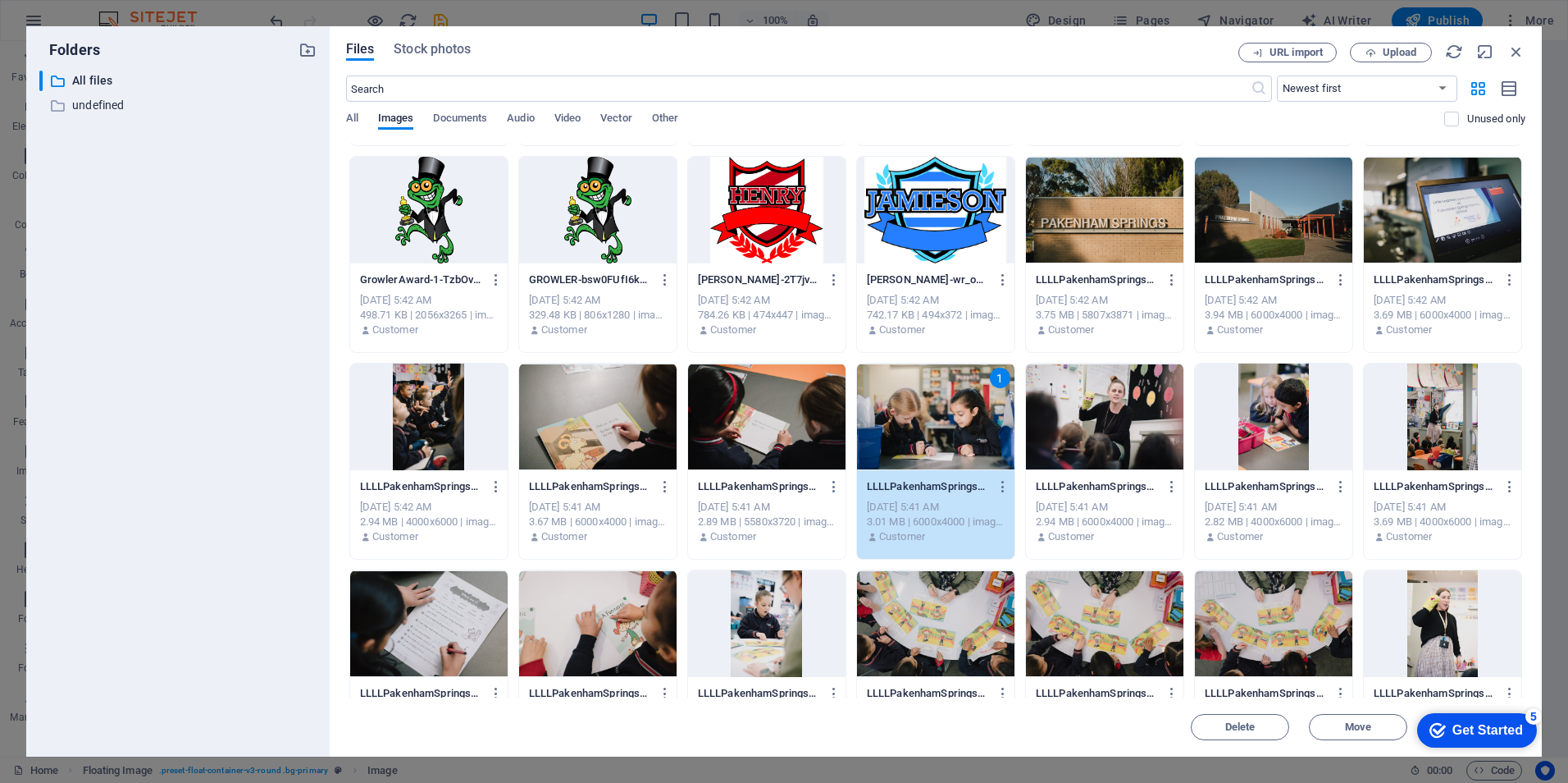
click at [927, 415] on div "1" at bounding box center [936, 417] width 158 height 107
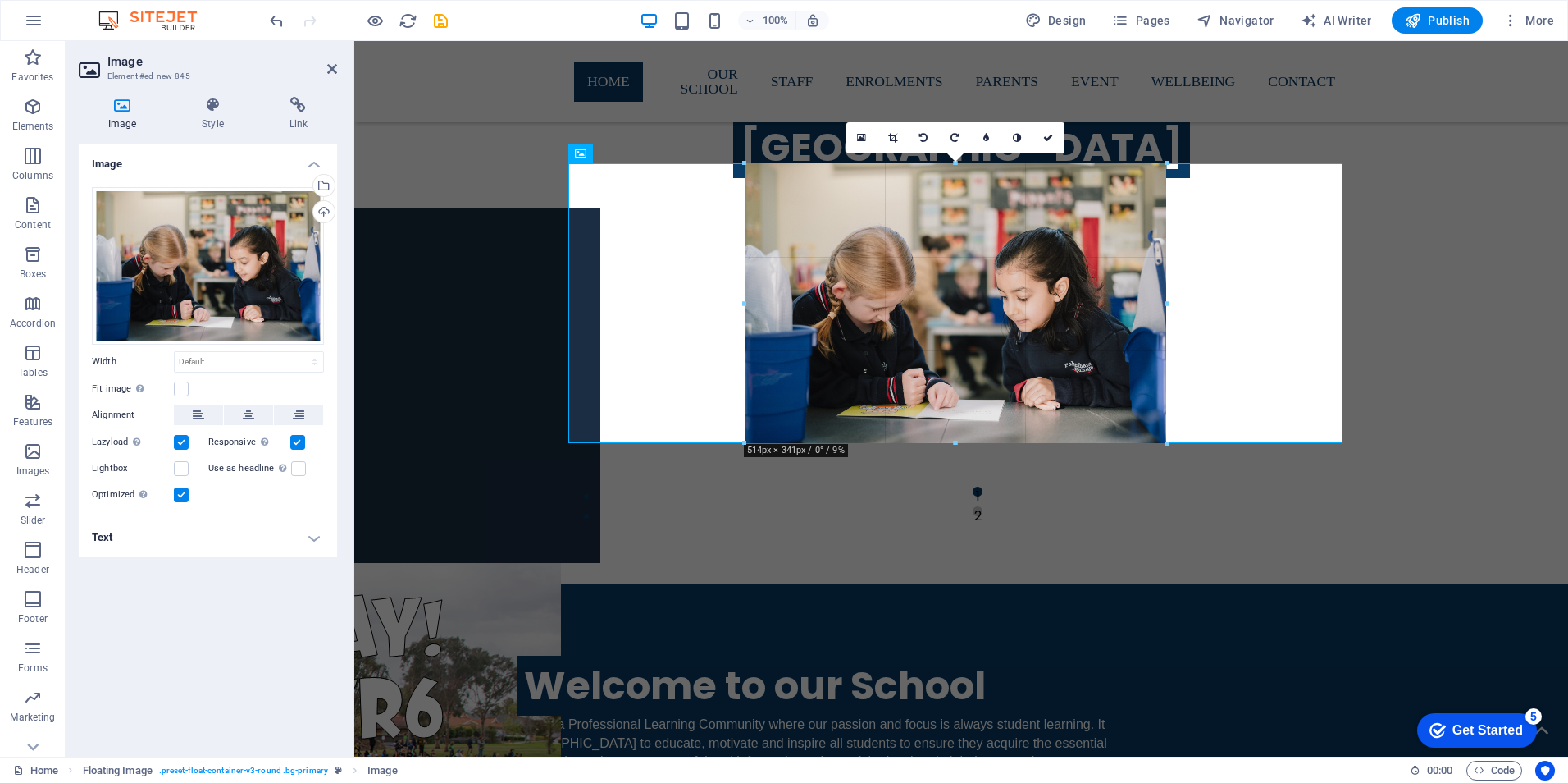
drag, startPoint x: 567, startPoint y: 677, endPoint x: 918, endPoint y: 270, distance: 537.4
type input "516"
select select "px"
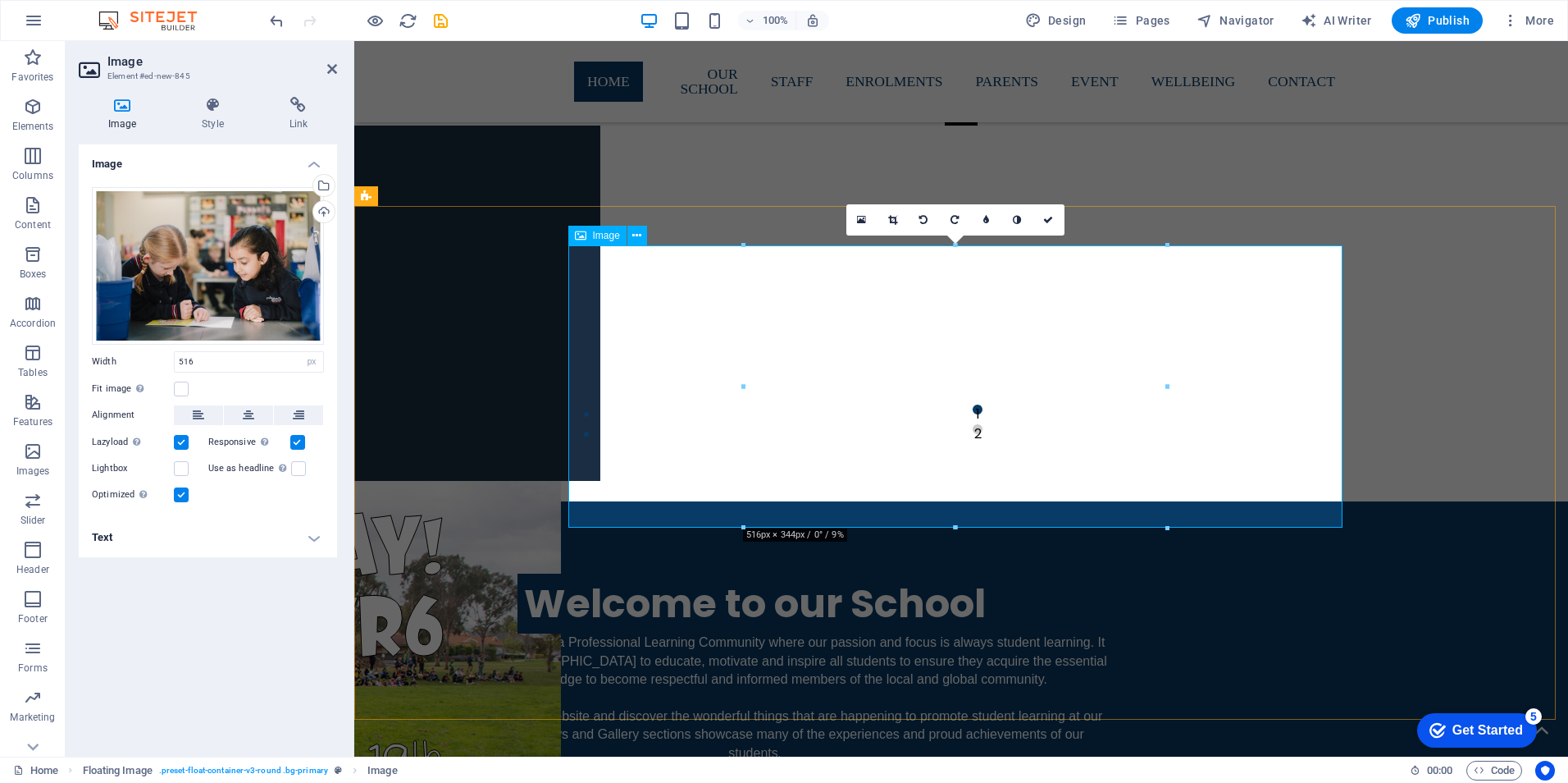
scroll to position [1420, 0]
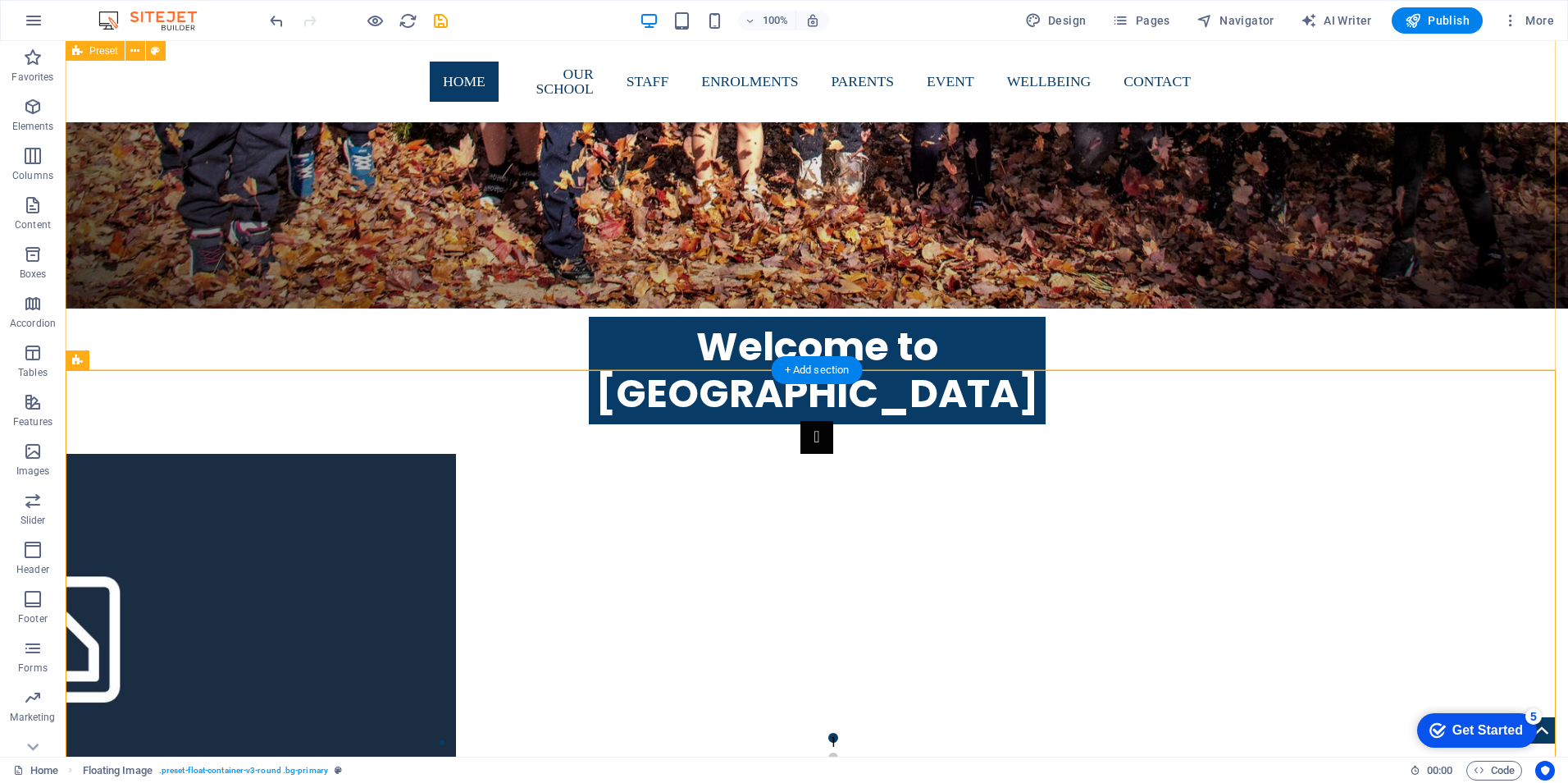
scroll to position [1502, 0]
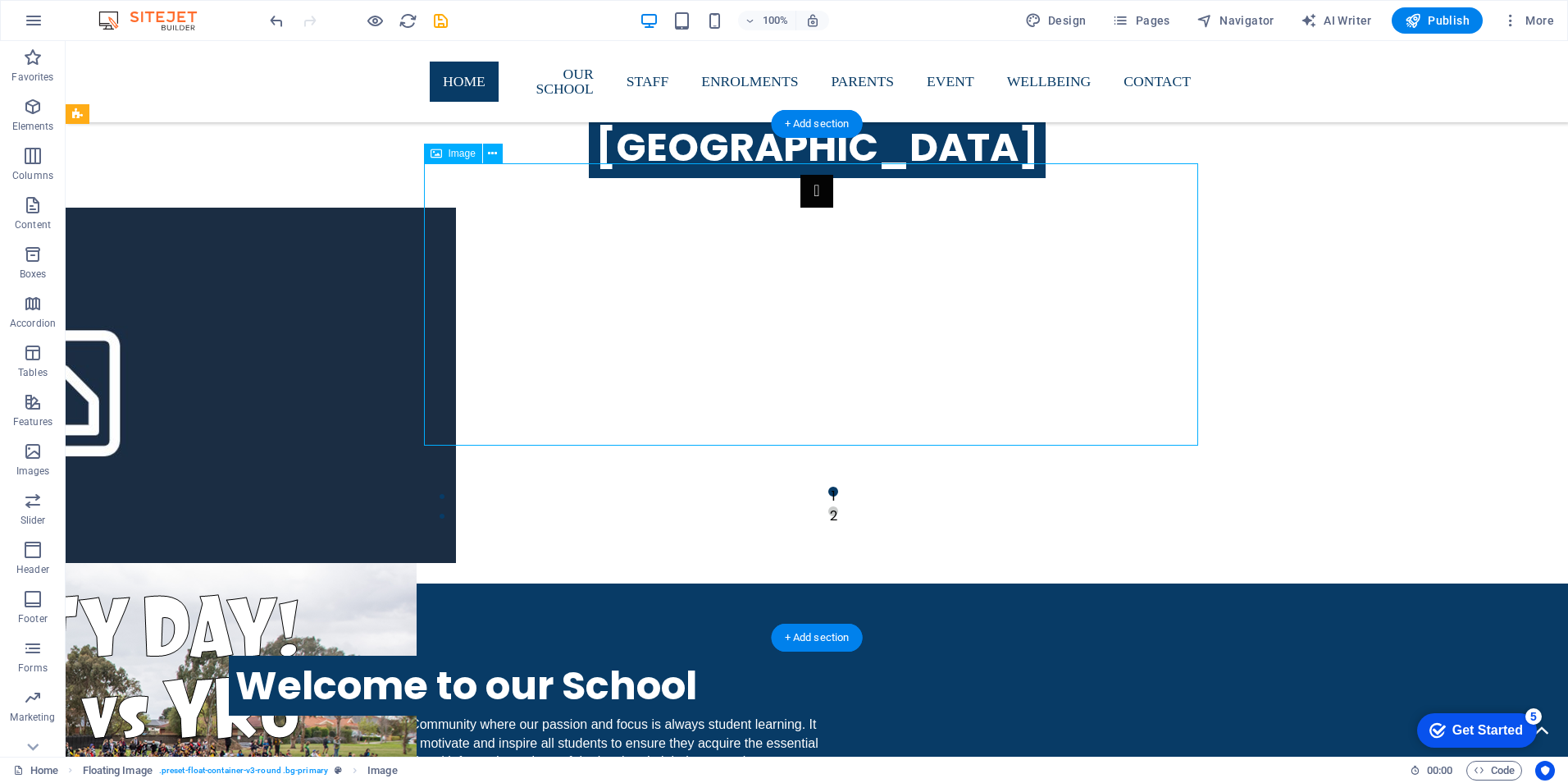
drag, startPoint x: 836, startPoint y: 329, endPoint x: 1040, endPoint y: 331, distance: 204.0
click at [497, 149] on icon at bounding box center [493, 153] width 9 height 17
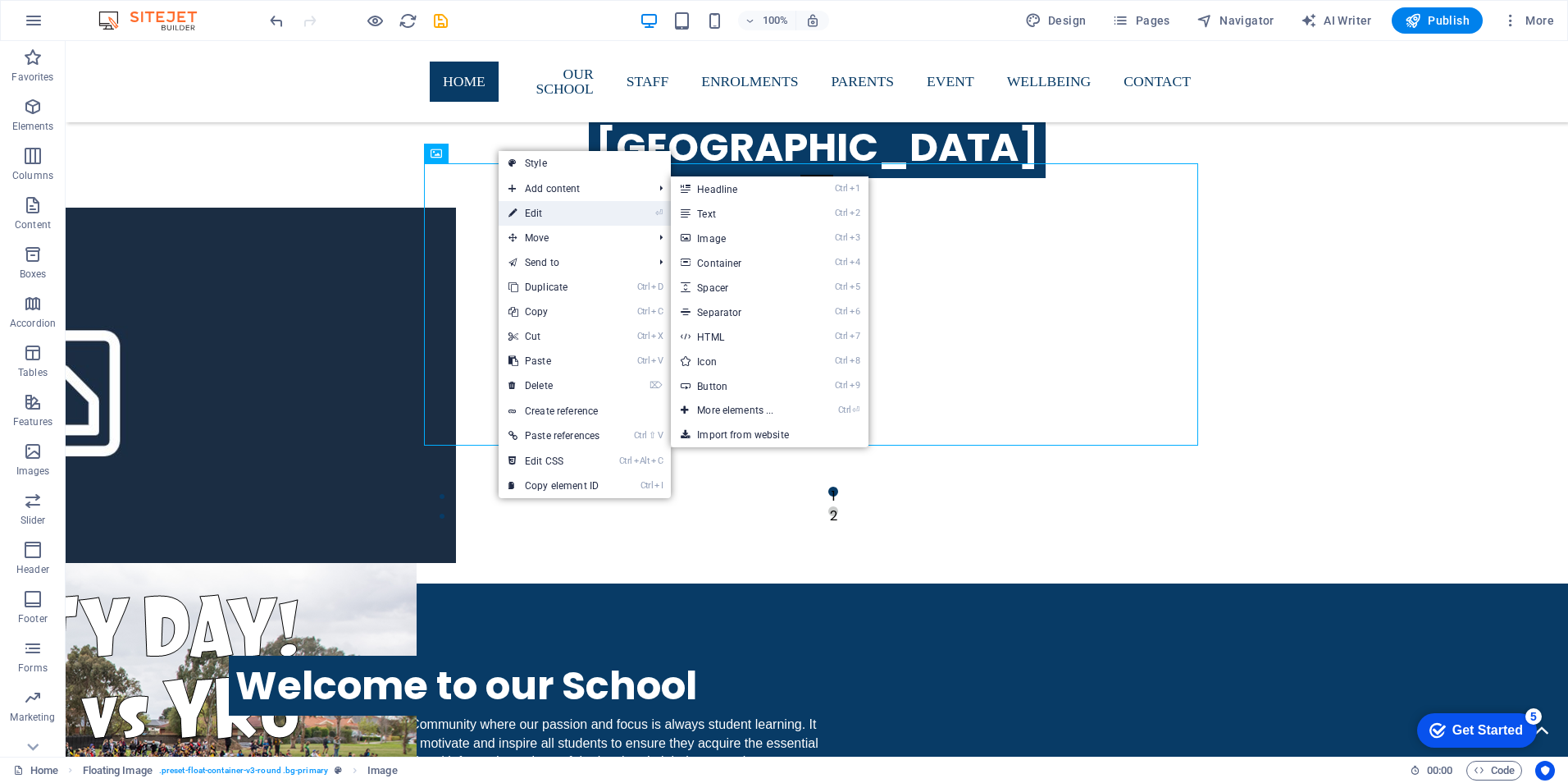
click at [535, 214] on link "⏎ Edit" at bounding box center [554, 213] width 111 height 24
select select "px"
